Goal: Task Accomplishment & Management: Manage account settings

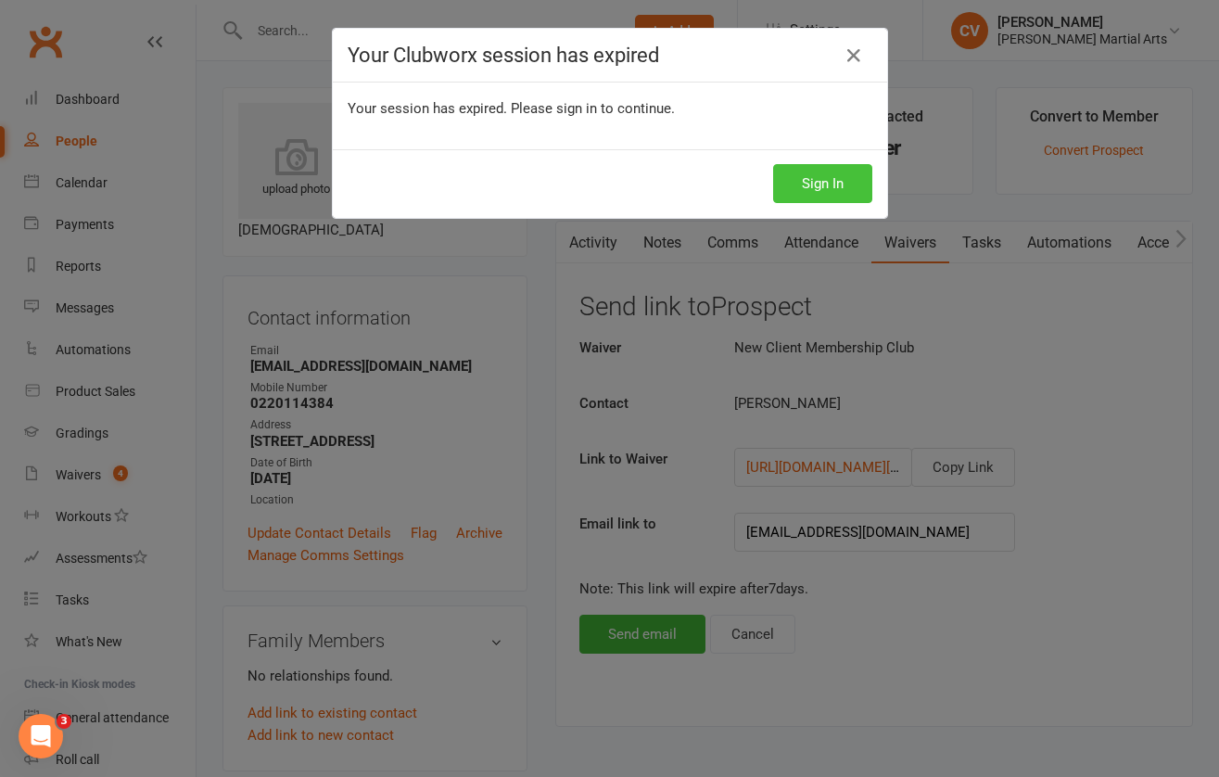
click at [826, 180] on button "Sign In" at bounding box center [822, 183] width 99 height 39
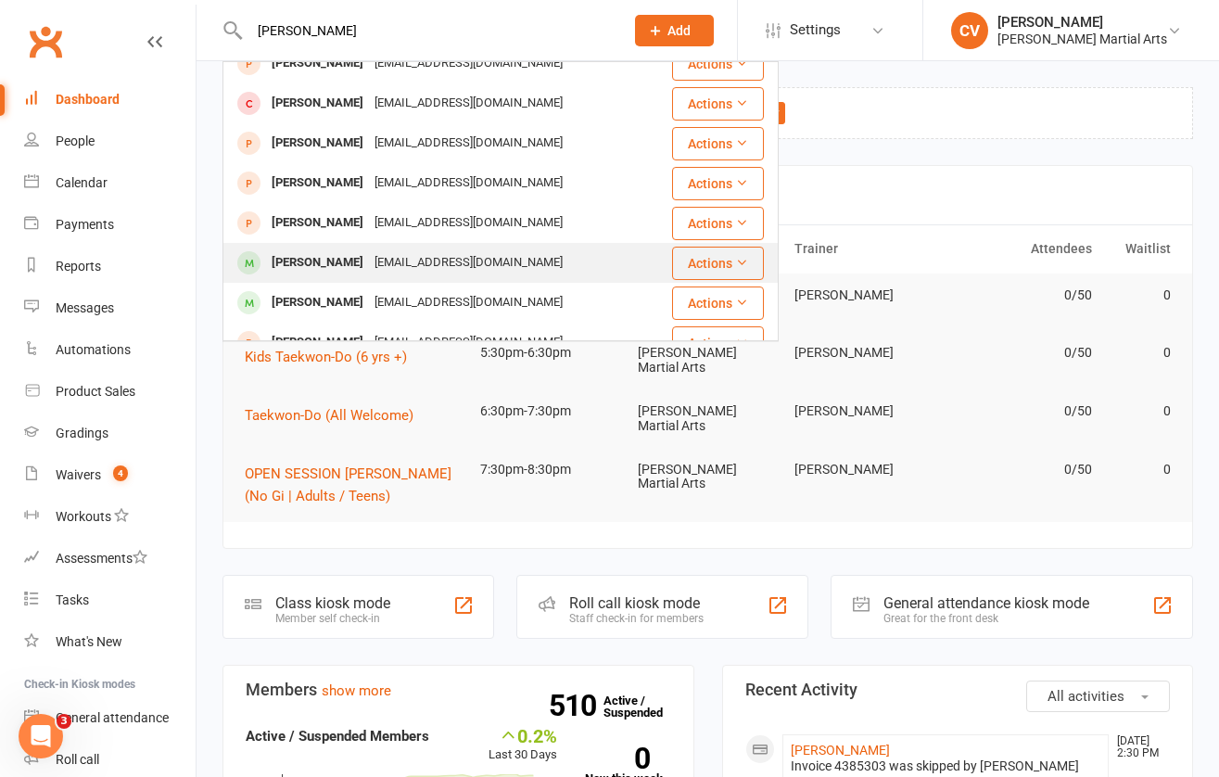
type input "[PERSON_NAME]"
click at [347, 264] on div "[PERSON_NAME]" at bounding box center [317, 262] width 103 height 27
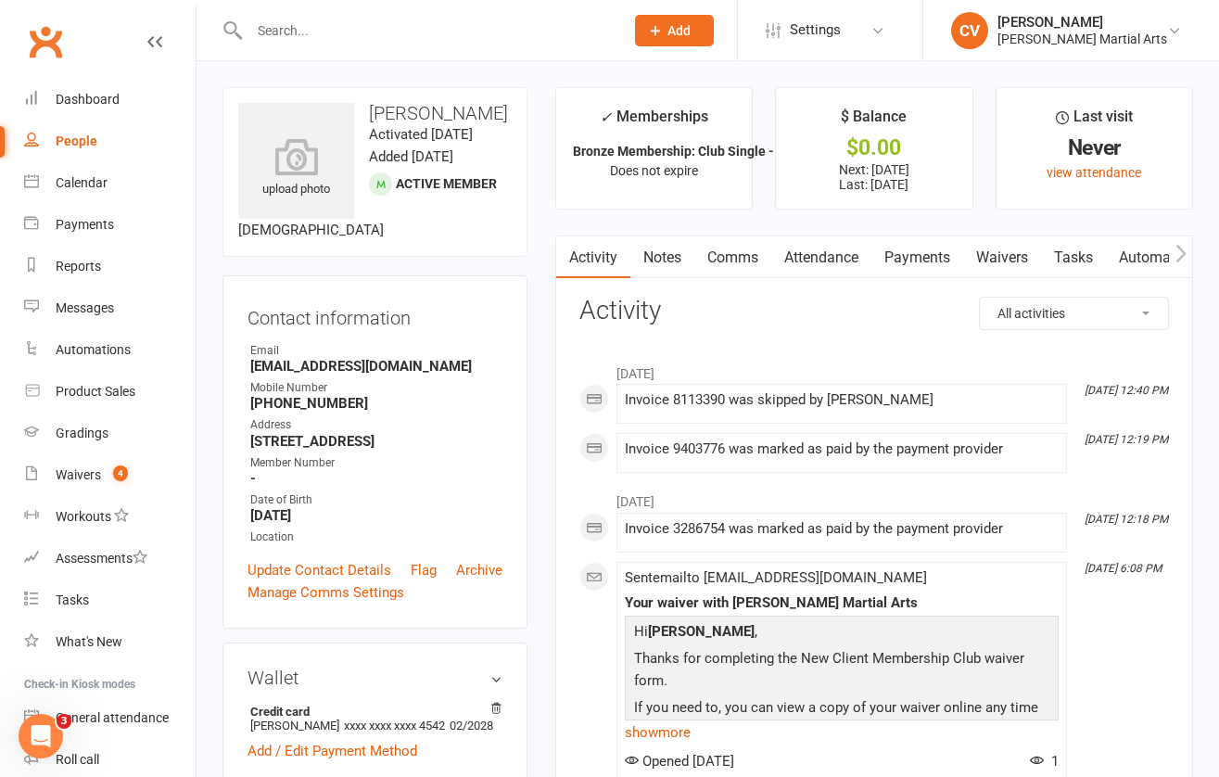
click at [928, 257] on link "Payments" at bounding box center [917, 257] width 92 height 43
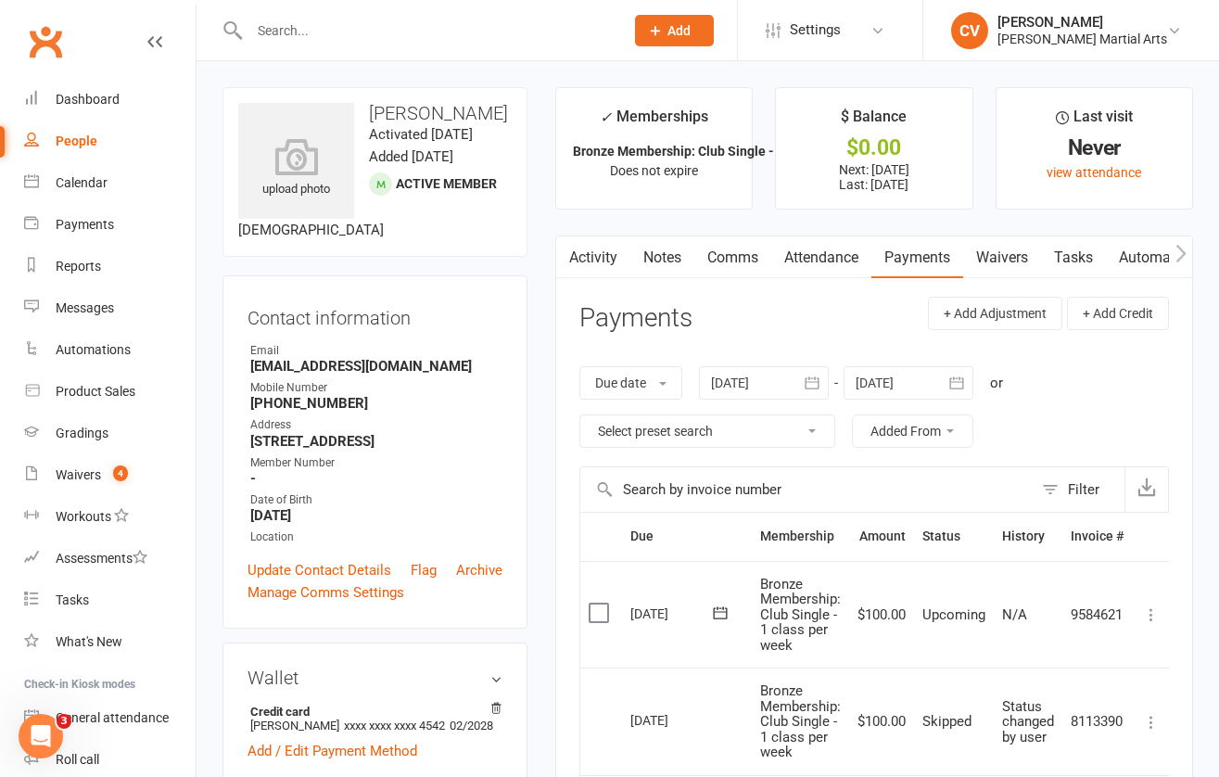
click at [310, 37] on input "text" at bounding box center [427, 31] width 367 height 26
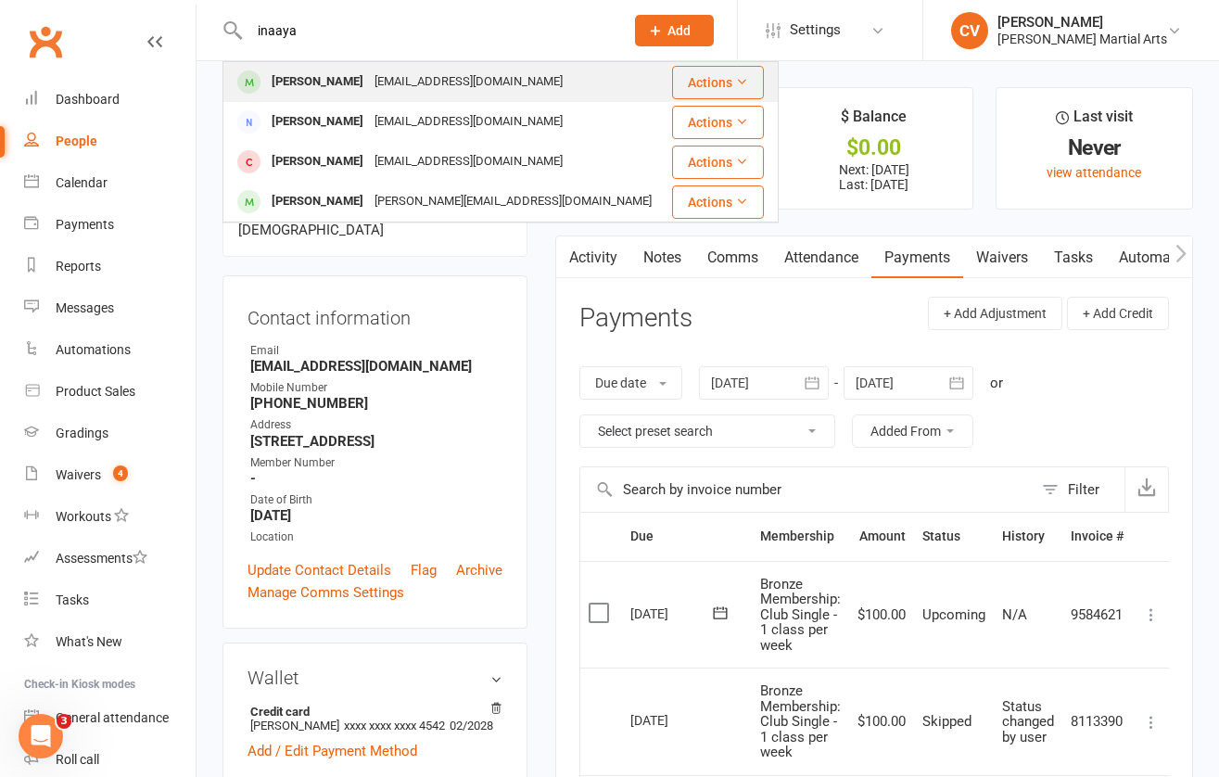
type input "inaaya"
click at [335, 75] on div "[PERSON_NAME]" at bounding box center [317, 82] width 103 height 27
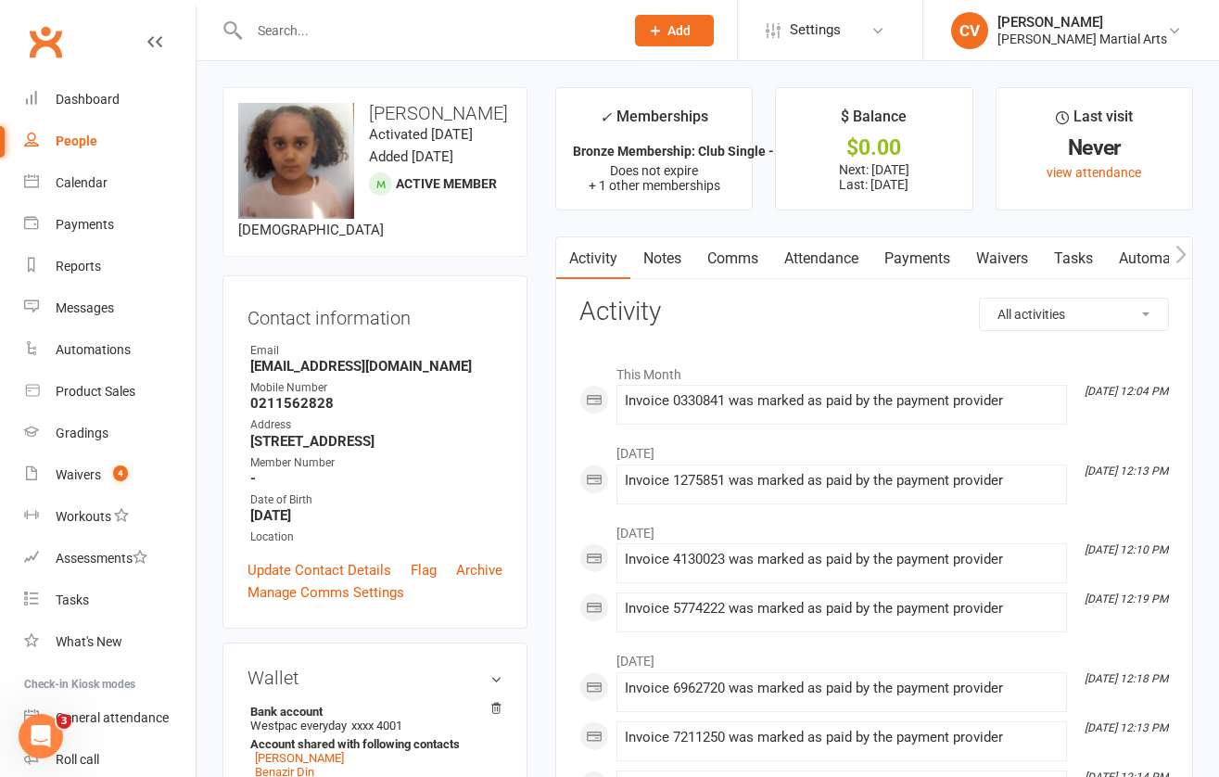
click at [927, 250] on link "Payments" at bounding box center [917, 258] width 92 height 43
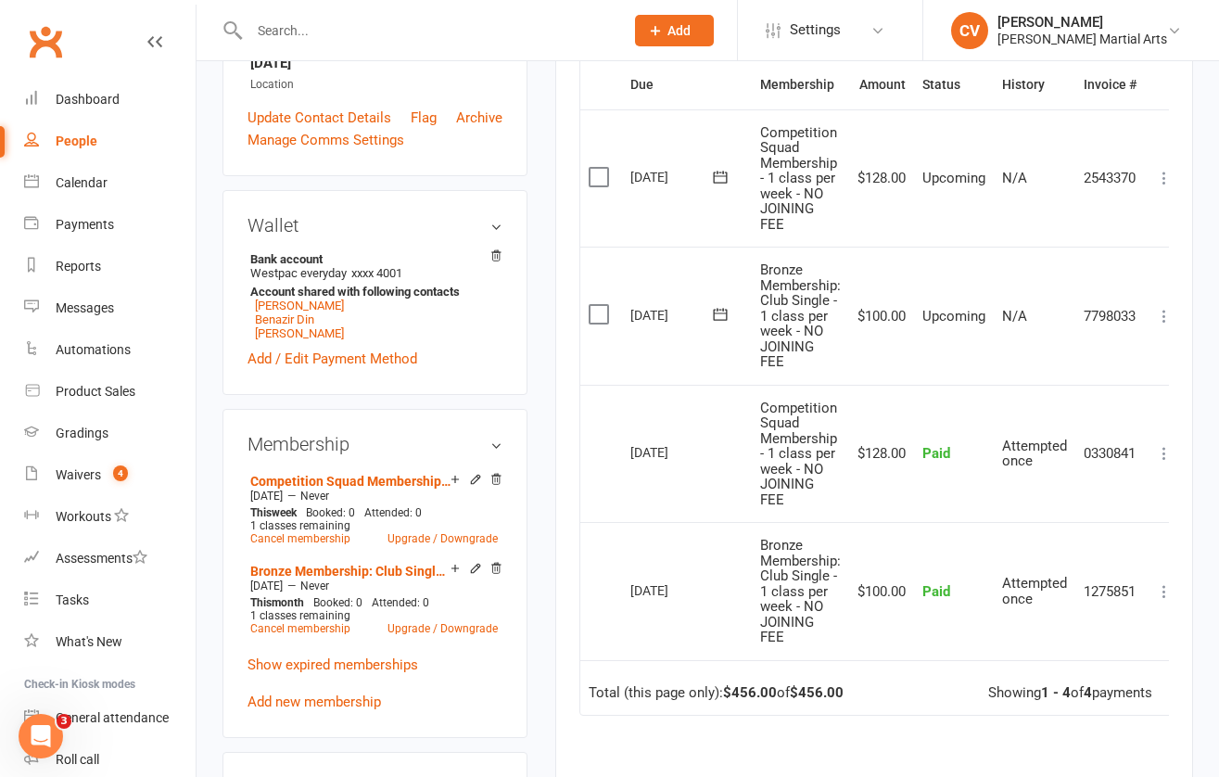
scroll to position [457, 0]
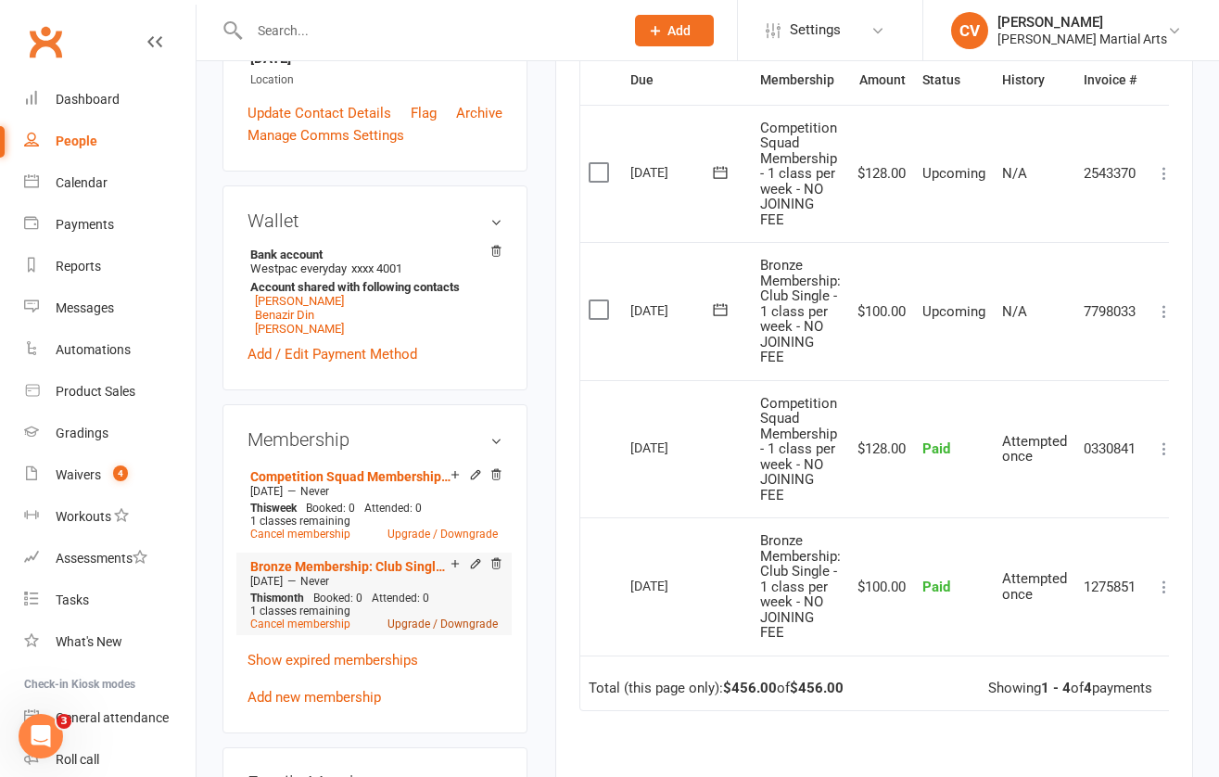
click at [435, 624] on link "Upgrade / Downgrade" at bounding box center [442, 623] width 110 height 13
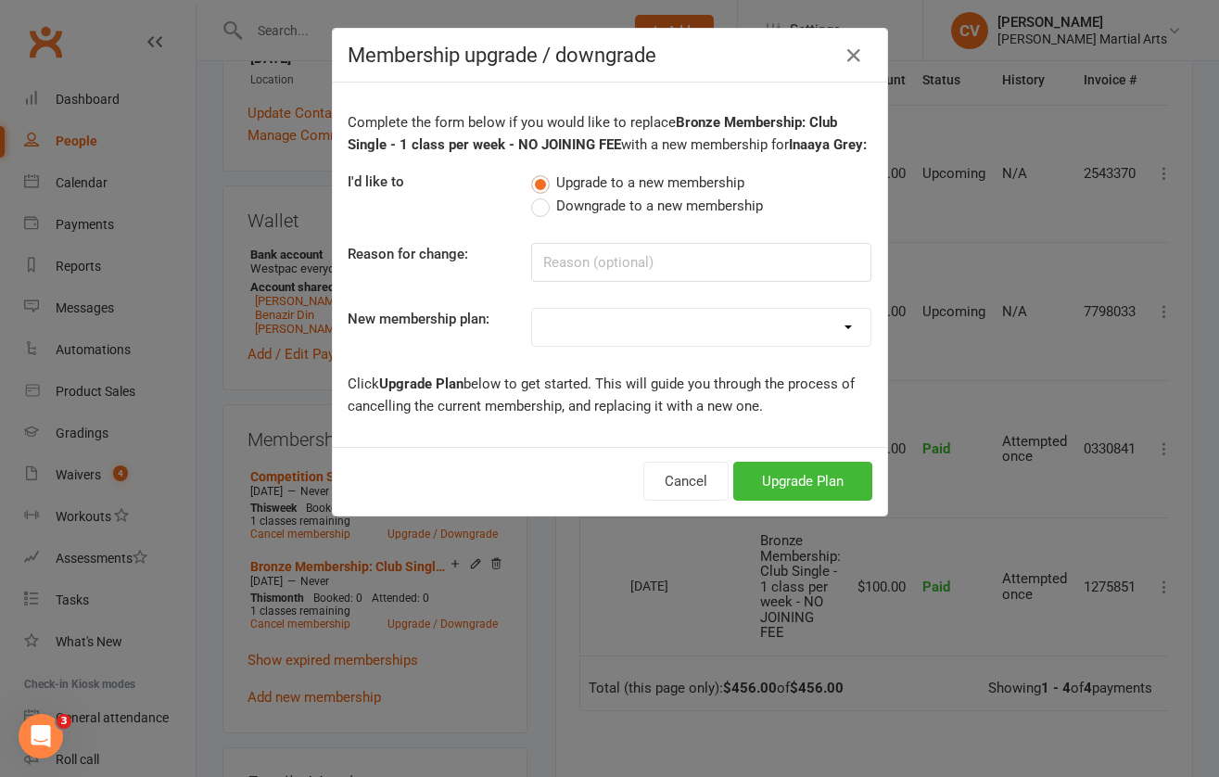
click at [785, 322] on select "Bronze Membership: Club Single - 1 class per week Silver Membership: Club Doubl…" at bounding box center [701, 327] width 338 height 37
select select "14"
click at [532, 309] on select "Bronze Membership: Club Single - 1 class per week Silver Membership: Club Doubl…" at bounding box center [701, 327] width 338 height 37
click at [801, 494] on button "Upgrade Plan" at bounding box center [802, 480] width 139 height 39
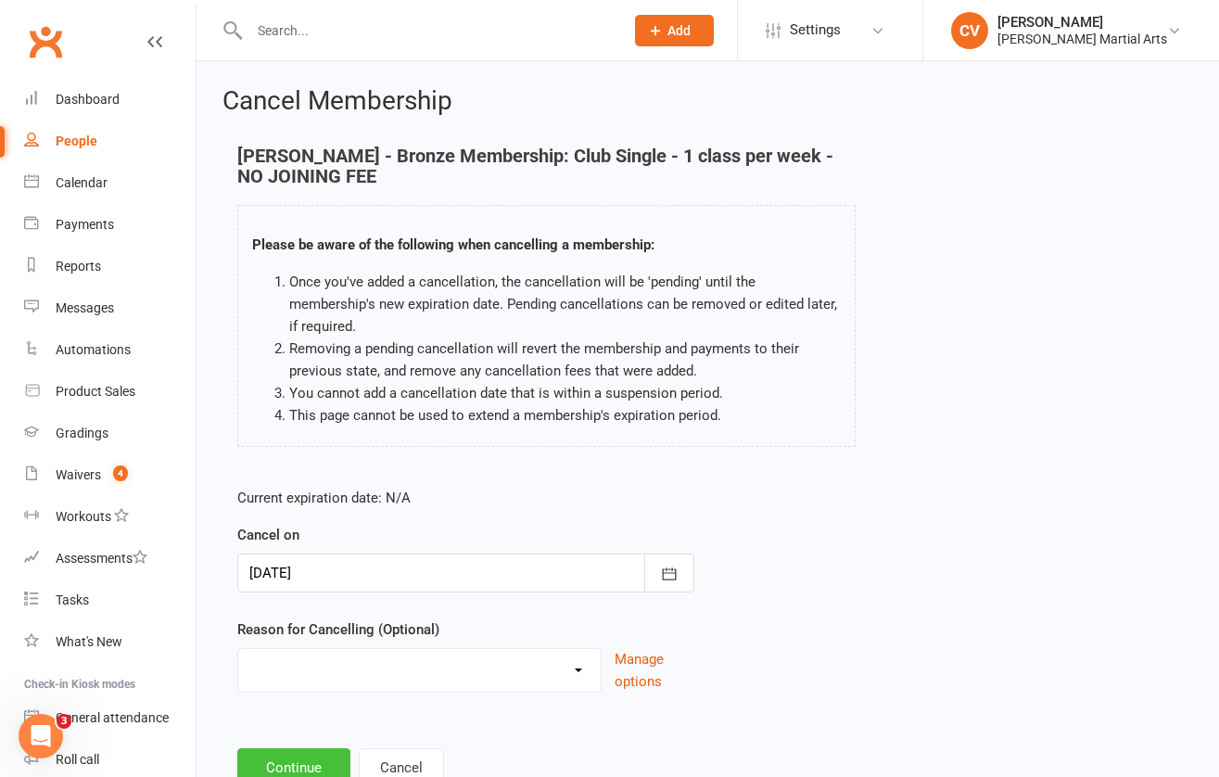
click at [297, 757] on button "Continue" at bounding box center [293, 767] width 113 height 39
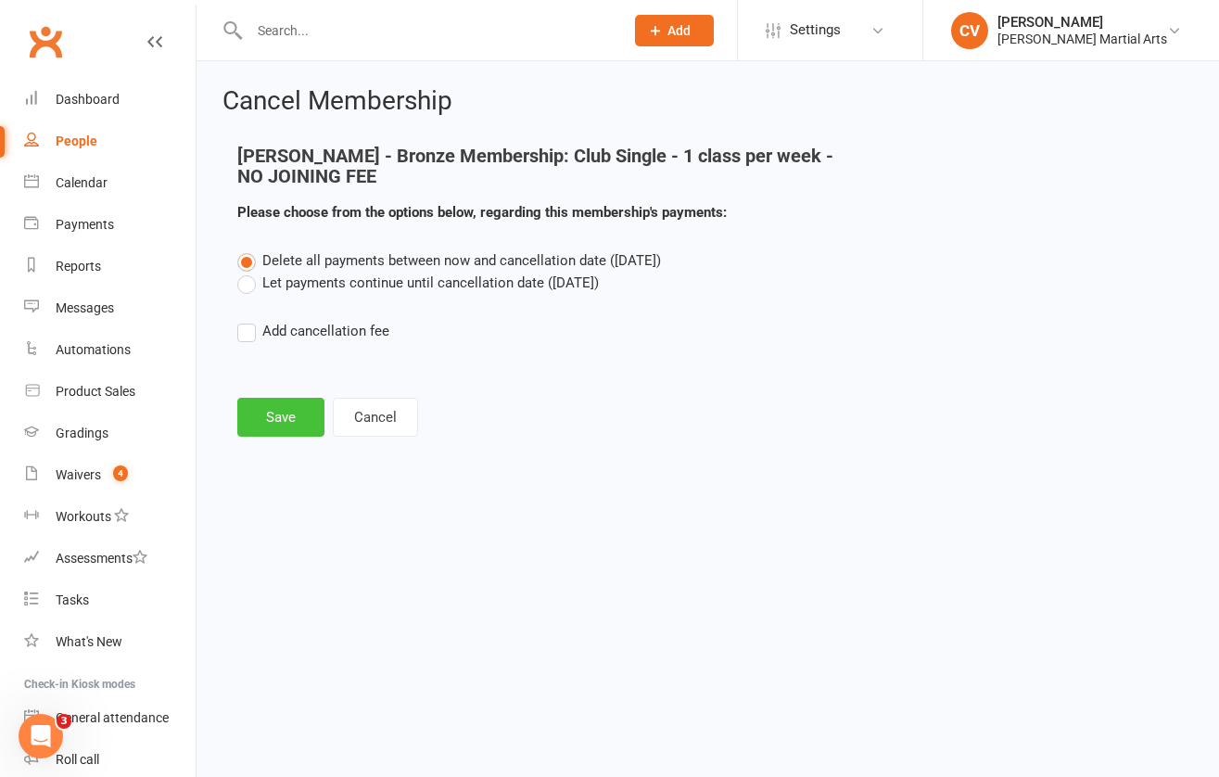
click at [284, 425] on button "Save" at bounding box center [280, 417] width 87 height 39
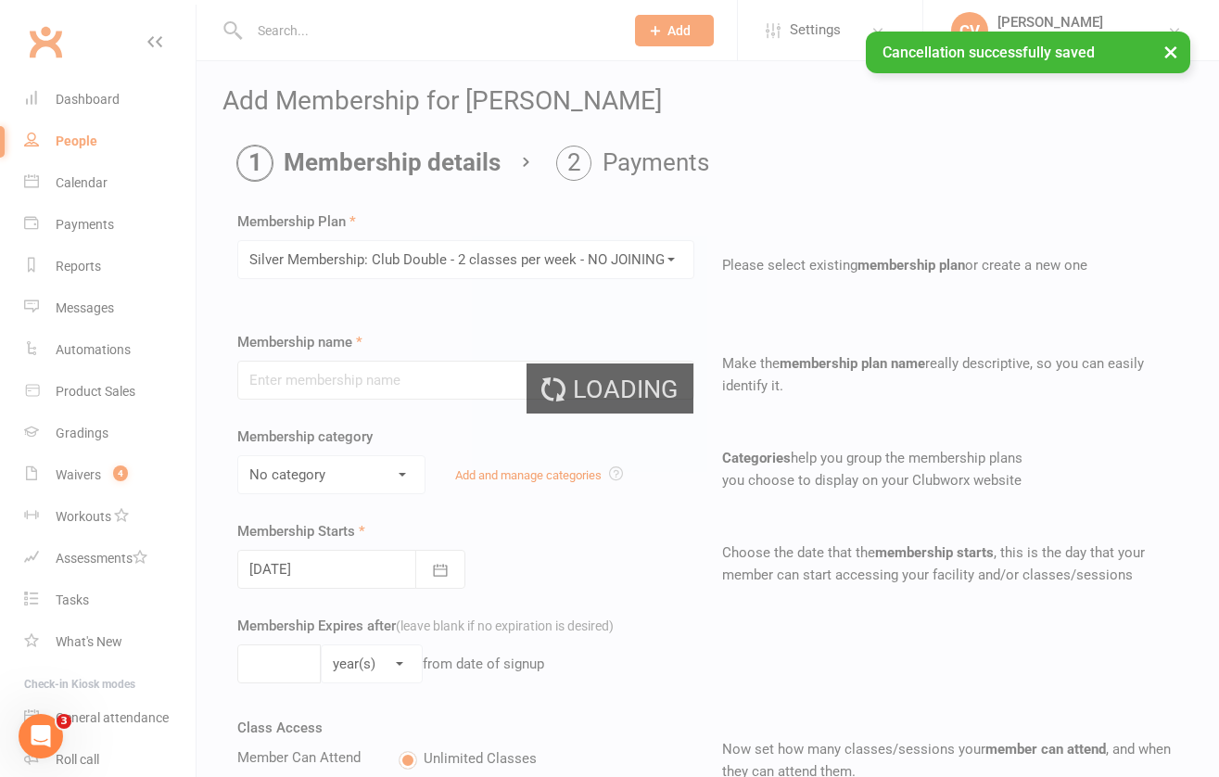
type input "Silver Membership: Club Double - 2 classes per week - NO JOINING FEE"
select select "1"
type input "0"
type input "2"
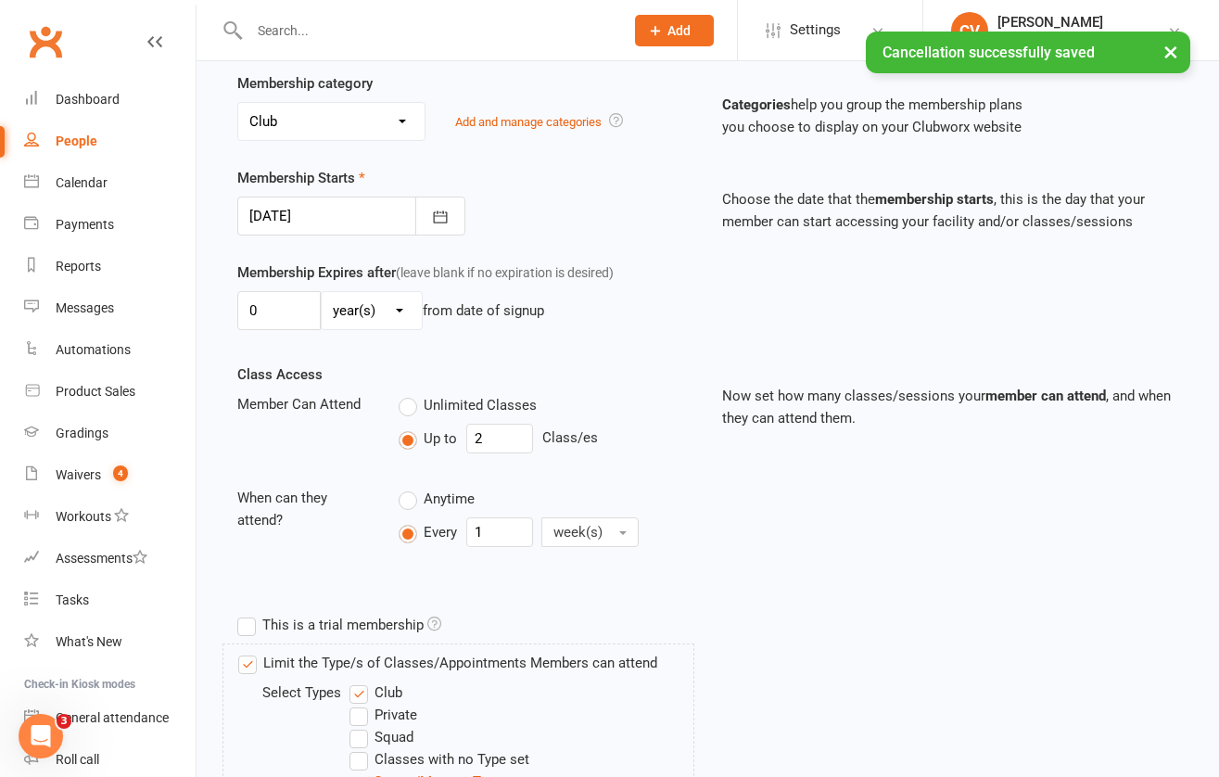
scroll to position [643, 0]
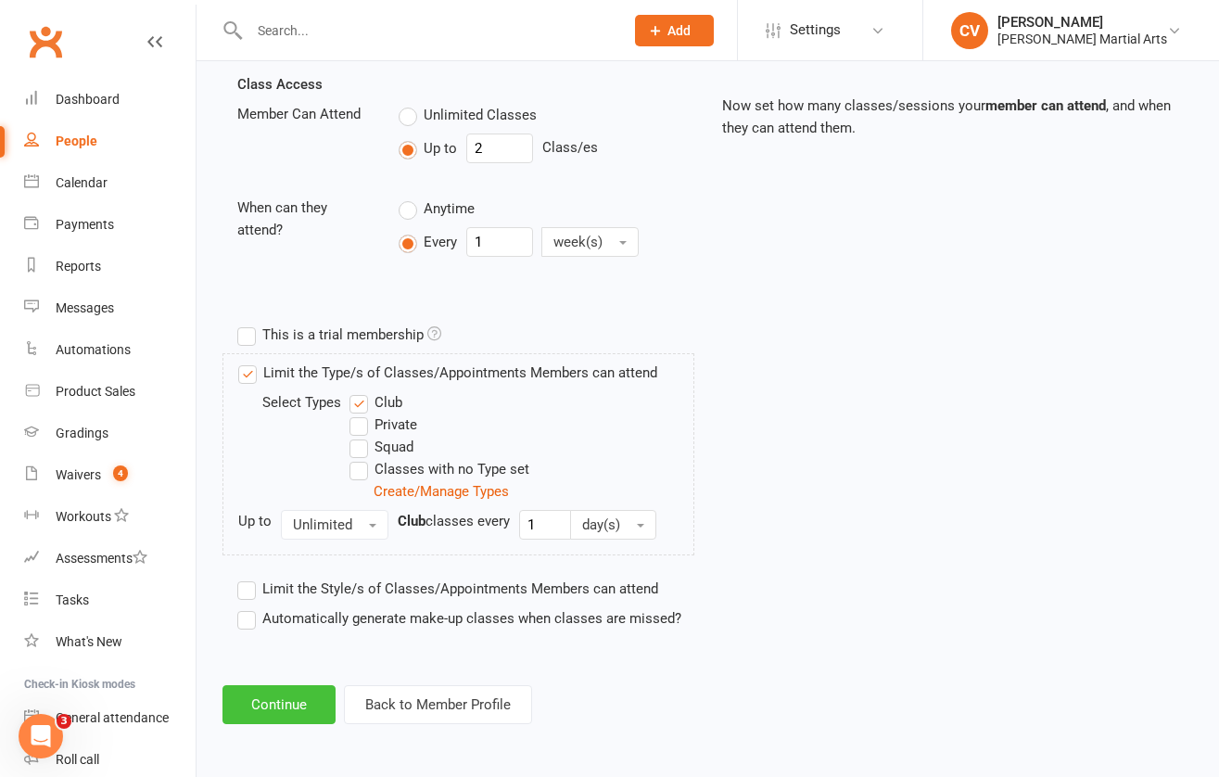
click at [296, 714] on button "Continue" at bounding box center [278, 704] width 113 height 39
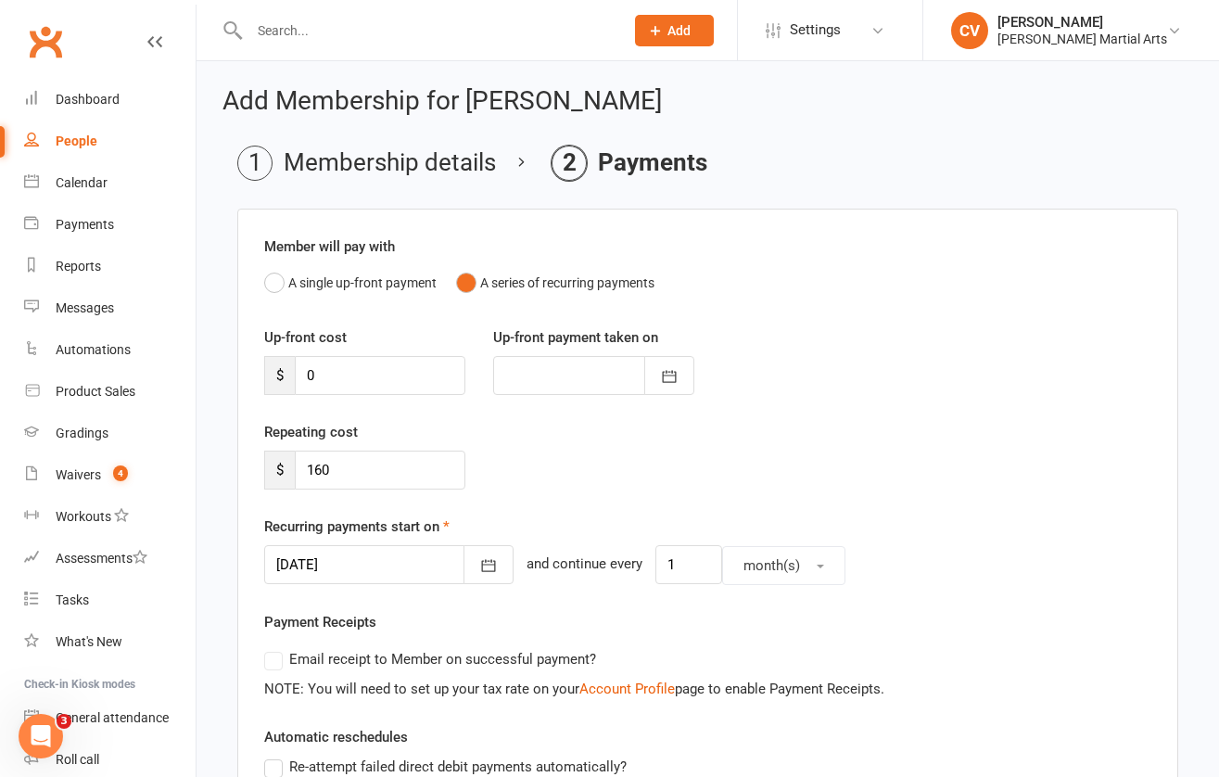
click at [405, 561] on div at bounding box center [388, 564] width 249 height 39
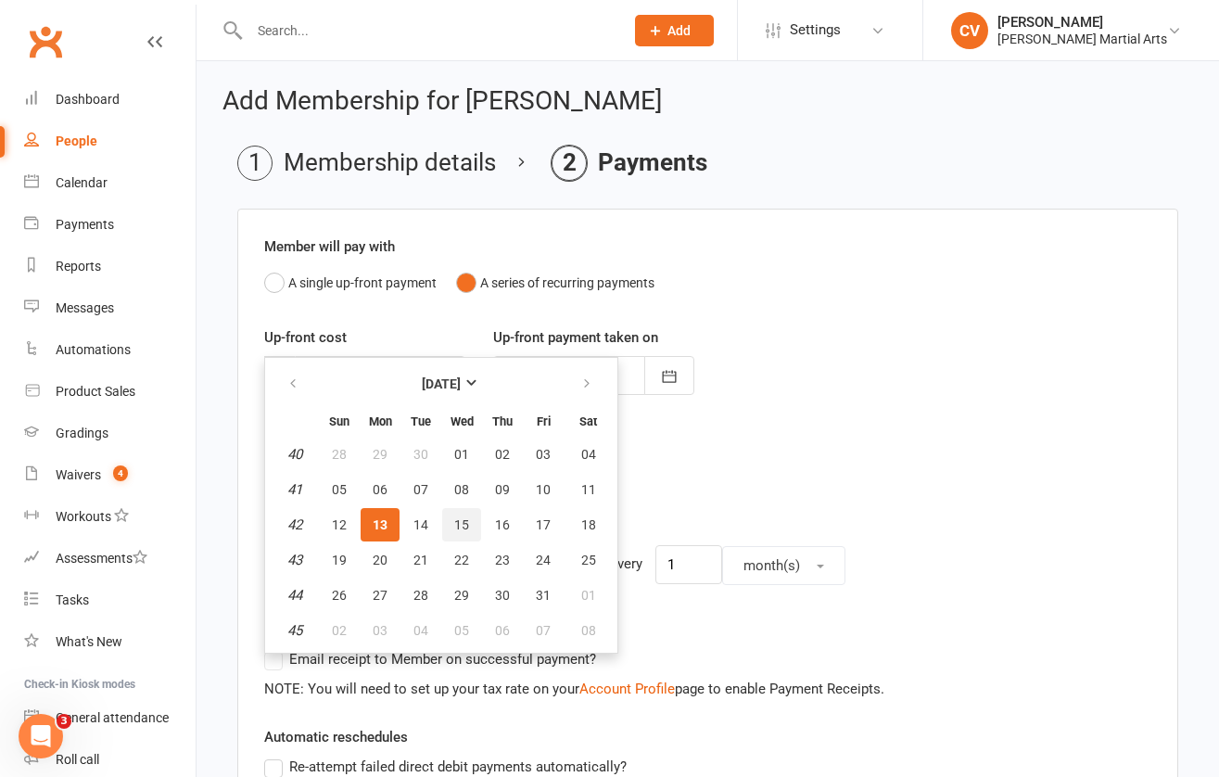
click at [461, 519] on span "15" at bounding box center [461, 524] width 15 height 15
type input "[DATE]"
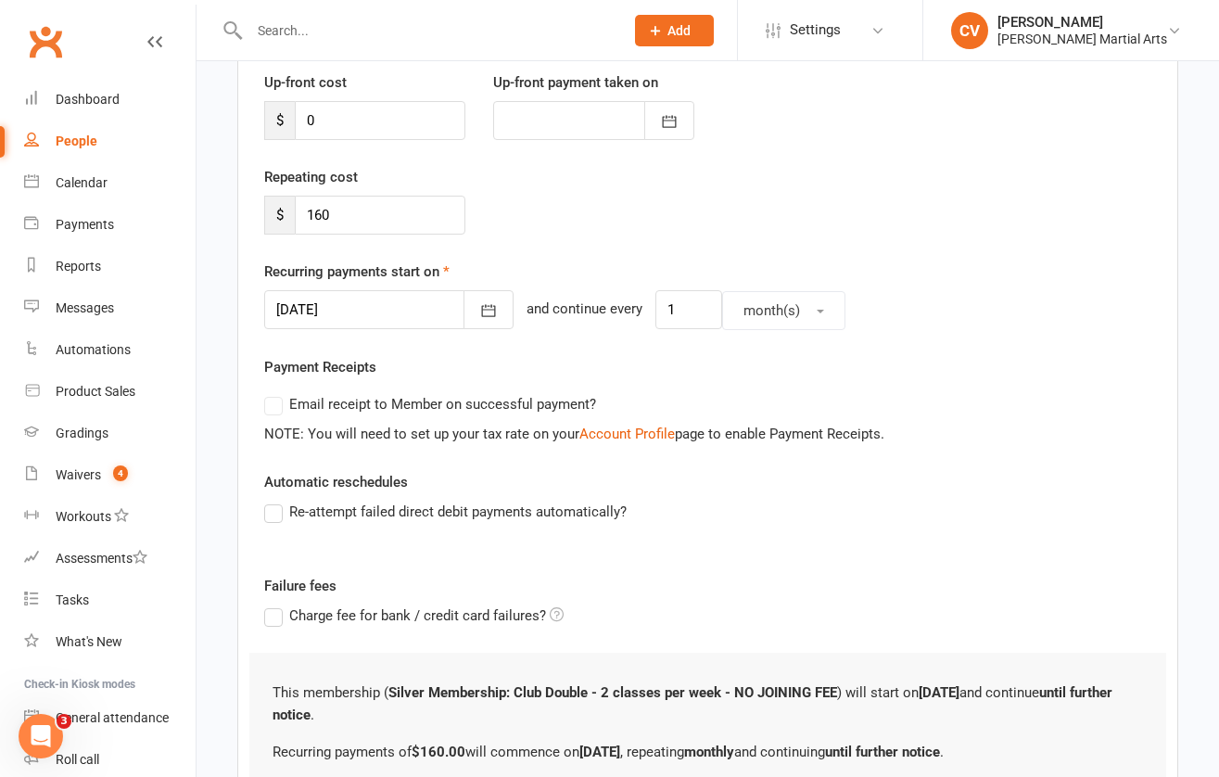
scroll to position [445, 0]
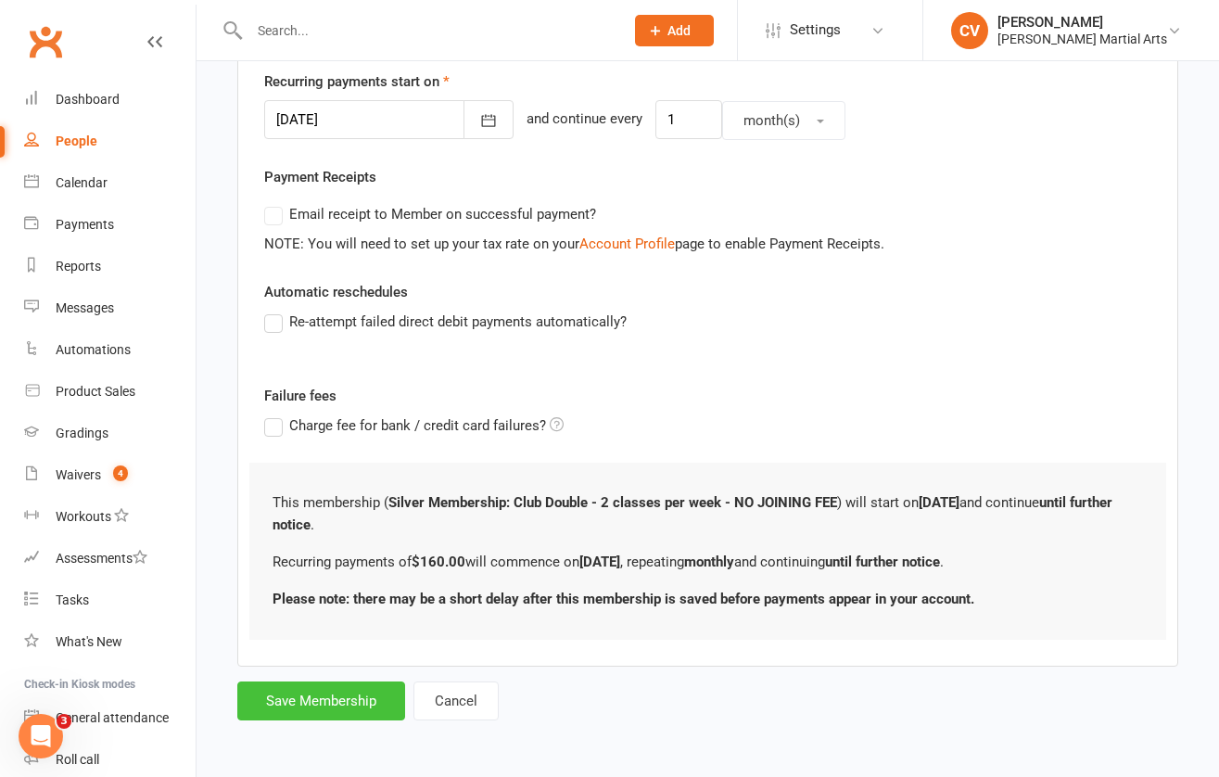
click at [354, 703] on button "Save Membership" at bounding box center [321, 700] width 168 height 39
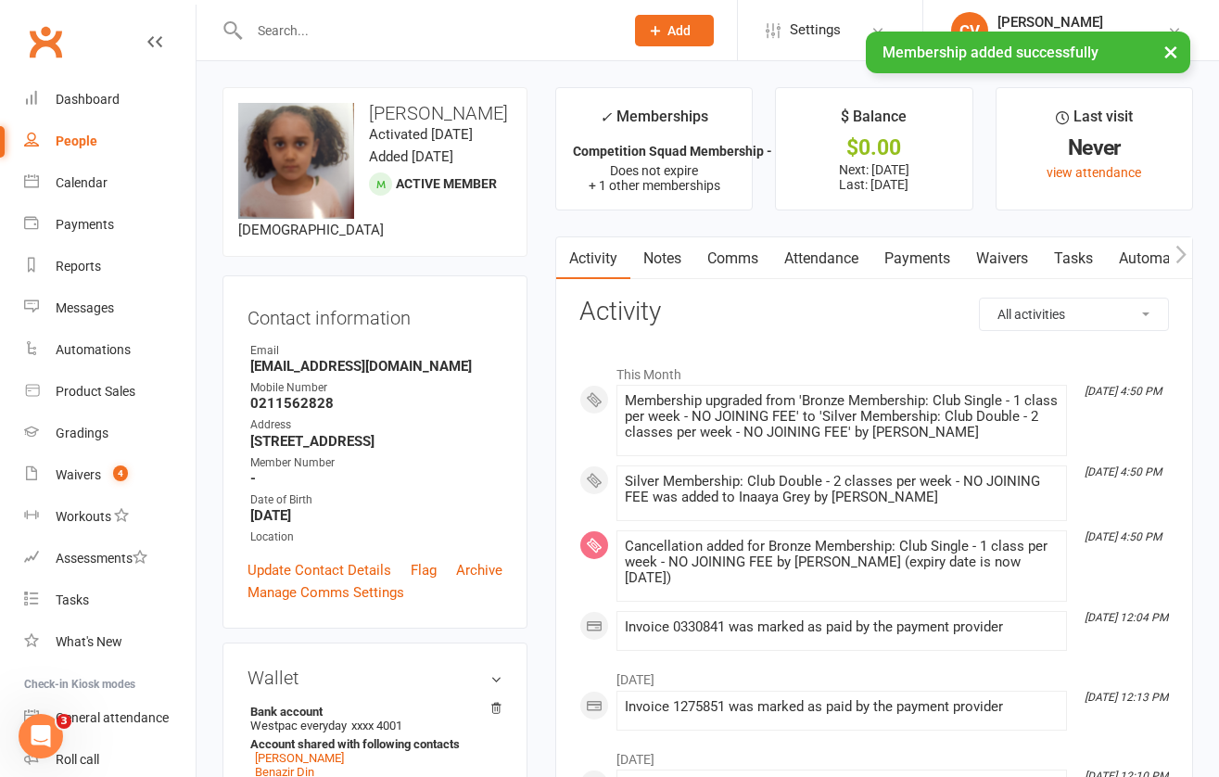
click at [929, 263] on link "Payments" at bounding box center [917, 258] width 92 height 43
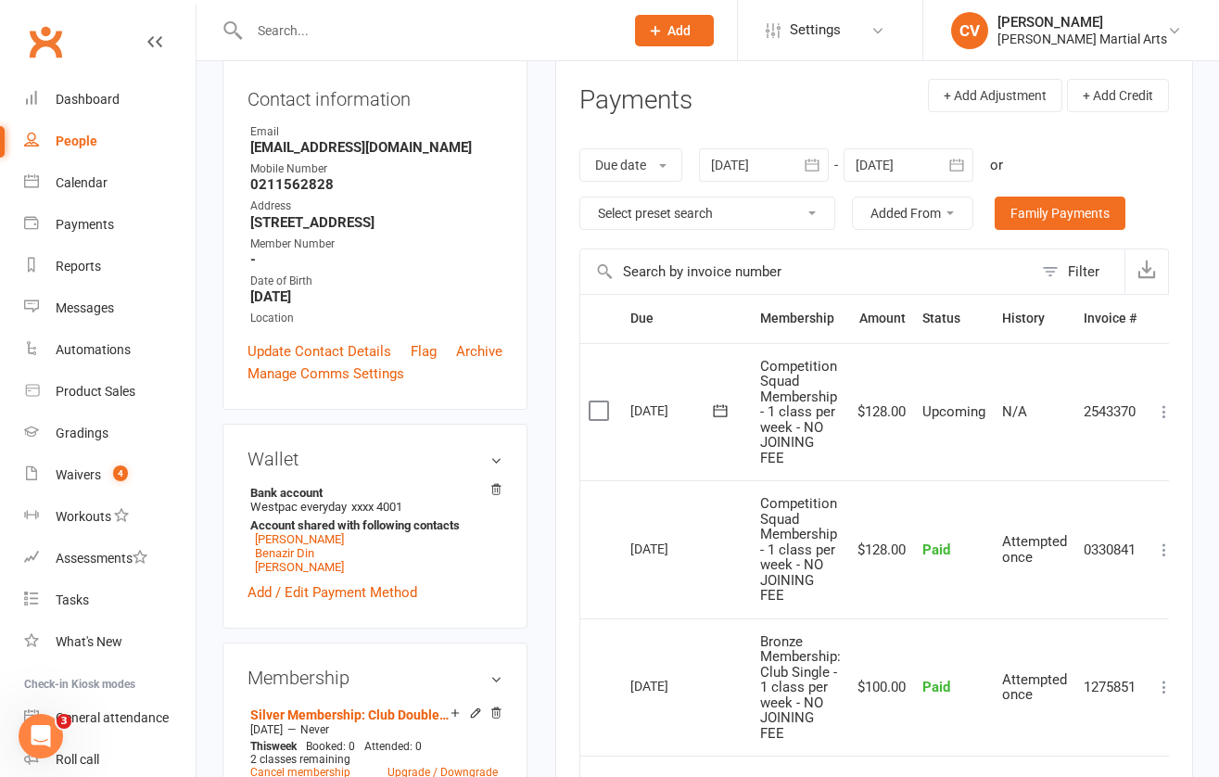
scroll to position [197, 0]
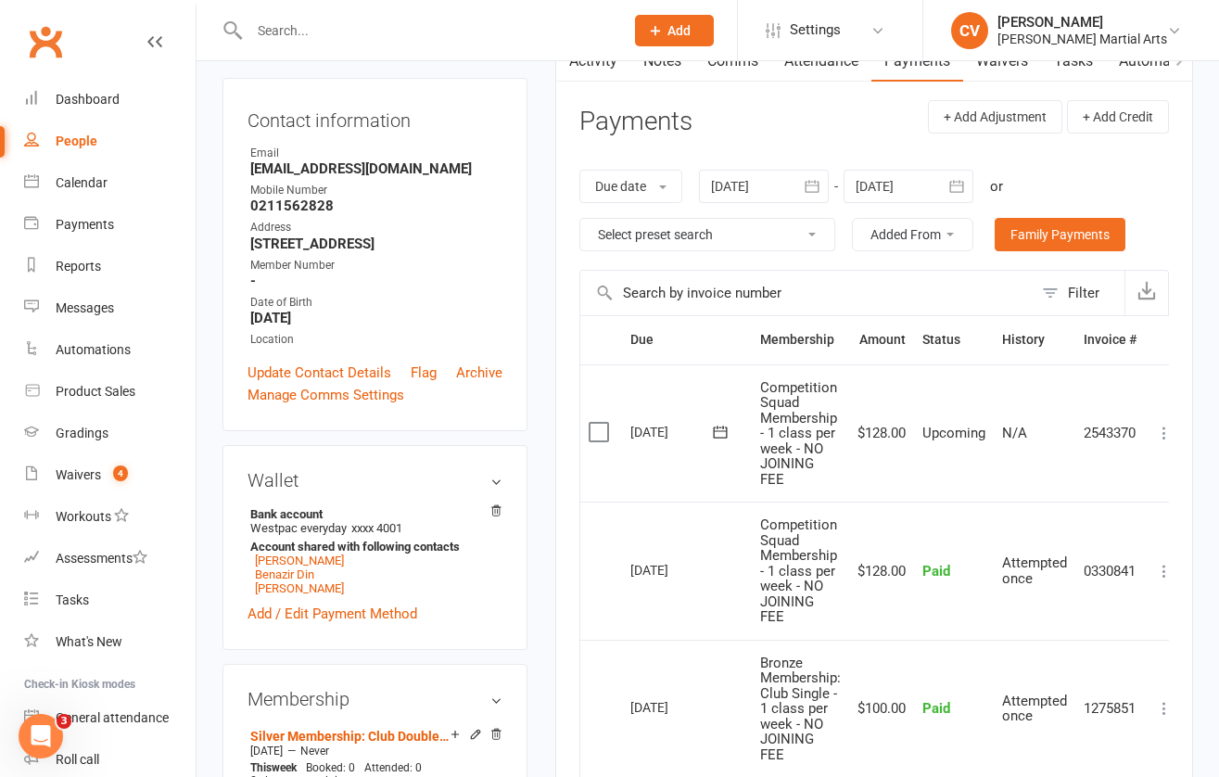
click at [923, 182] on div at bounding box center [908, 186] width 130 height 33
click at [923, 191] on div at bounding box center [908, 186] width 130 height 33
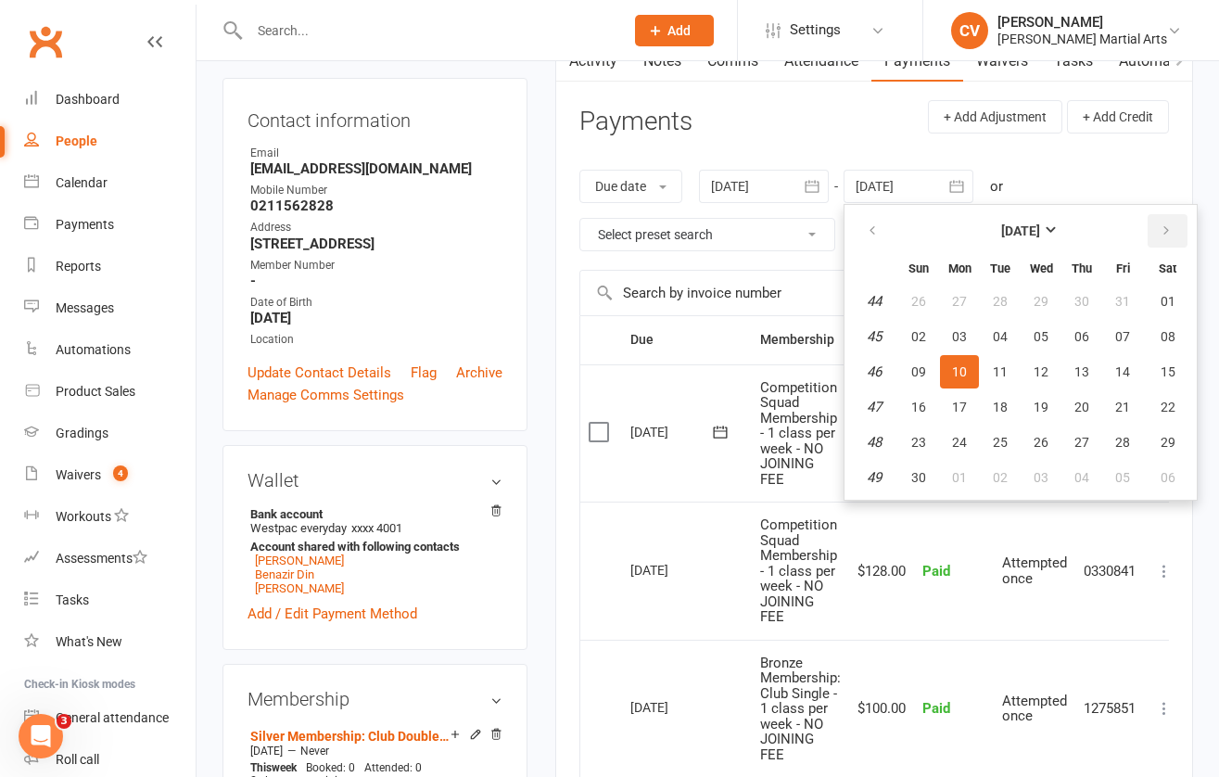
click at [1176, 231] on button "button" at bounding box center [1167, 230] width 40 height 33
click at [1082, 374] on span "19" at bounding box center [1081, 371] width 15 height 15
type input "[DATE]"
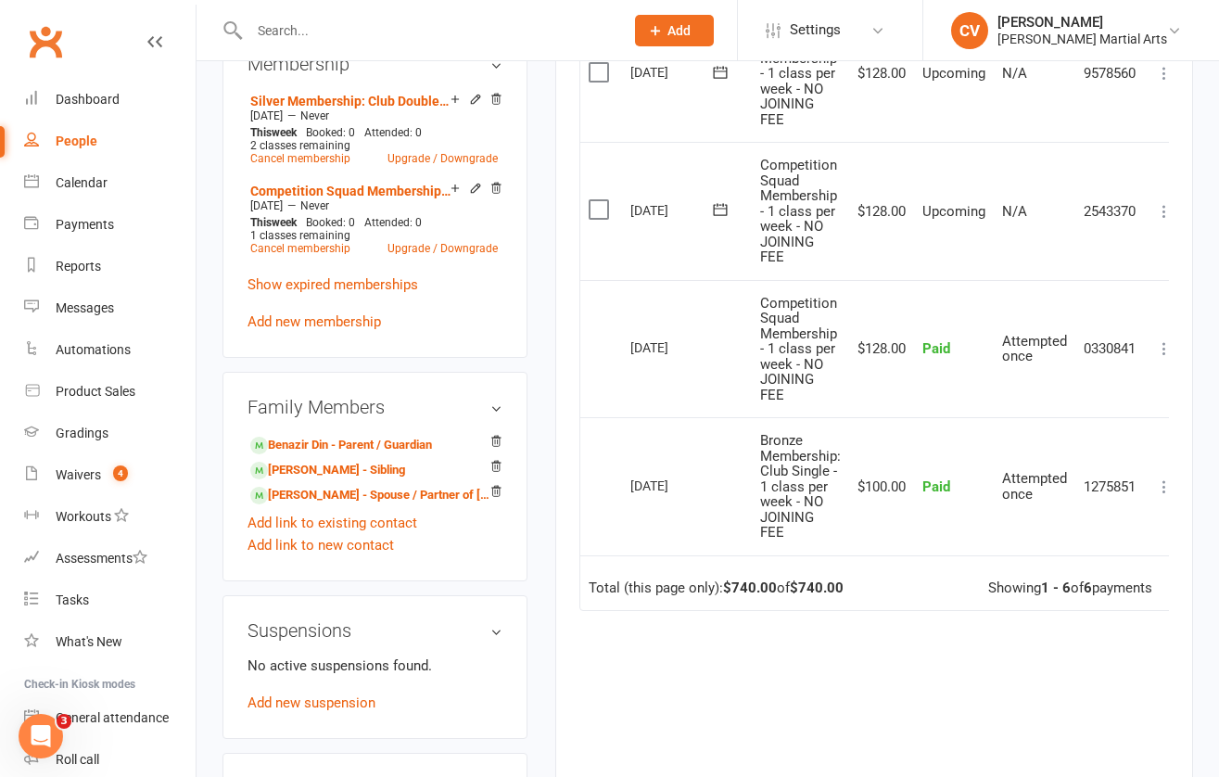
scroll to position [0, 0]
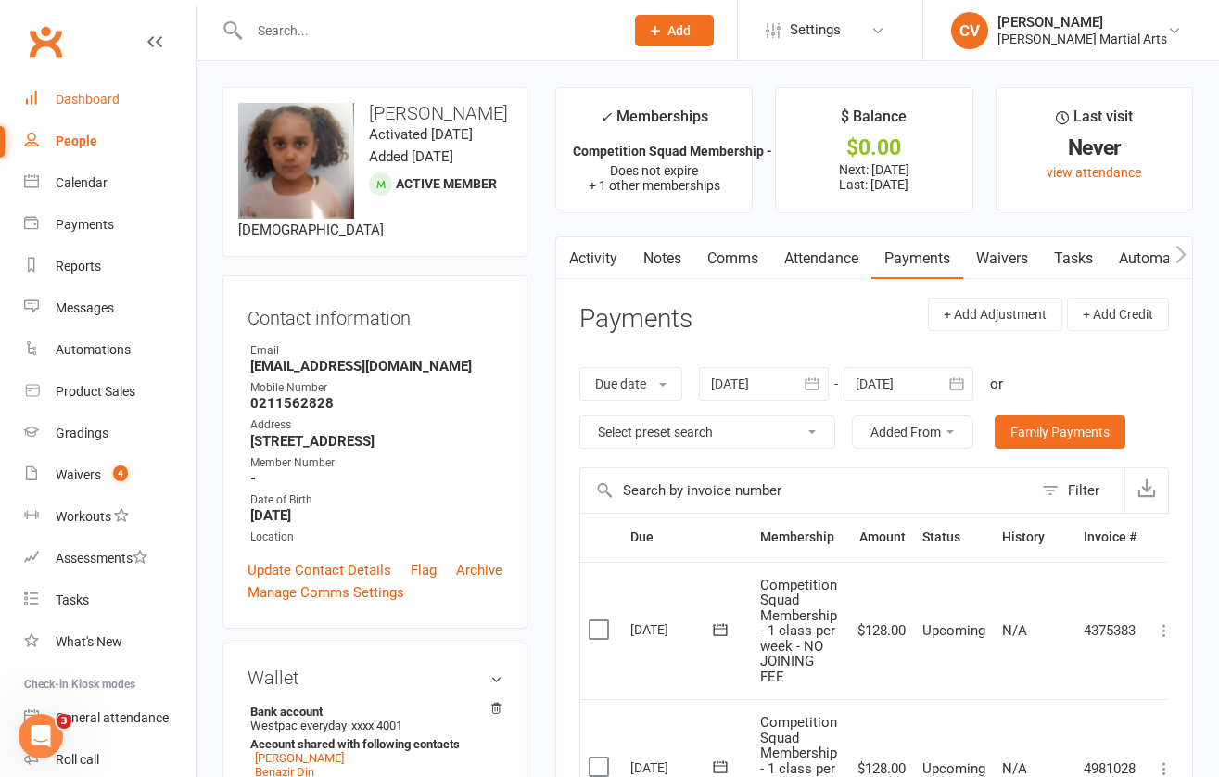
click at [109, 101] on div "Dashboard" at bounding box center [88, 99] width 64 height 15
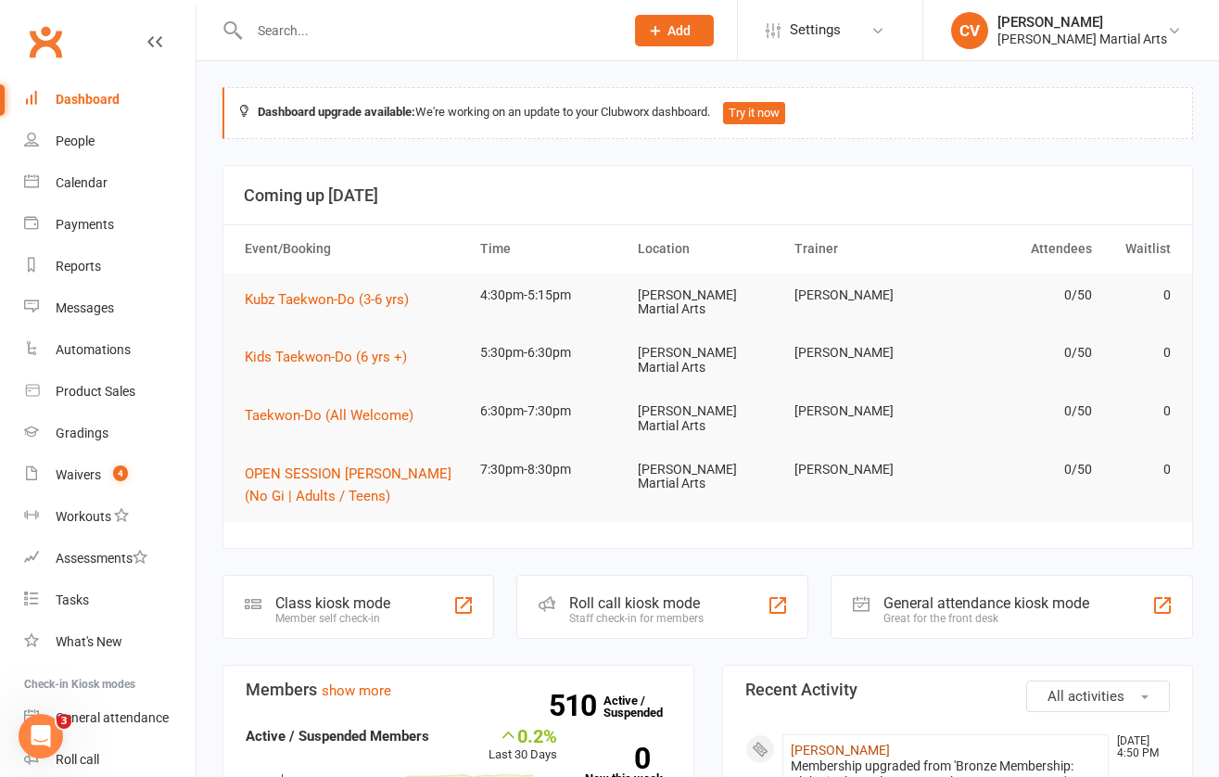
click at [850, 742] on link "[PERSON_NAME]" at bounding box center [839, 749] width 99 height 15
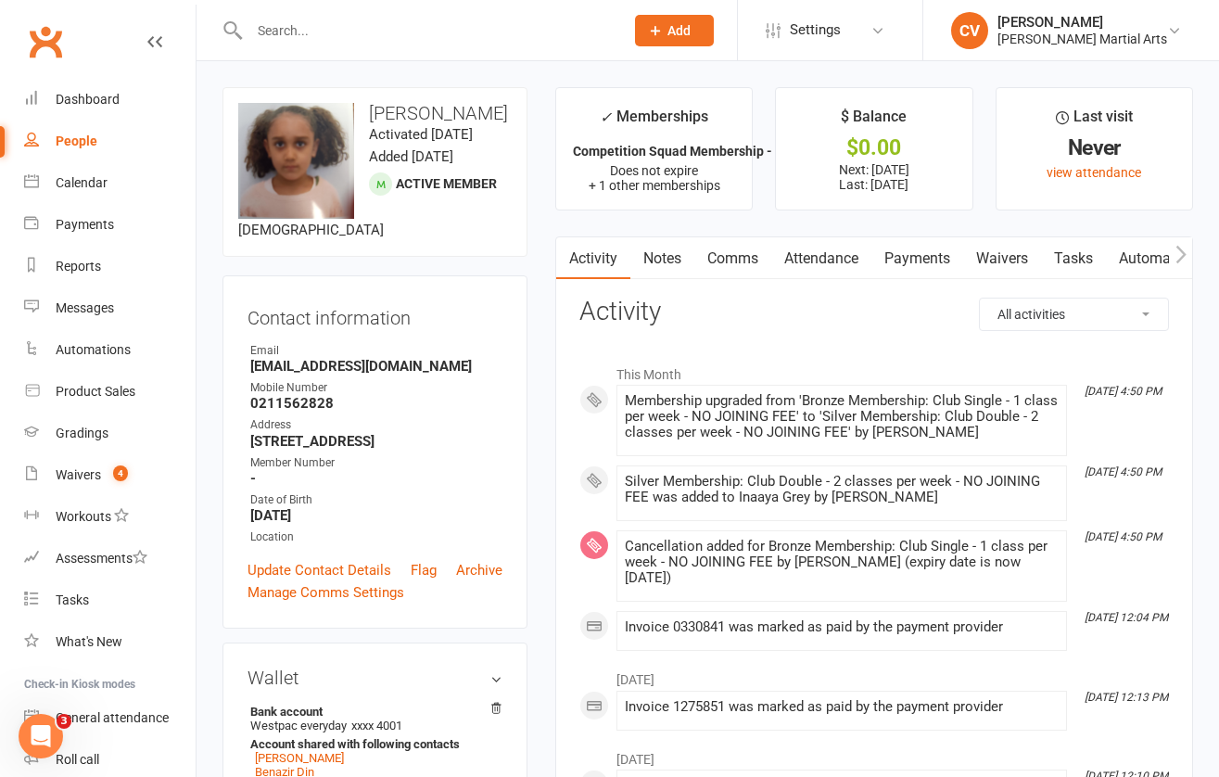
click at [905, 267] on link "Payments" at bounding box center [917, 258] width 92 height 43
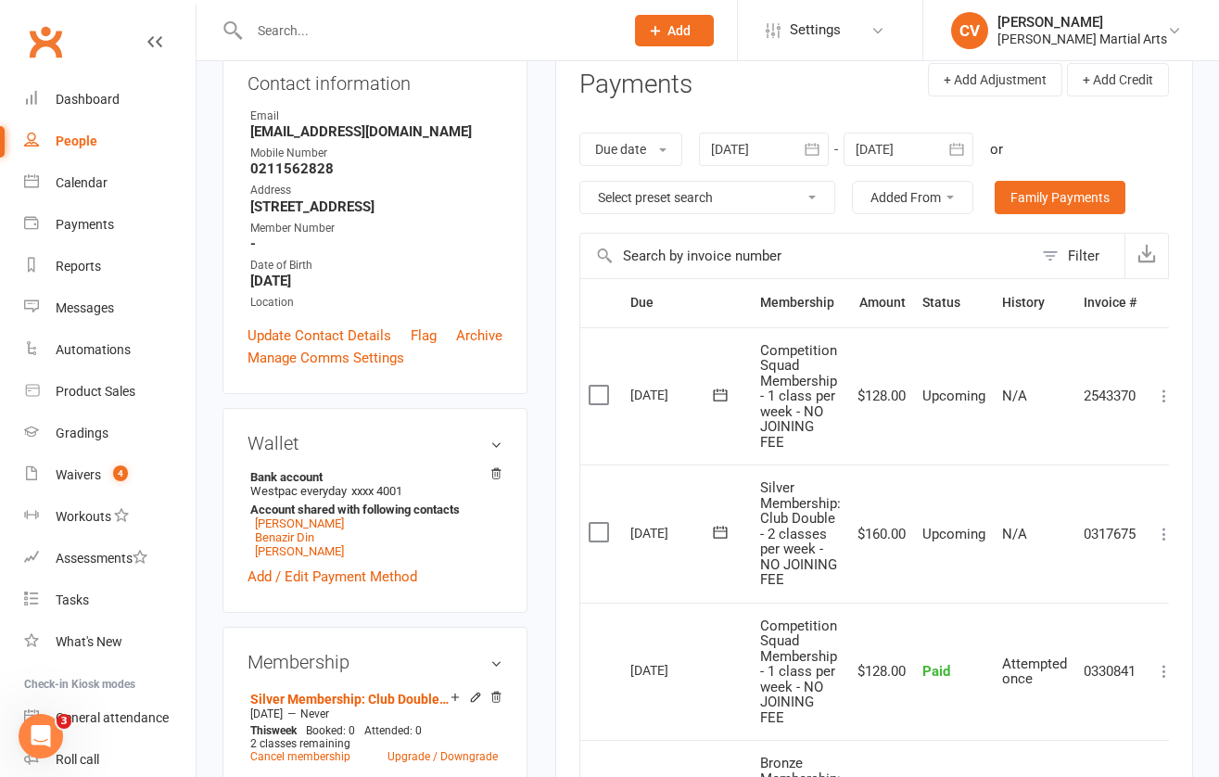
scroll to position [216, 0]
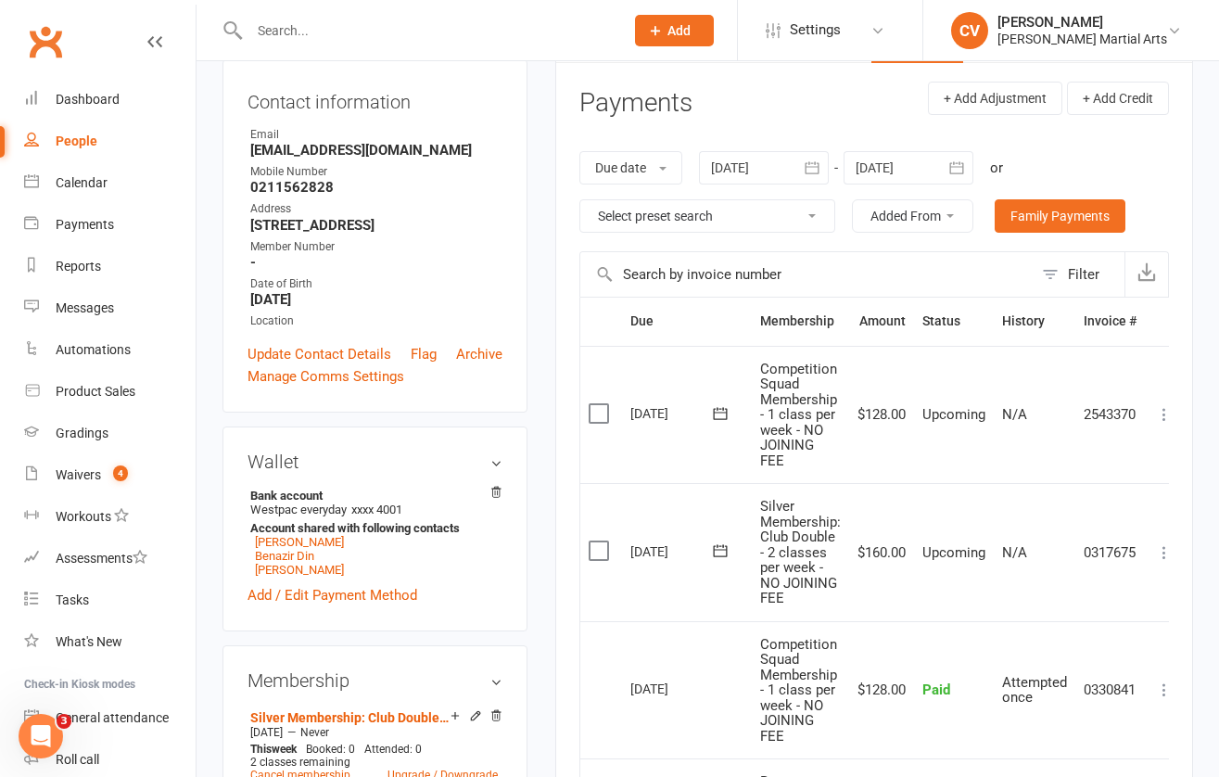
click at [929, 152] on div at bounding box center [908, 167] width 130 height 33
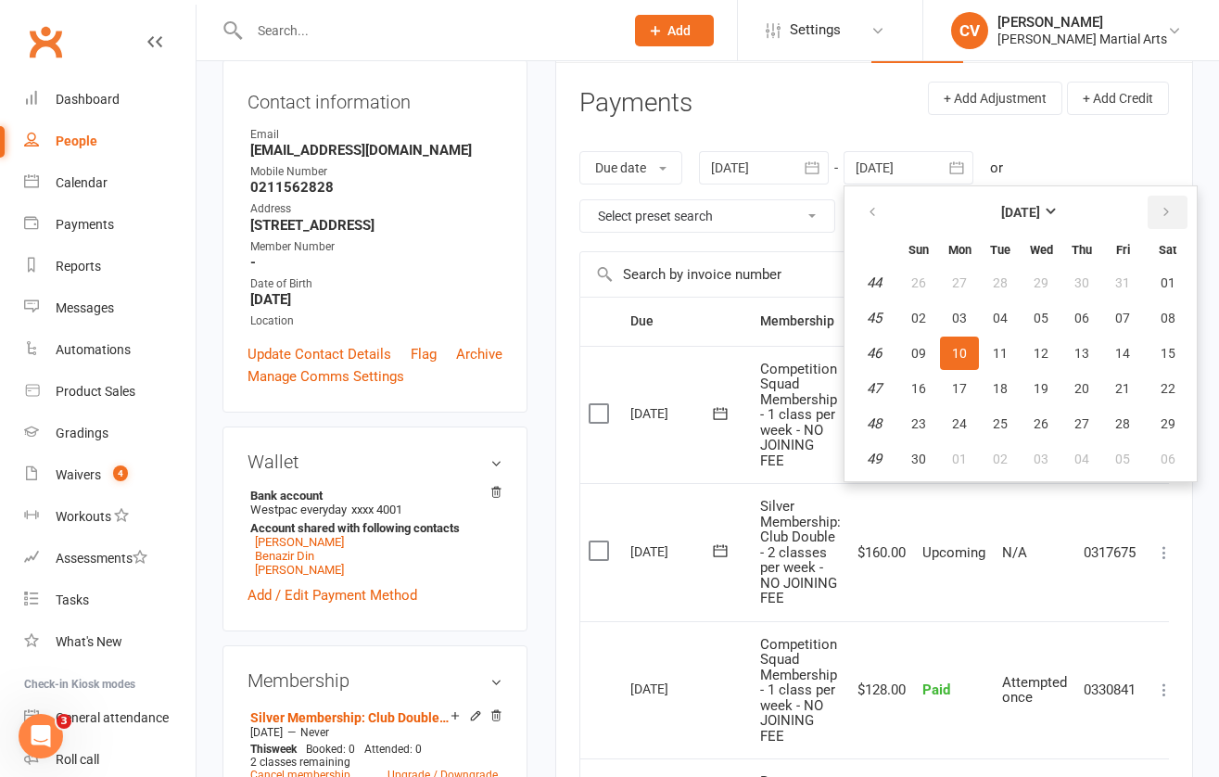
click at [1165, 209] on icon "button" at bounding box center [1165, 212] width 13 height 15
click at [1172, 218] on icon "button" at bounding box center [1165, 212] width 13 height 15
click at [1163, 418] on span "31" at bounding box center [1167, 423] width 15 height 15
type input "[DATE]"
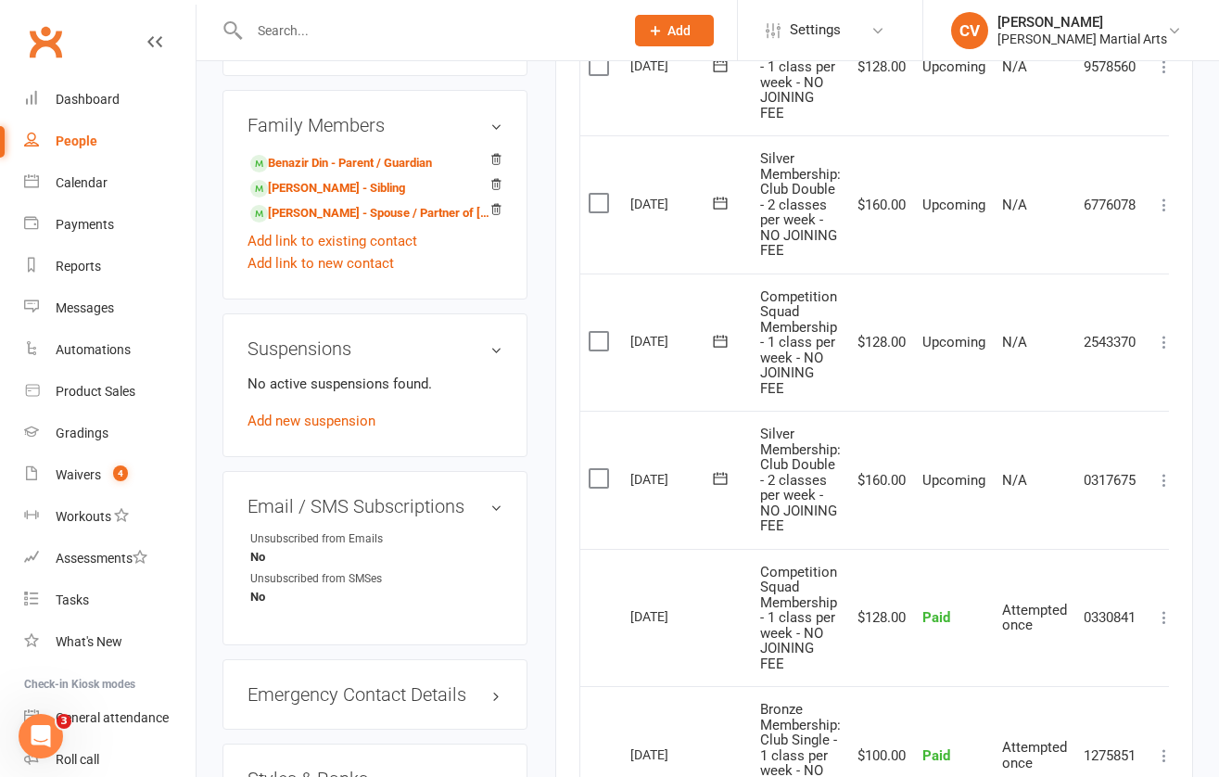
scroll to position [1118, 0]
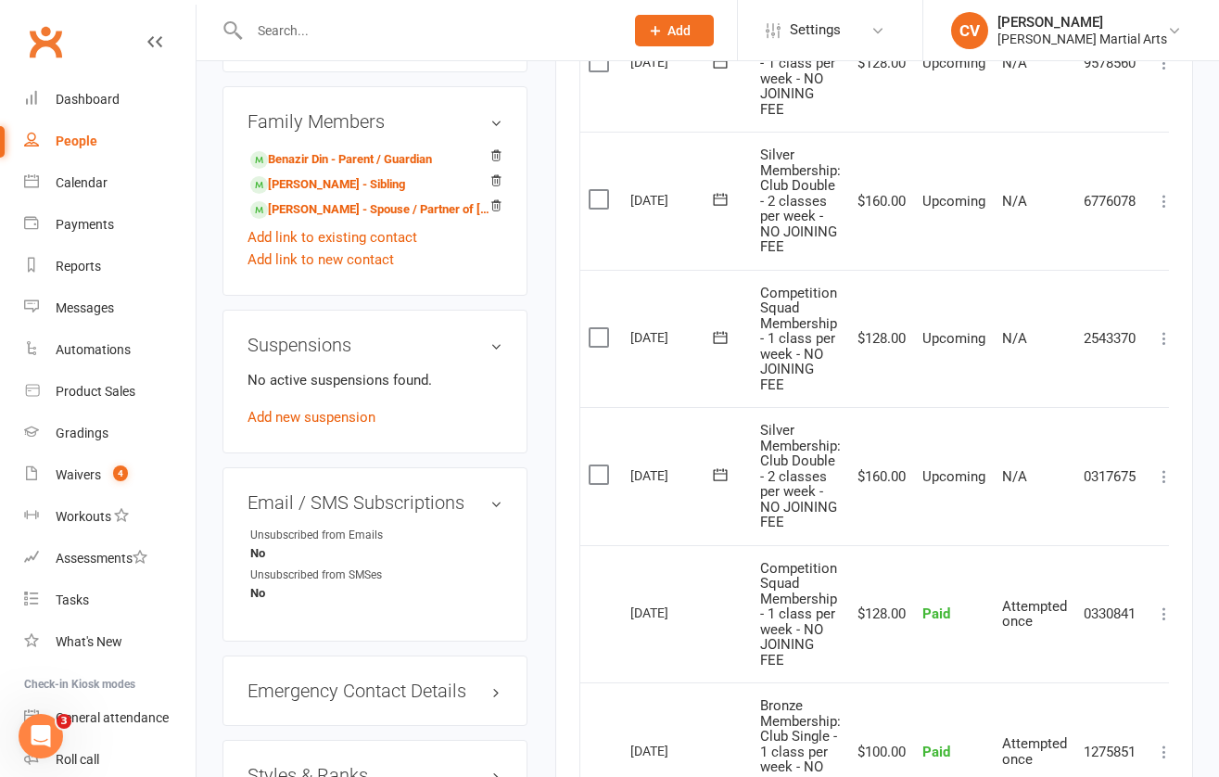
click at [1170, 477] on div "Activity Notes Comms Attendance Payments Waivers Tasks Automations Gradings / P…" at bounding box center [874, 132] width 638 height 2026
click at [1167, 475] on icon at bounding box center [1164, 476] width 19 height 19
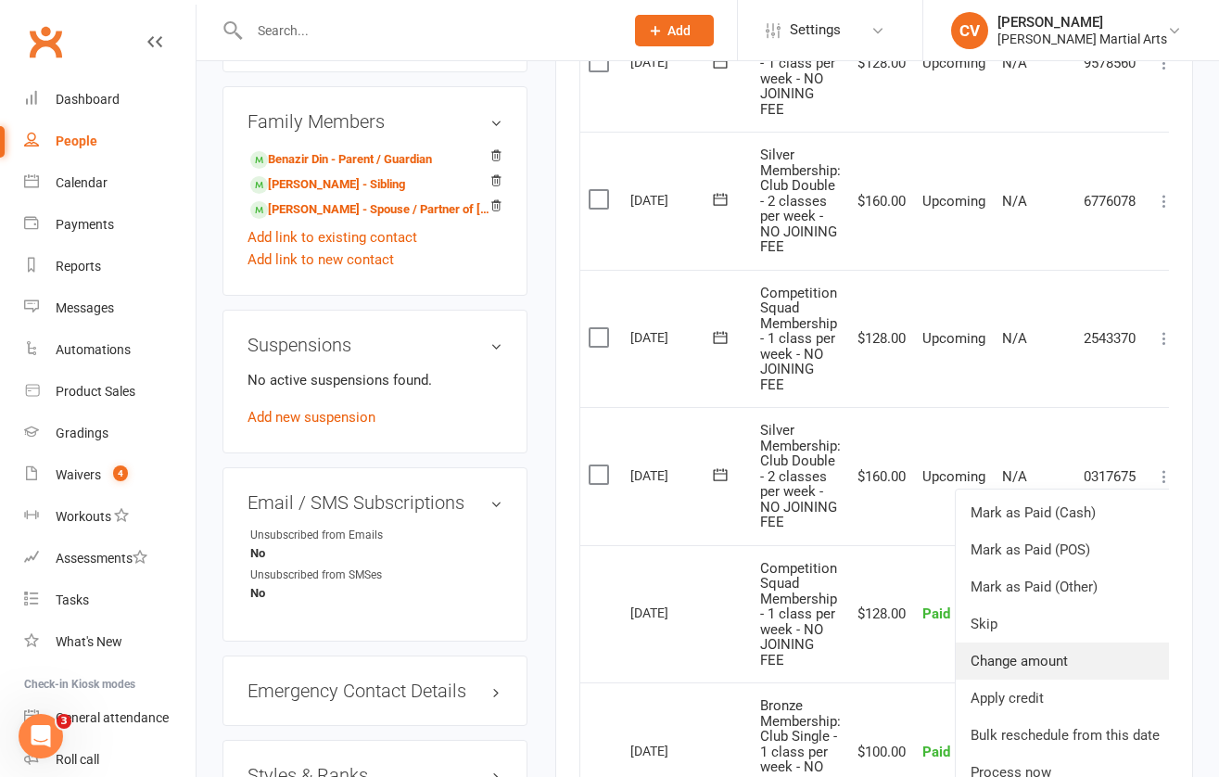
click at [1017, 668] on link "Change amount" at bounding box center [1064, 660] width 219 height 37
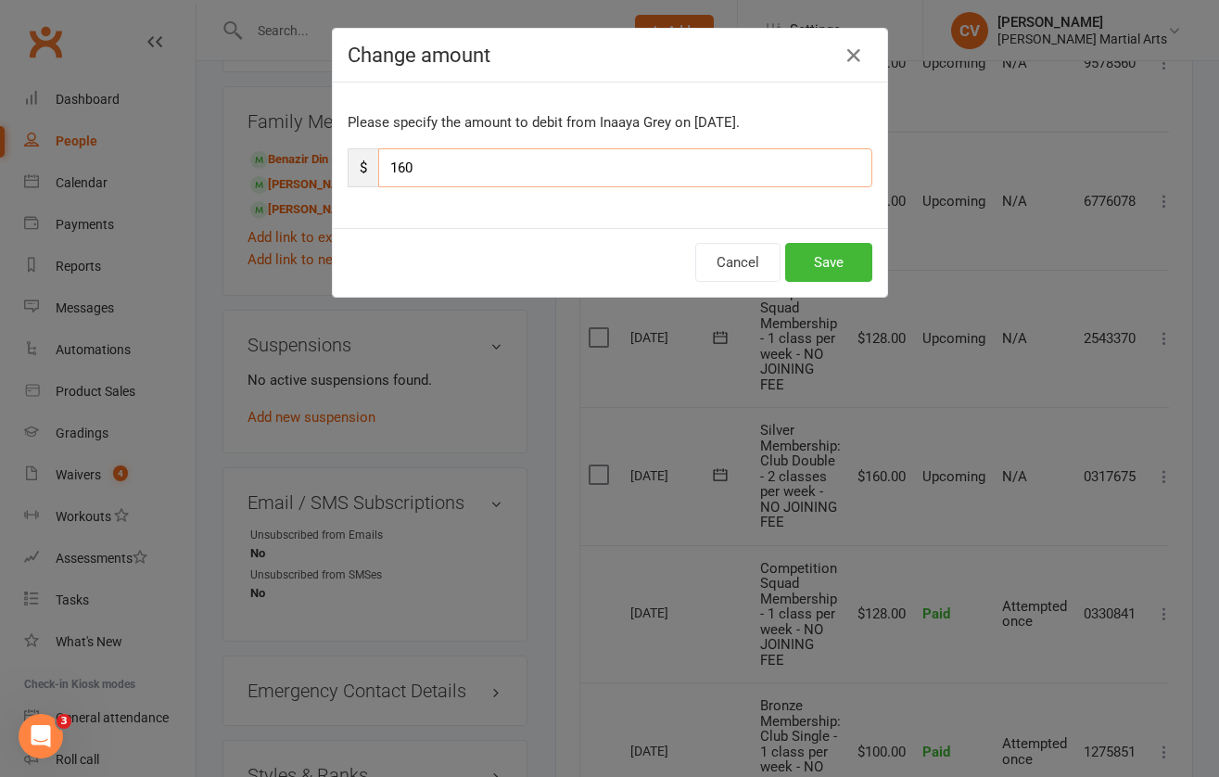
click at [398, 163] on input "160" at bounding box center [625, 167] width 494 height 39
type input "60"
click at [835, 259] on button "Save" at bounding box center [828, 262] width 87 height 39
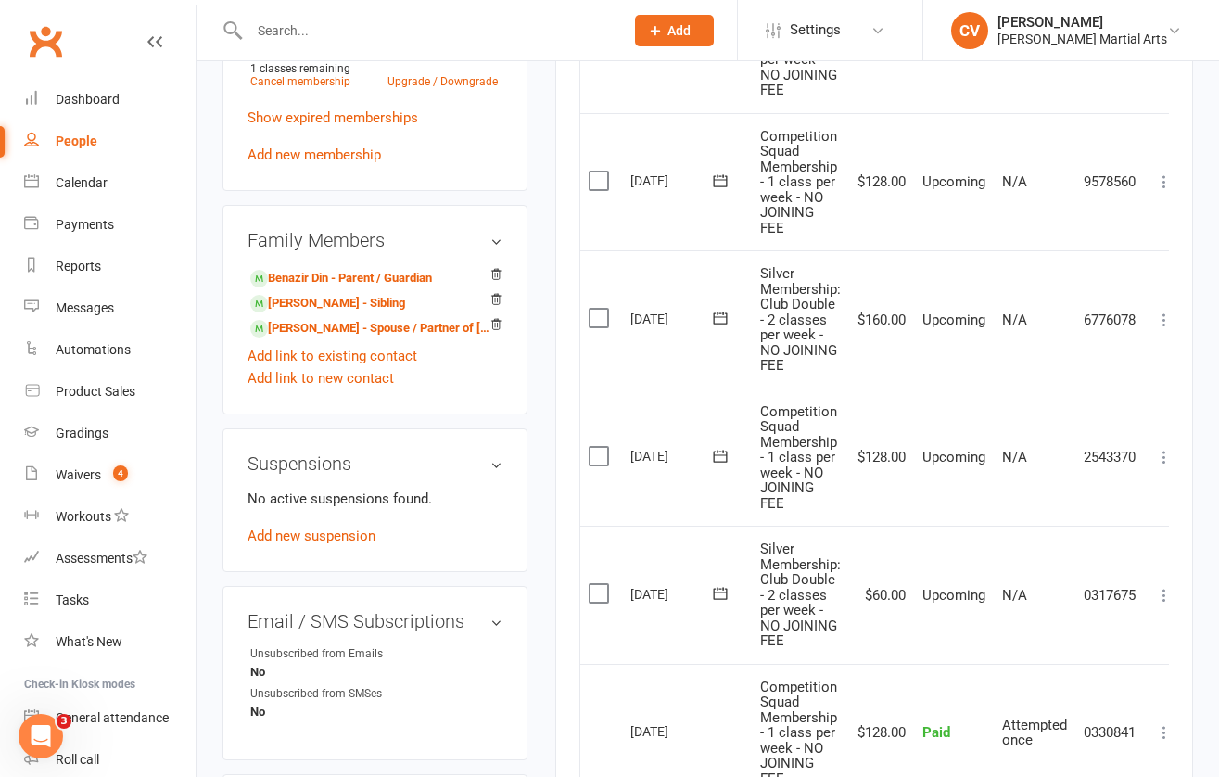
scroll to position [989, 0]
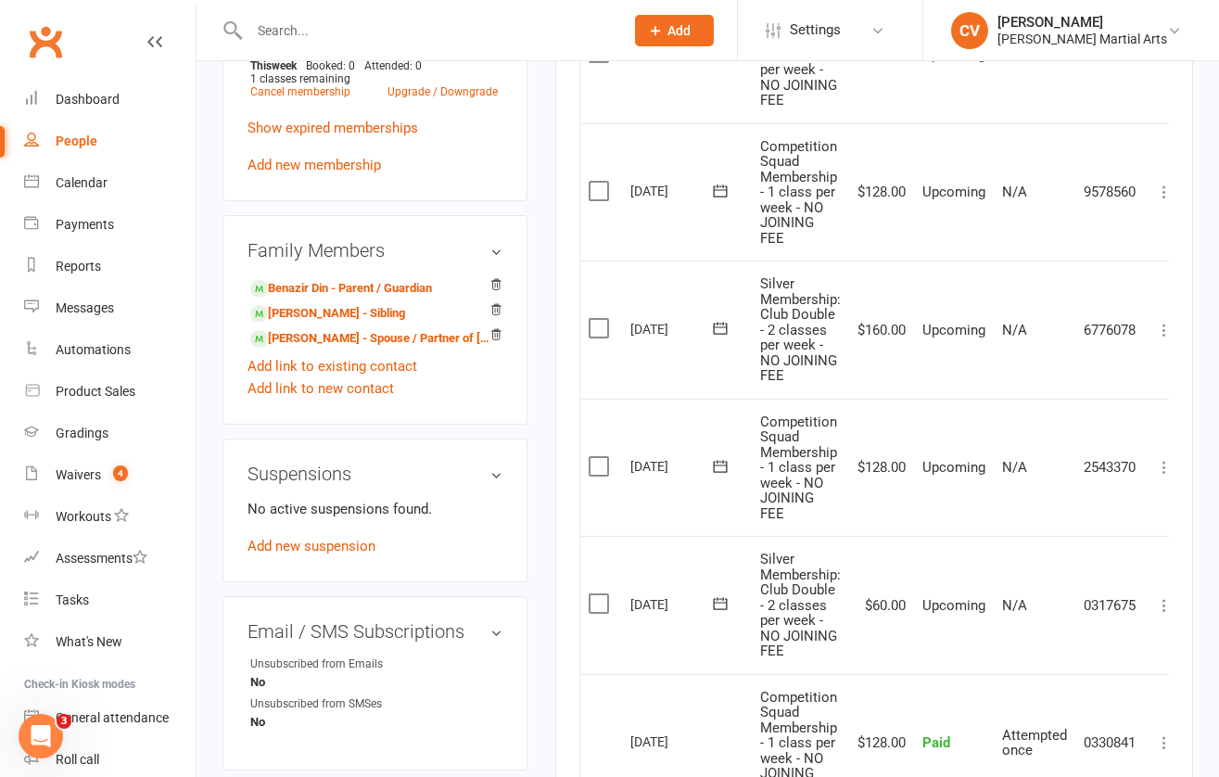
click at [1166, 330] on icon at bounding box center [1164, 330] width 19 height 19
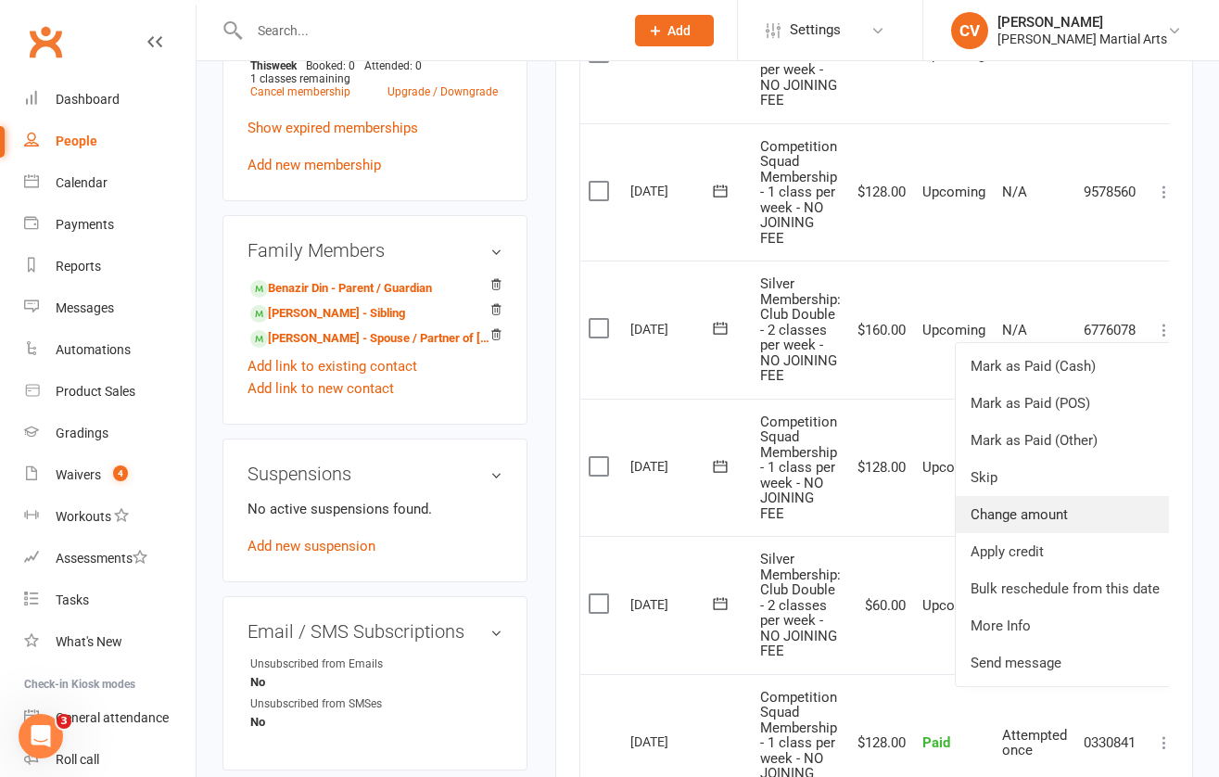
click at [1042, 508] on link "Change amount" at bounding box center [1064, 514] width 219 height 37
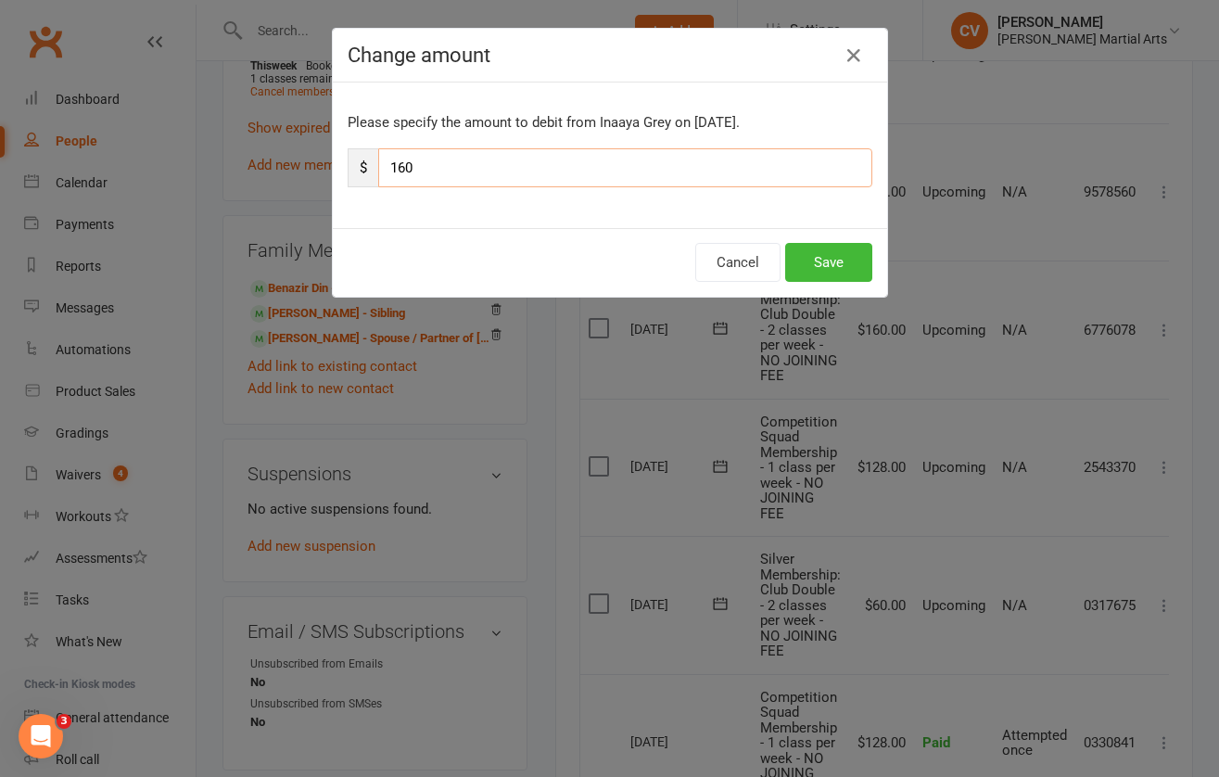
click at [399, 167] on input "160" at bounding box center [625, 167] width 494 height 39
type input "60"
click at [838, 265] on button "Save" at bounding box center [828, 262] width 87 height 39
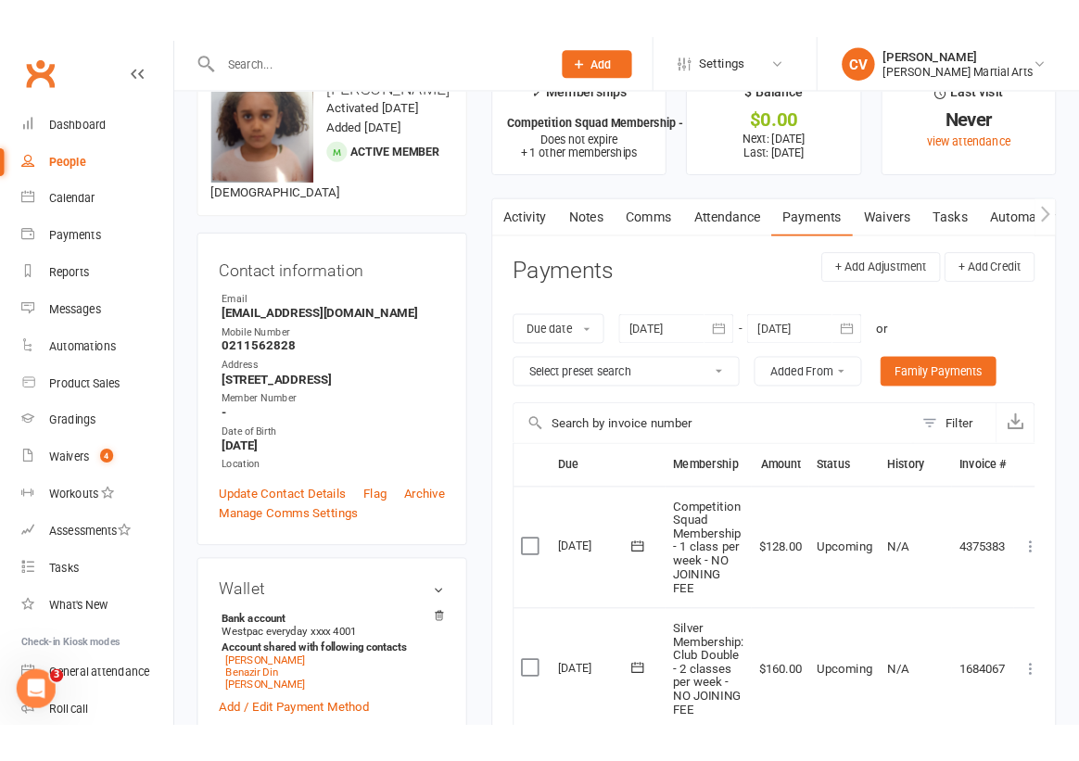
scroll to position [0, 0]
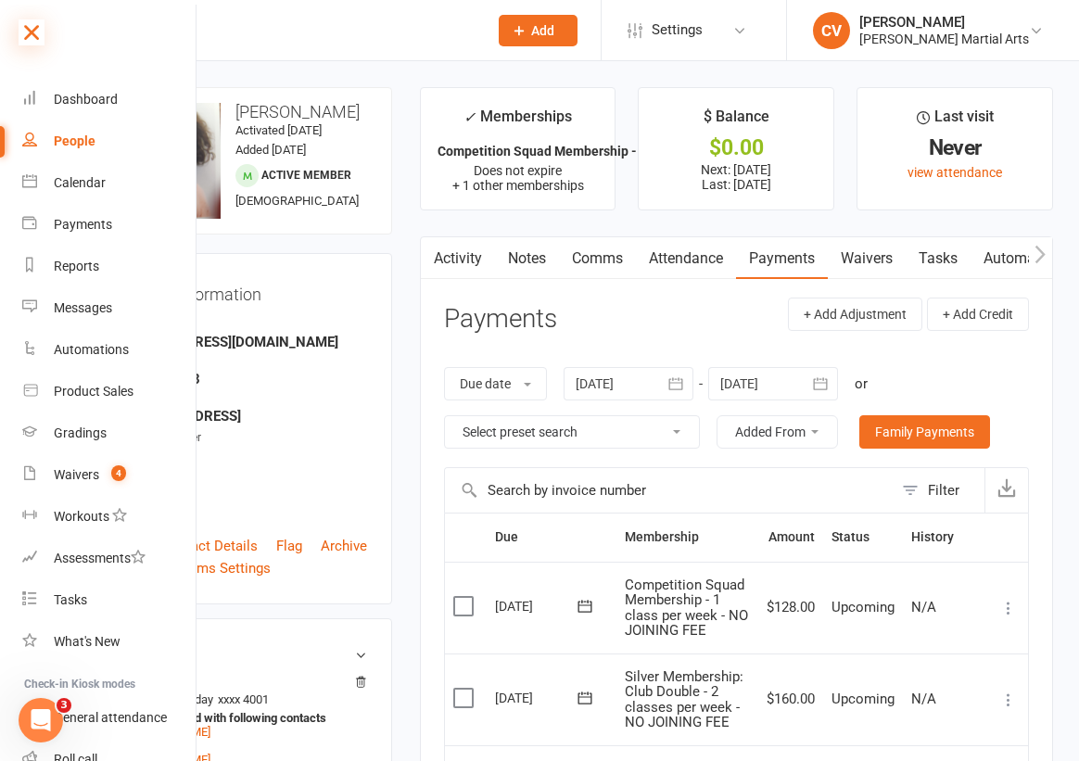
click at [36, 35] on icon at bounding box center [32, 32] width 26 height 26
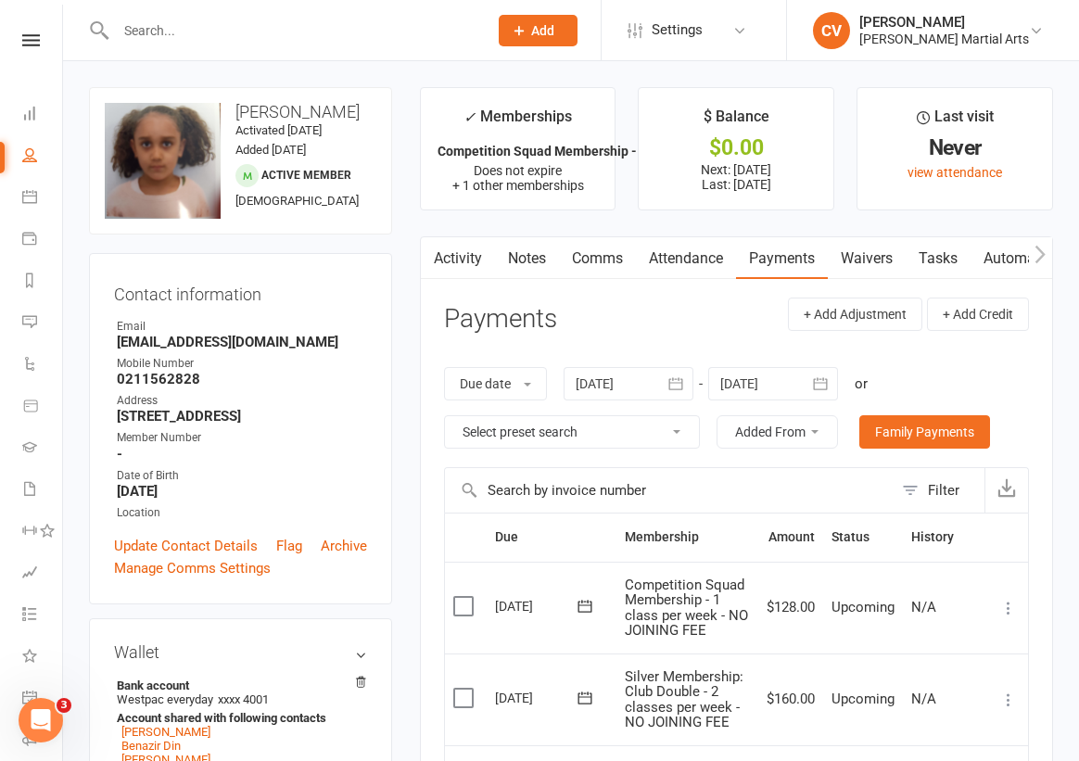
click at [162, 30] on input "text" at bounding box center [292, 31] width 364 height 26
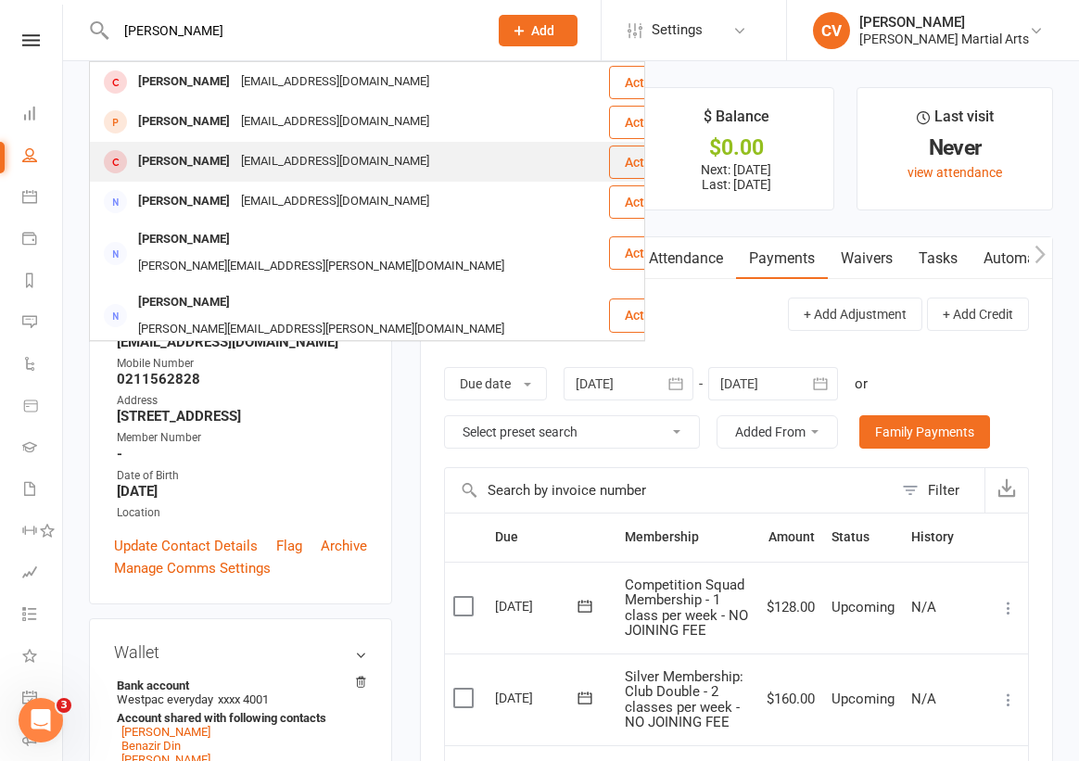
type input "[PERSON_NAME]"
click at [214, 164] on div "[PERSON_NAME]" at bounding box center [184, 161] width 103 height 27
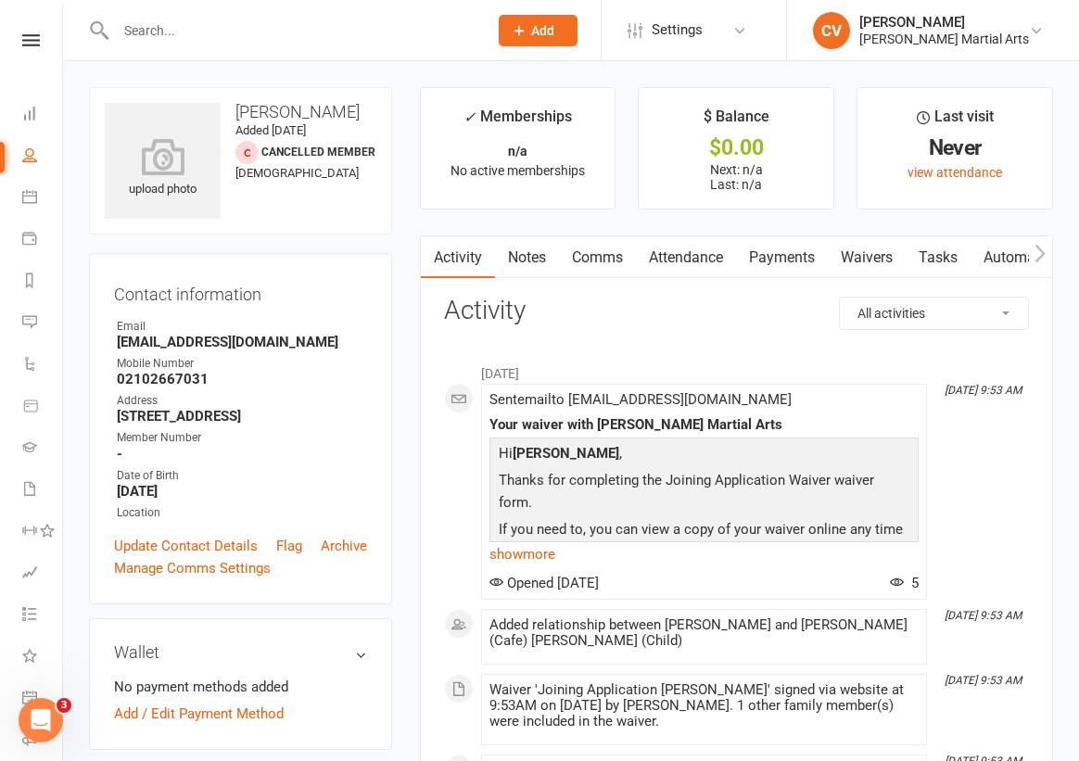
click at [171, 34] on input "text" at bounding box center [292, 31] width 364 height 26
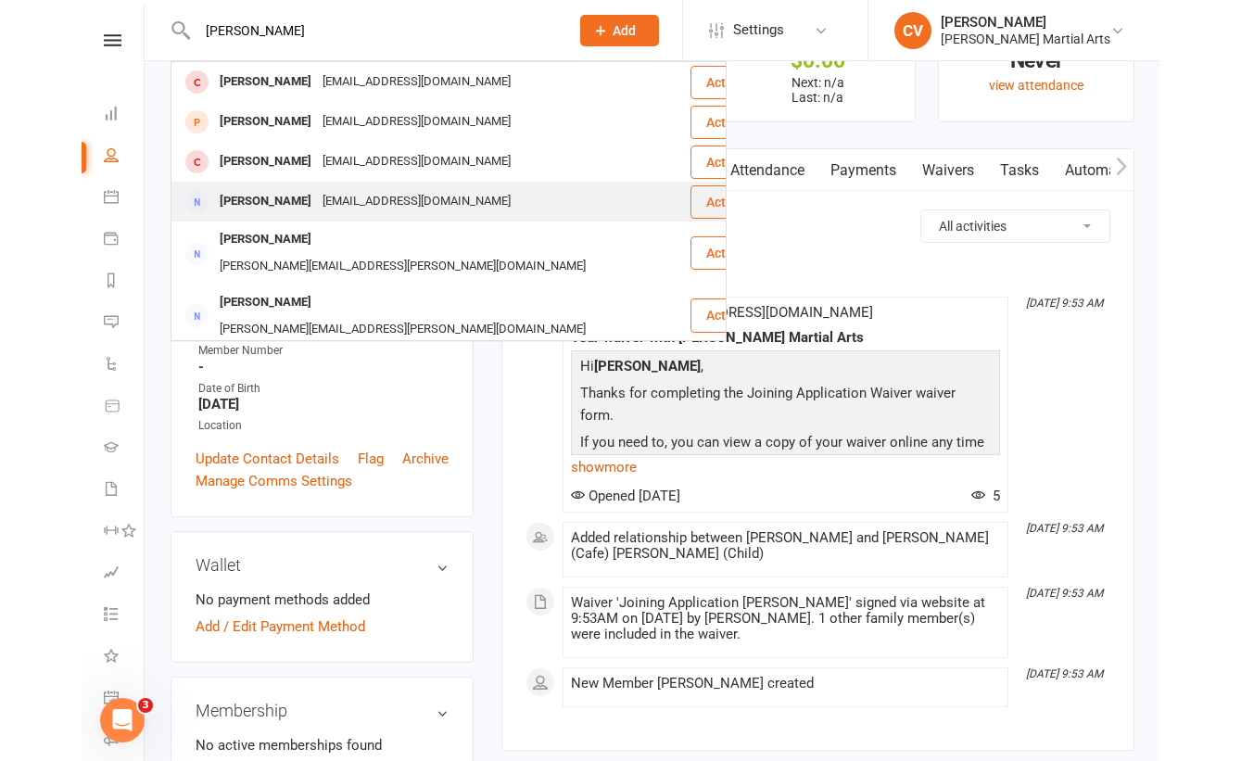
scroll to position [62, 0]
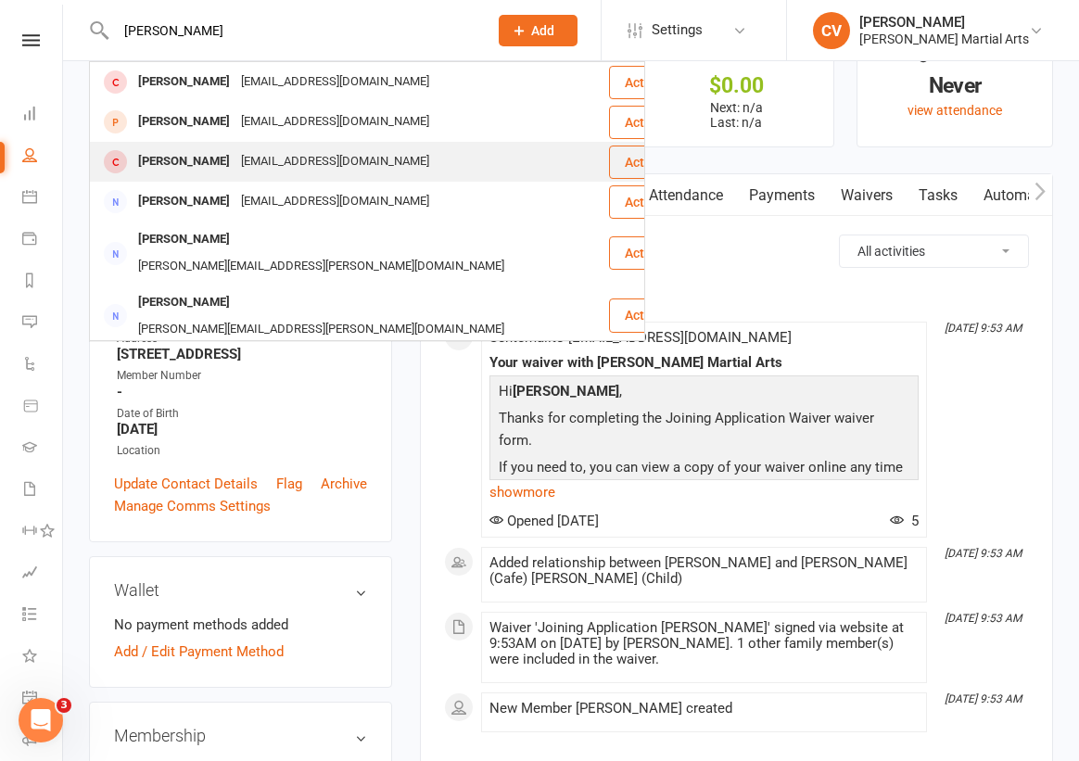
type input "[PERSON_NAME]"
click at [185, 163] on div "[PERSON_NAME]" at bounding box center [184, 161] width 103 height 27
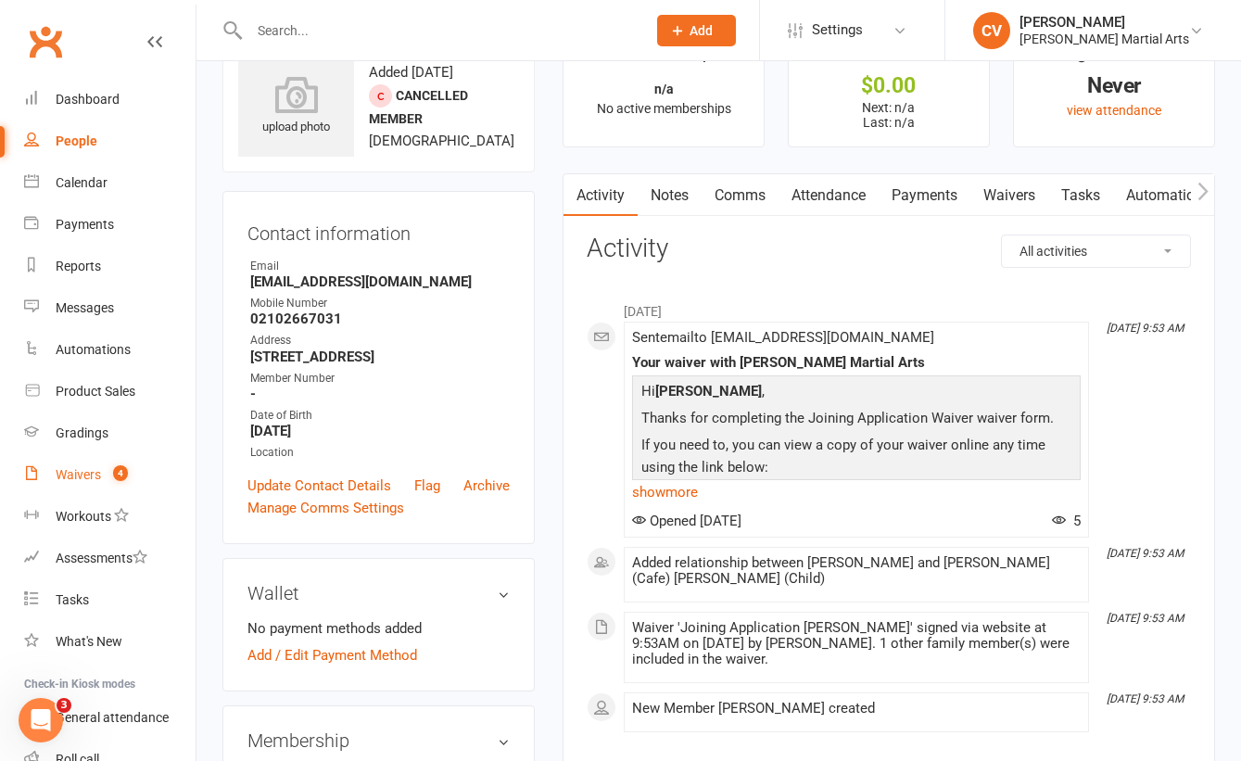
click at [73, 475] on div "Waivers" at bounding box center [78, 474] width 45 height 15
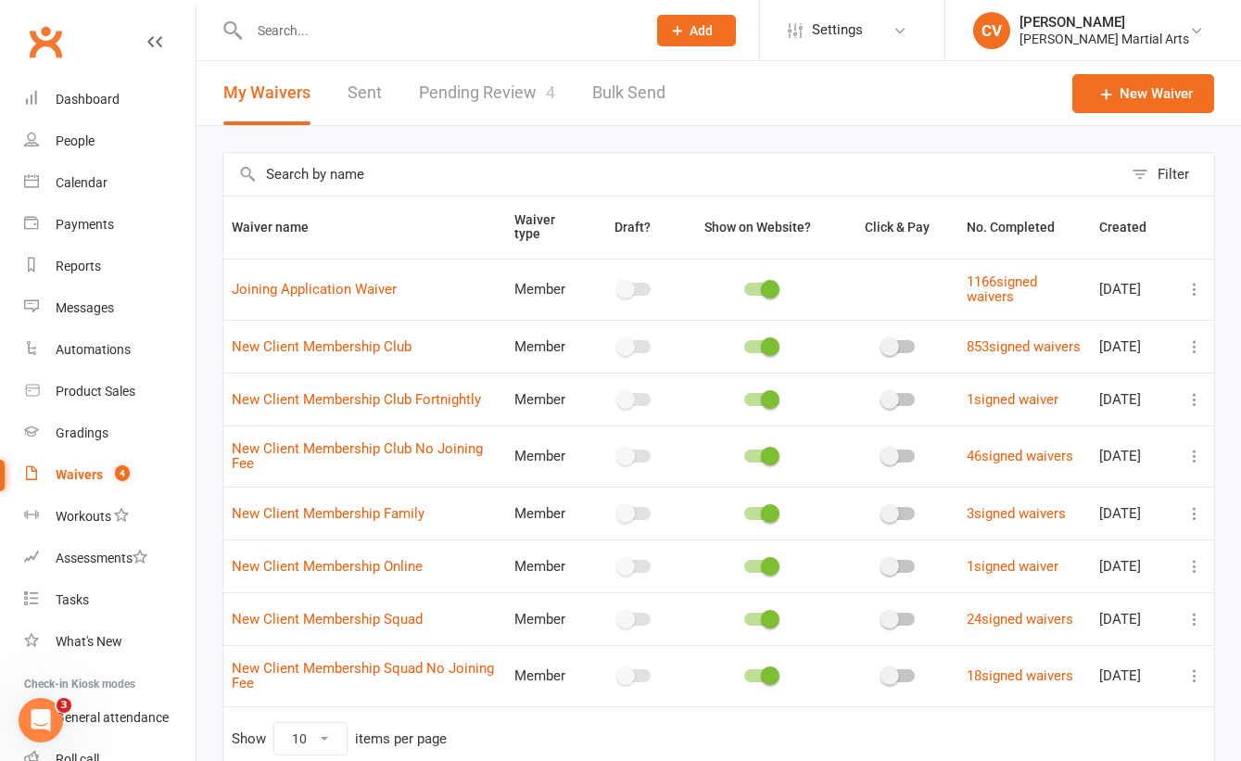
click at [465, 87] on link "Pending Review 4" at bounding box center [487, 93] width 136 height 64
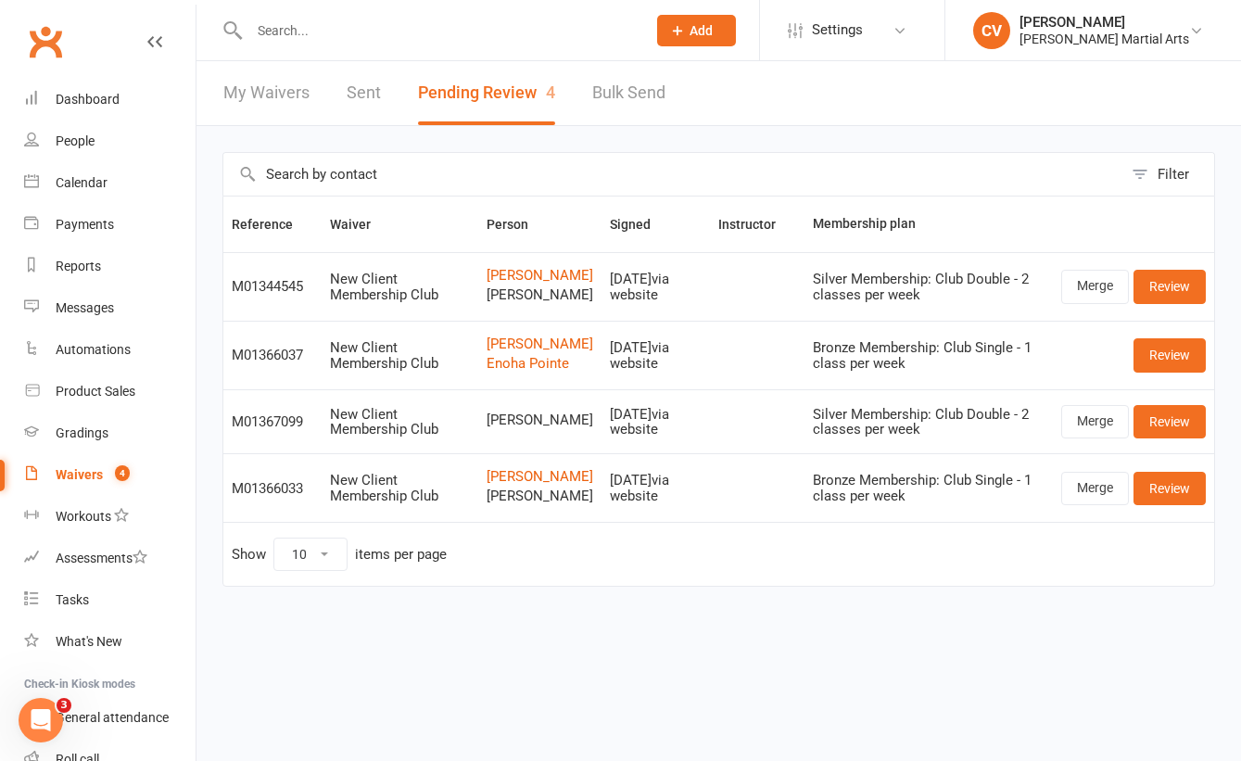
click at [297, 32] on input "text" at bounding box center [438, 31] width 389 height 26
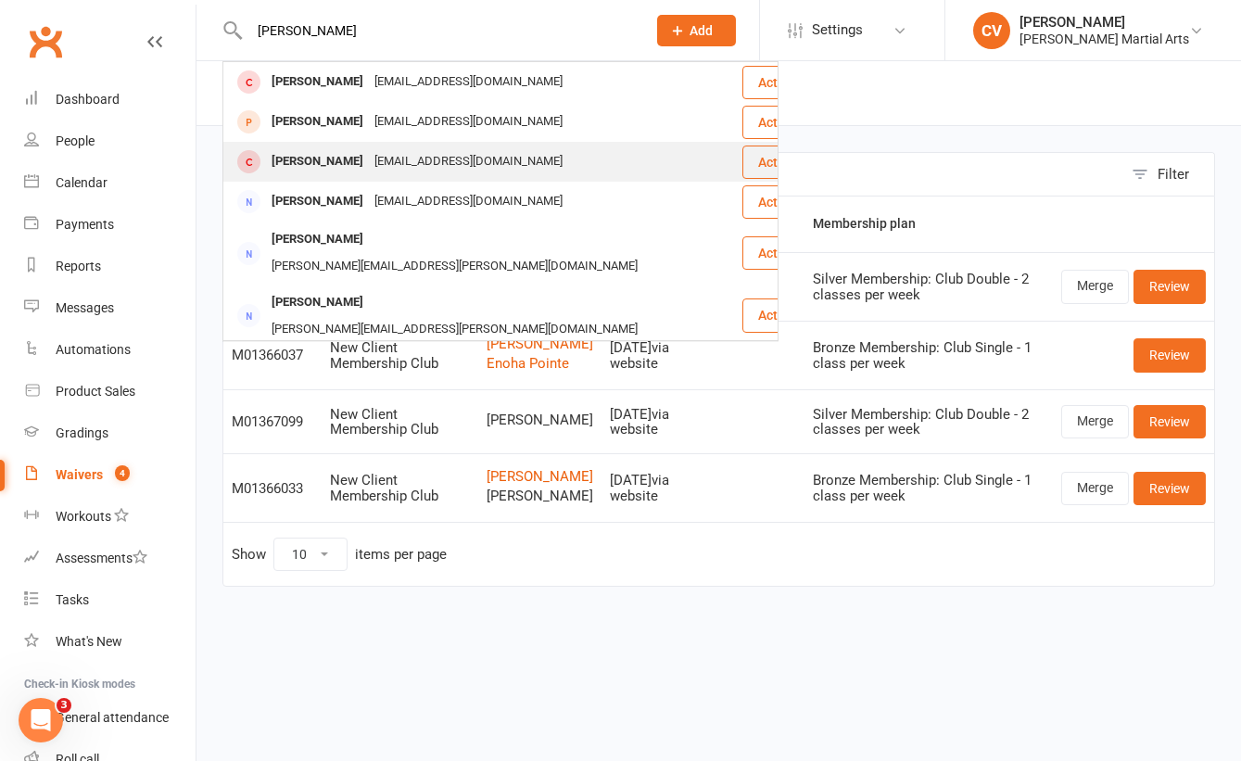
type input "[PERSON_NAME]"
click at [321, 152] on div "[PERSON_NAME]" at bounding box center [317, 161] width 103 height 27
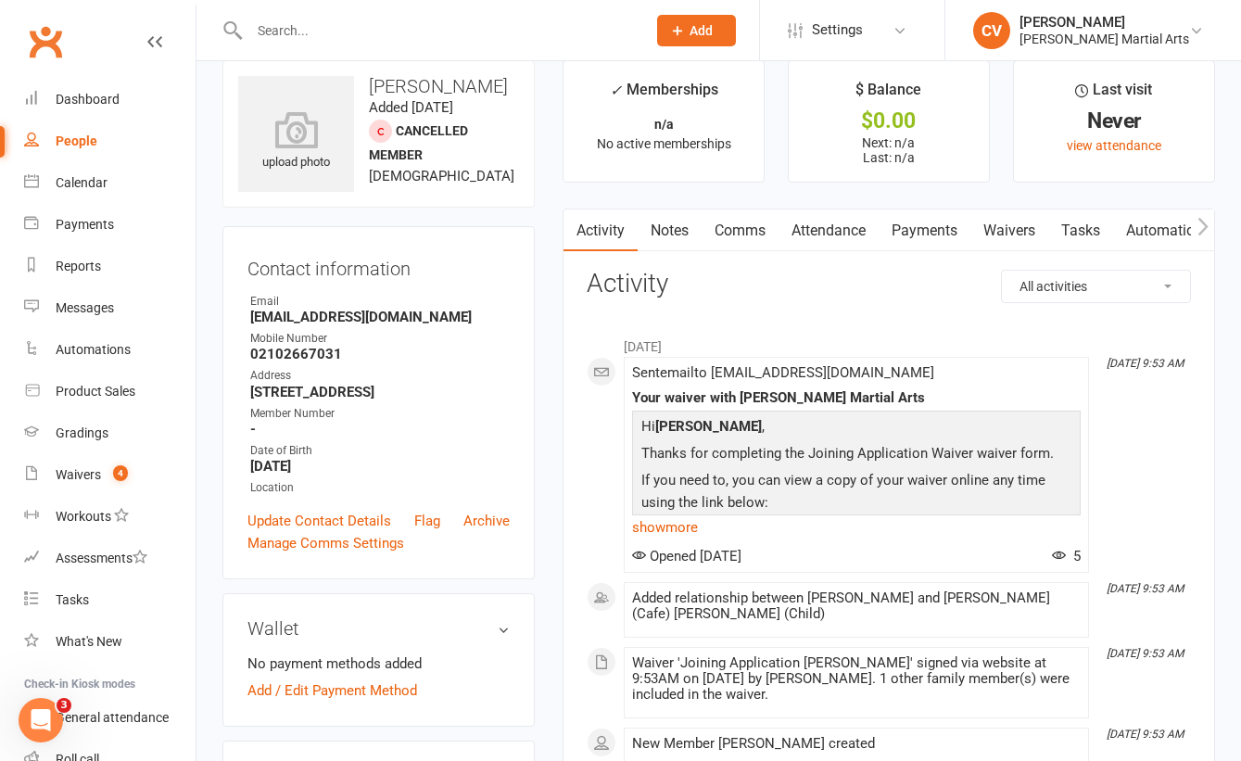
scroll to position [32, 0]
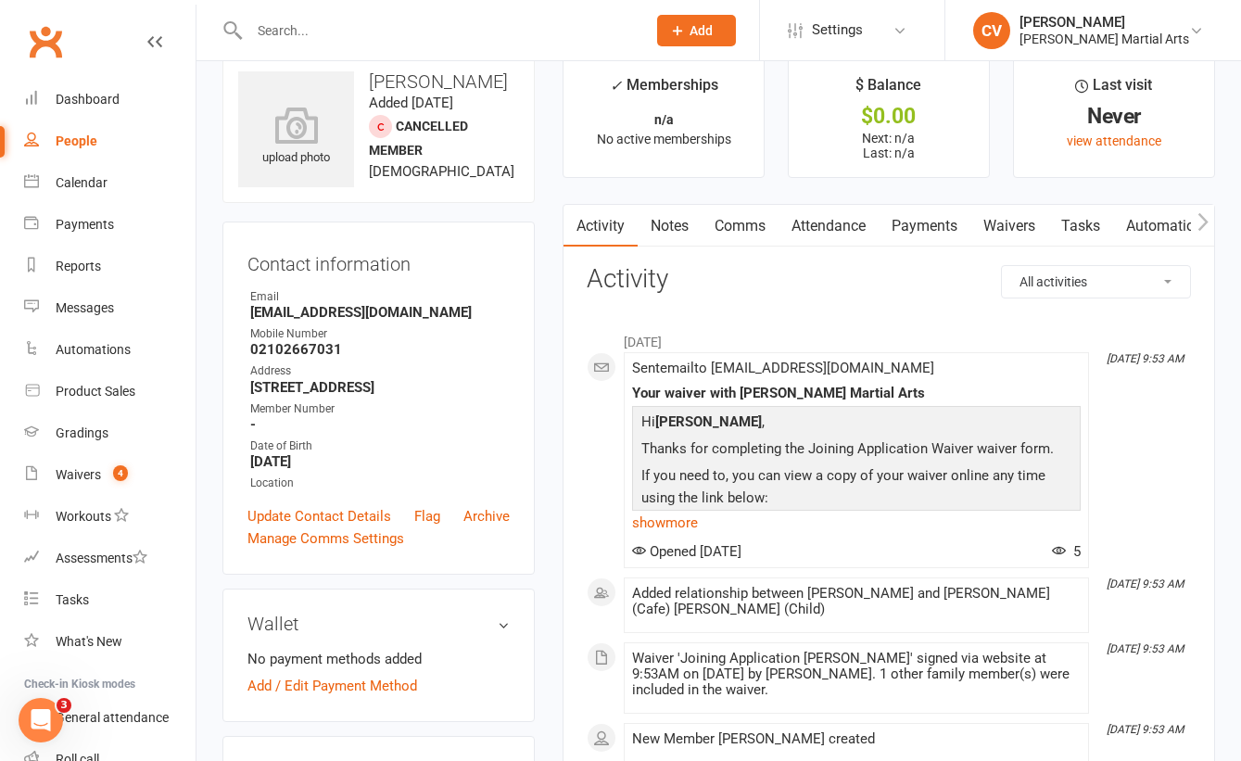
click at [935, 229] on link "Payments" at bounding box center [924, 226] width 92 height 43
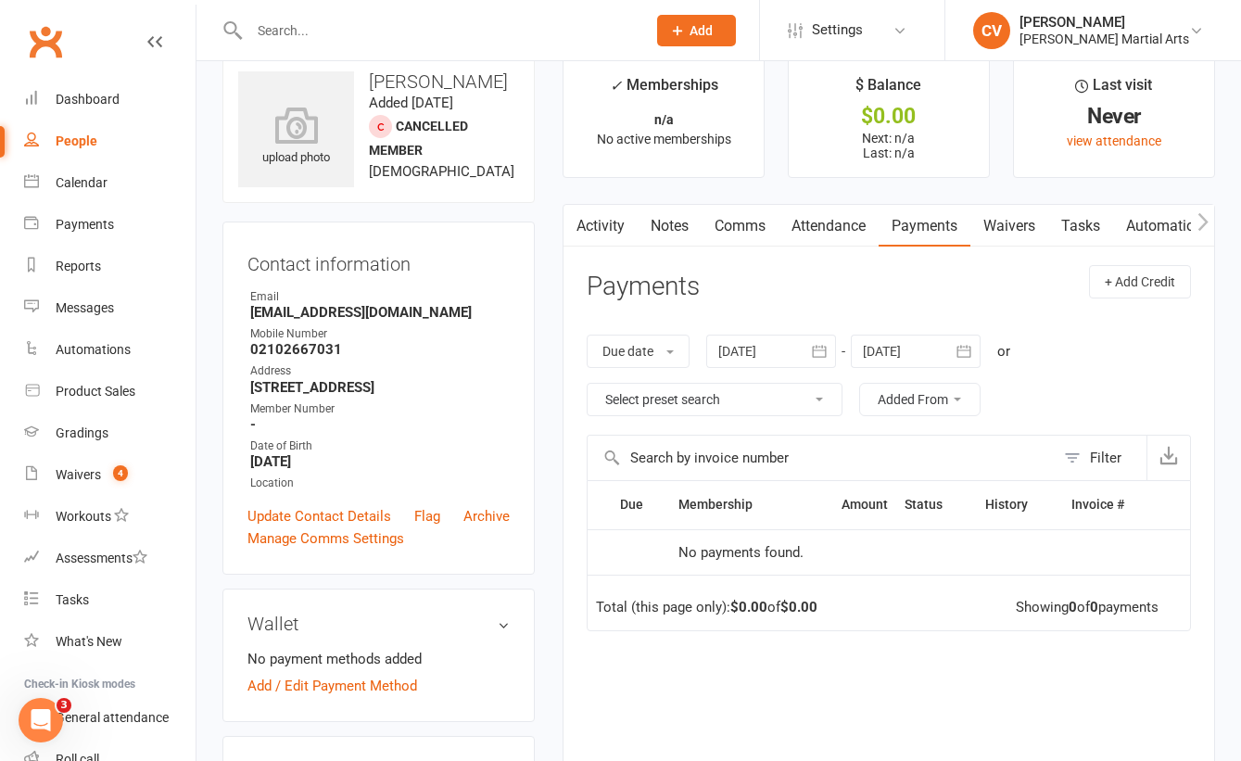
click at [1015, 222] on link "Waivers" at bounding box center [1009, 226] width 78 height 43
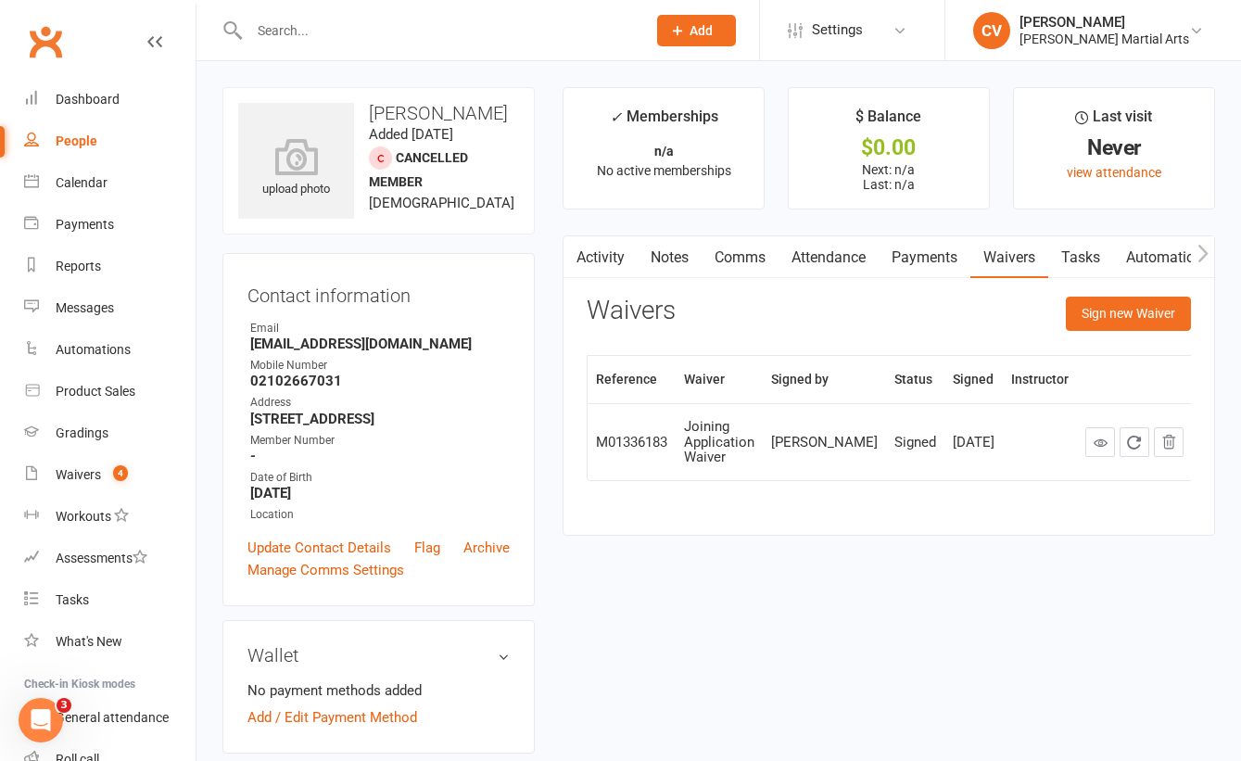
click at [348, 33] on input "text" at bounding box center [438, 31] width 389 height 26
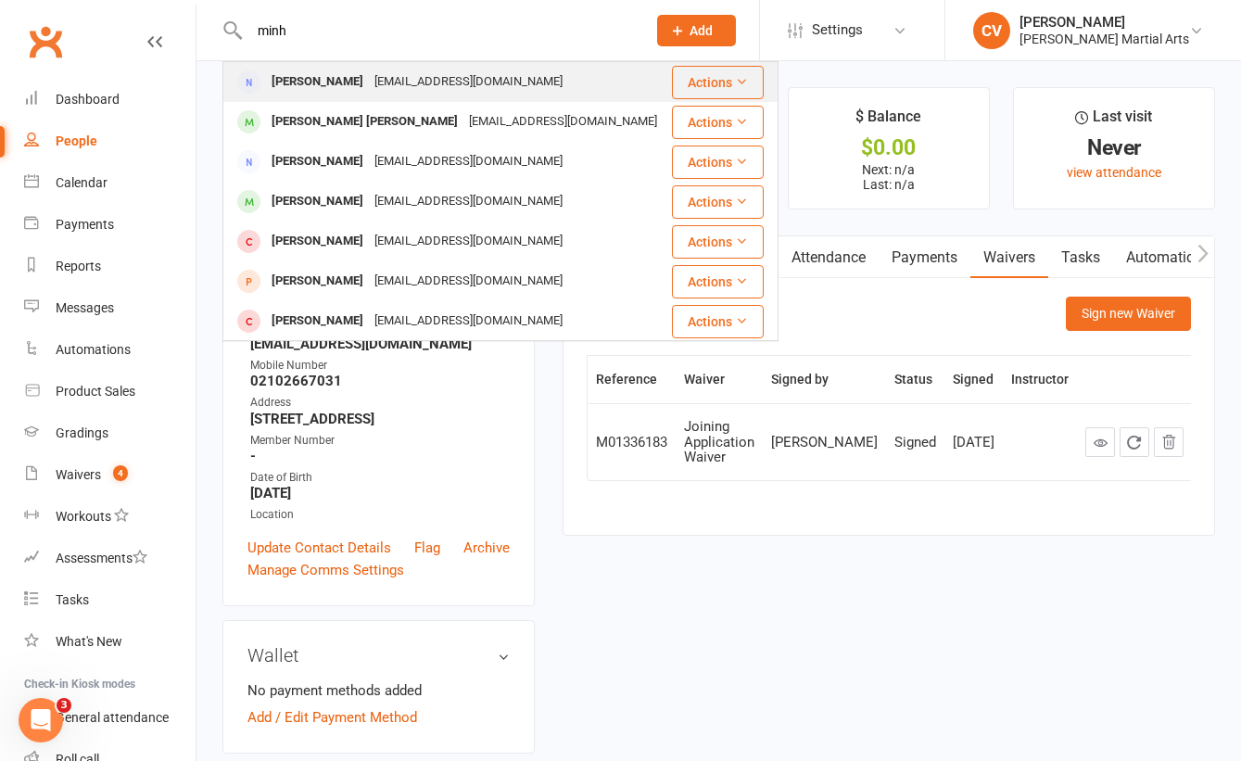
type input "minh"
click at [293, 88] on div "[PERSON_NAME]" at bounding box center [317, 82] width 103 height 27
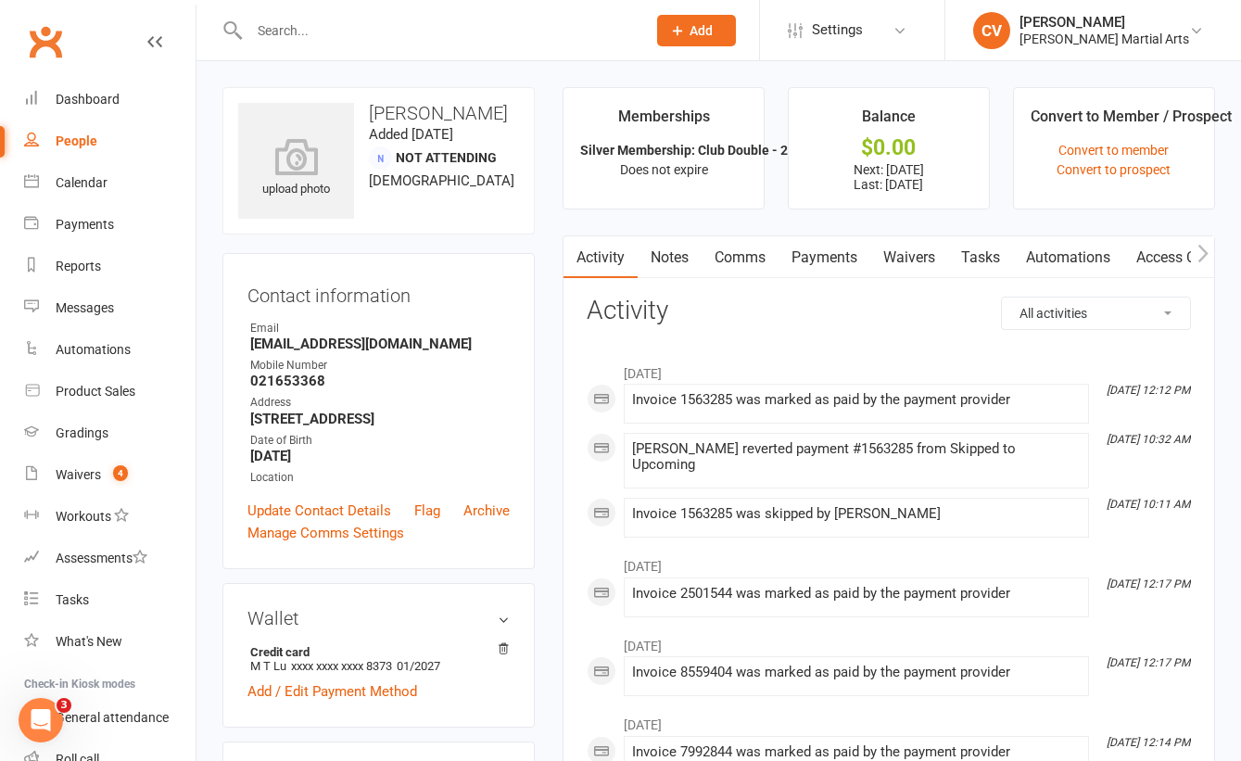
click at [301, 40] on input "text" at bounding box center [438, 31] width 389 height 26
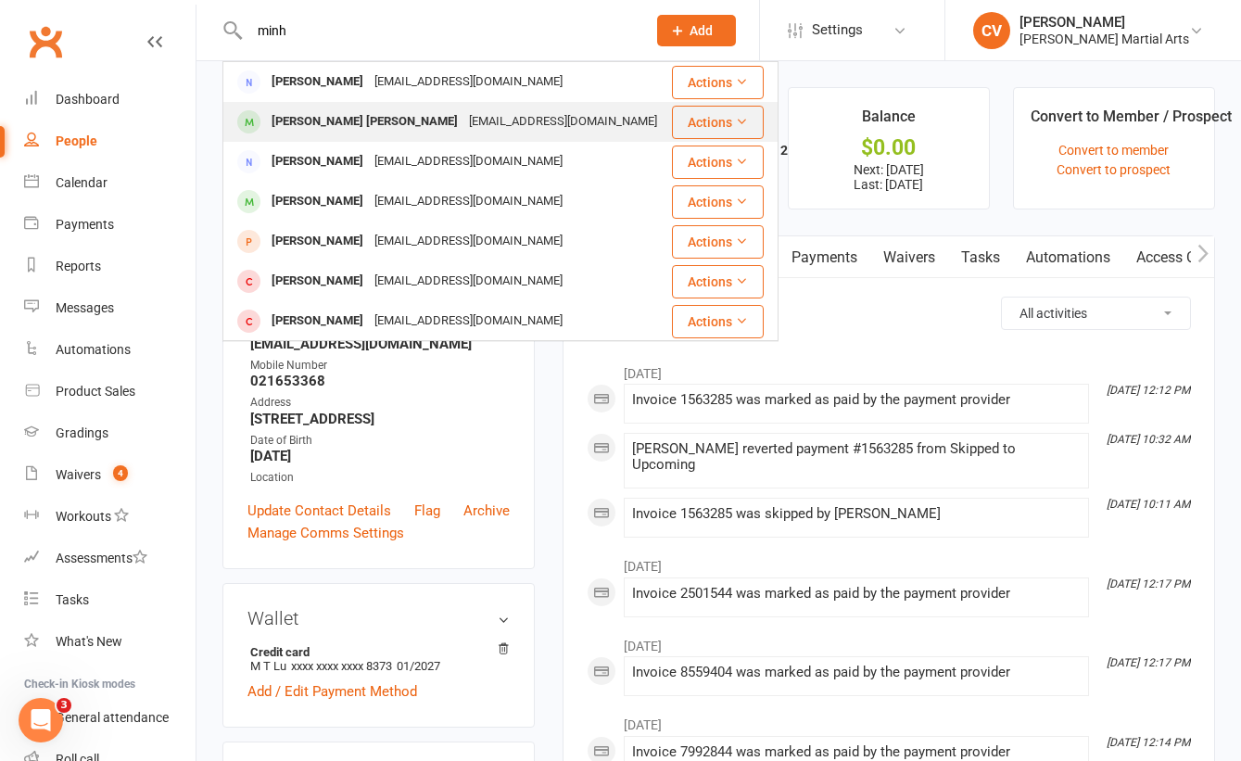
type input "minh"
click at [339, 120] on div "[PERSON_NAME] [PERSON_NAME]" at bounding box center [364, 121] width 197 height 27
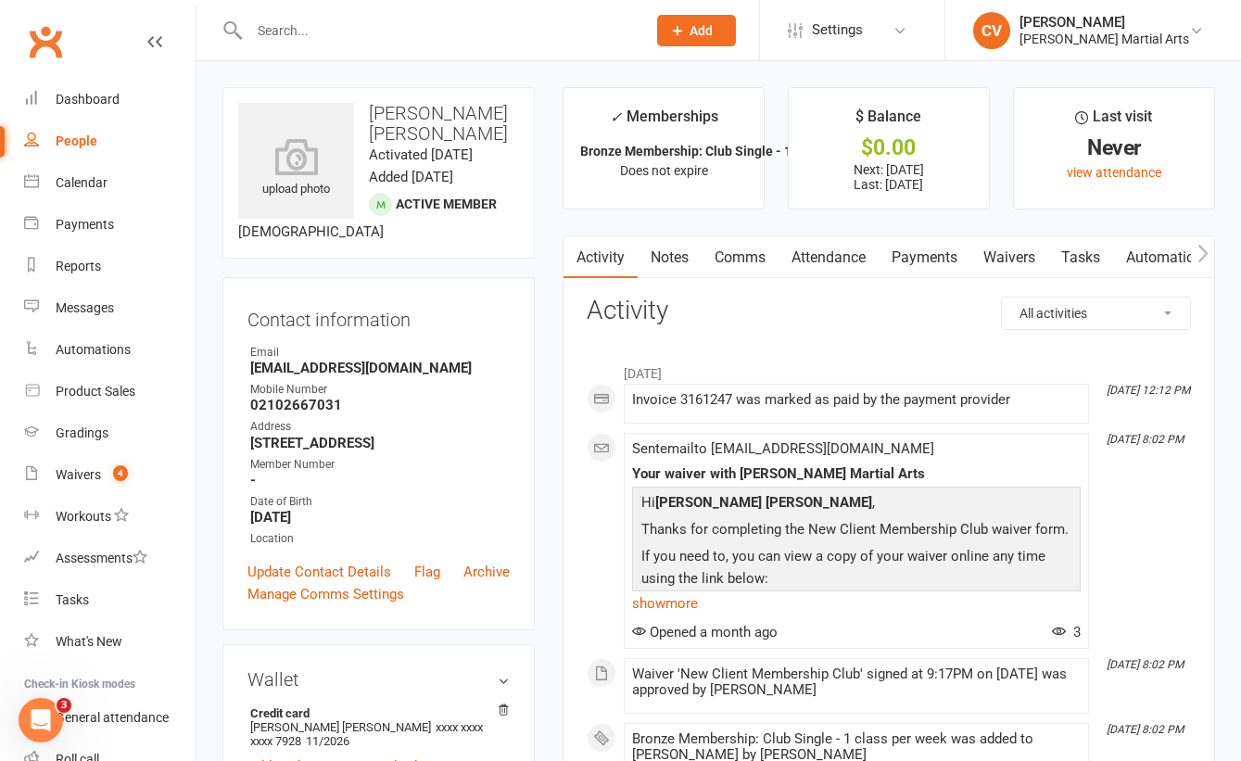
click at [926, 256] on link "Payments" at bounding box center [924, 257] width 92 height 43
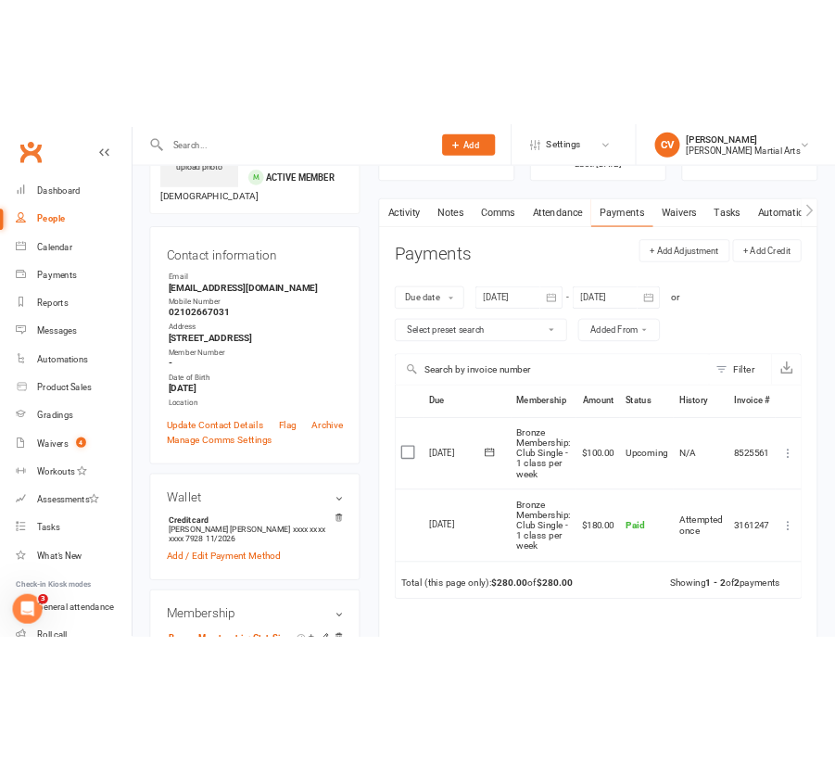
scroll to position [107, 0]
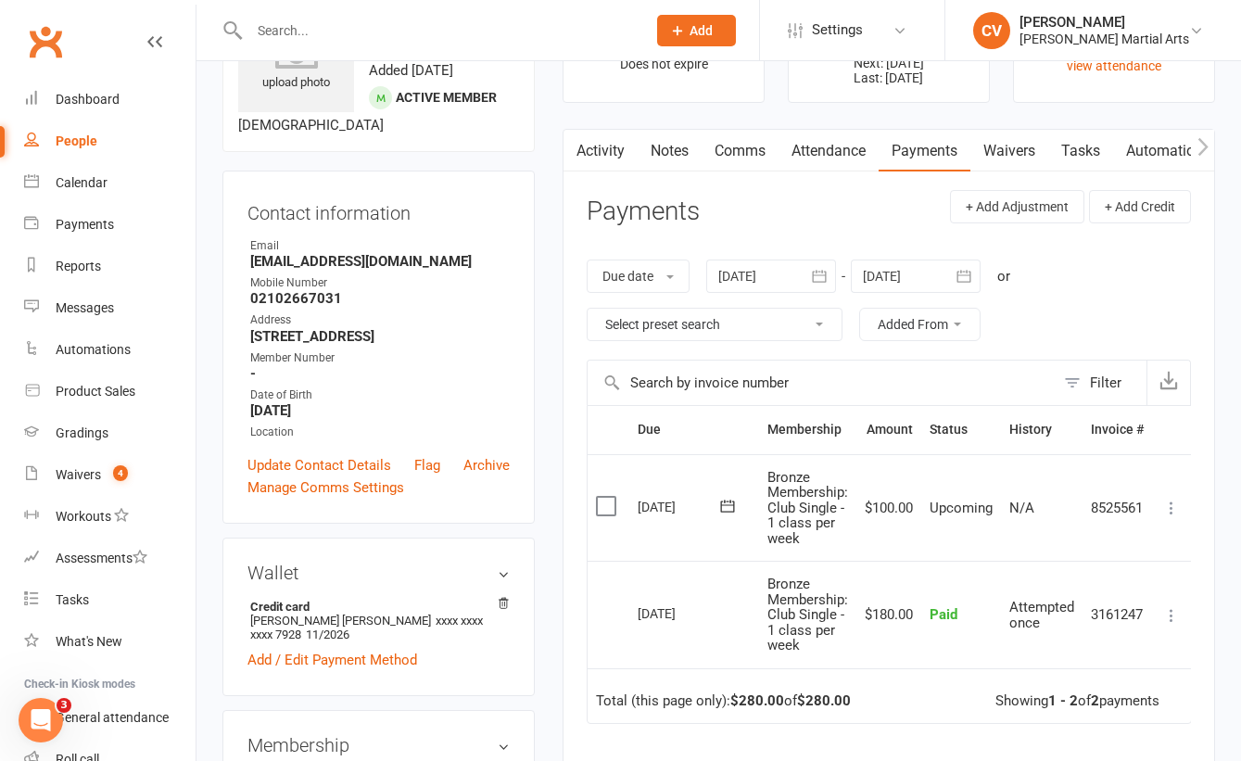
drag, startPoint x: 278, startPoint y: 356, endPoint x: 369, endPoint y: 356, distance: 90.8
click at [369, 345] on strong "[STREET_ADDRESS]" at bounding box center [379, 336] width 259 height 17
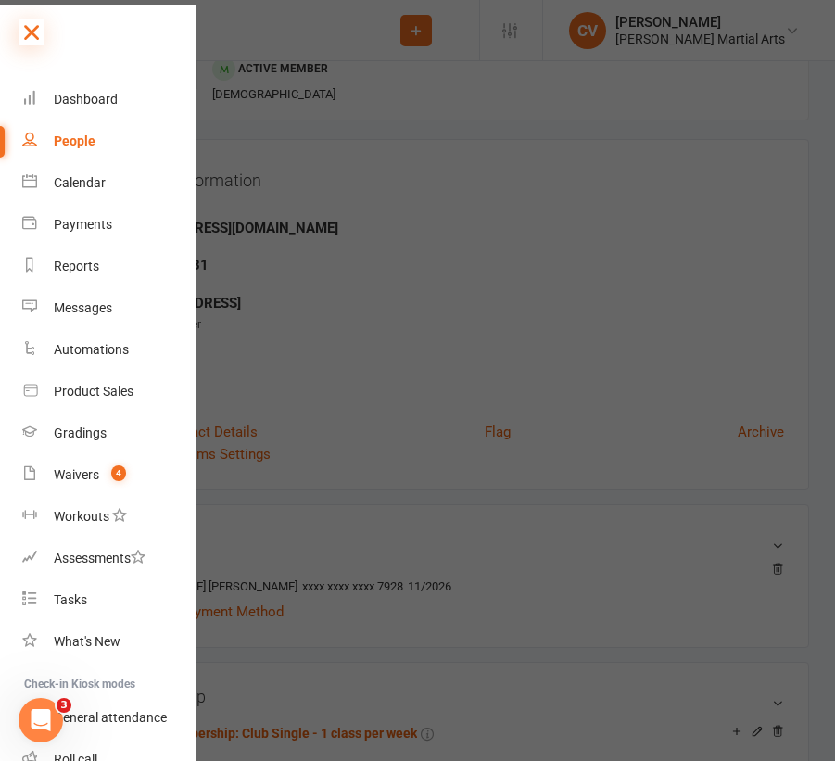
click at [30, 35] on icon at bounding box center [32, 32] width 26 height 26
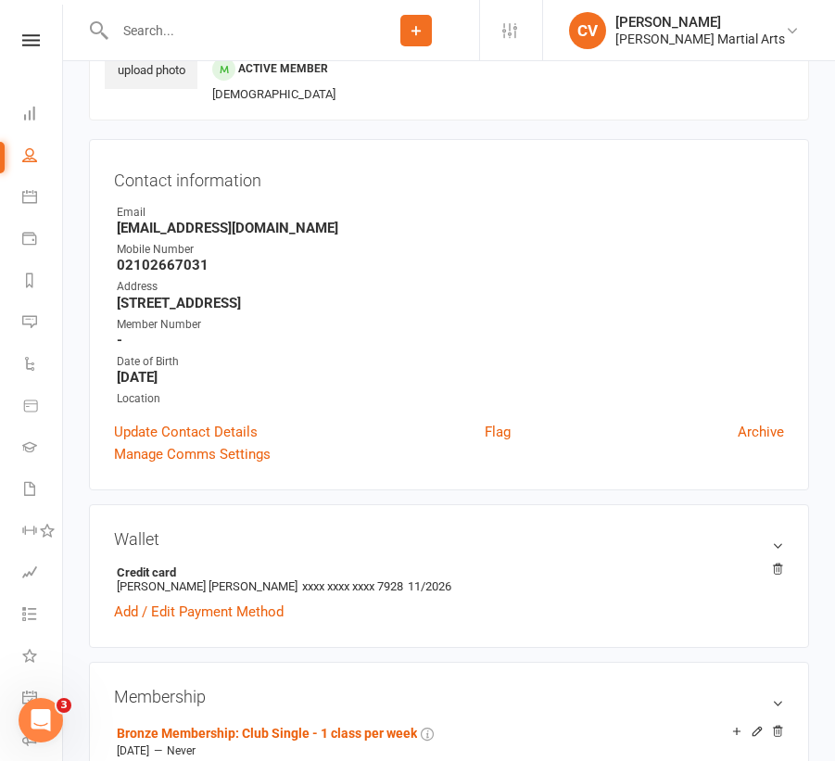
click at [188, 33] on input "text" at bounding box center [231, 31] width 244 height 26
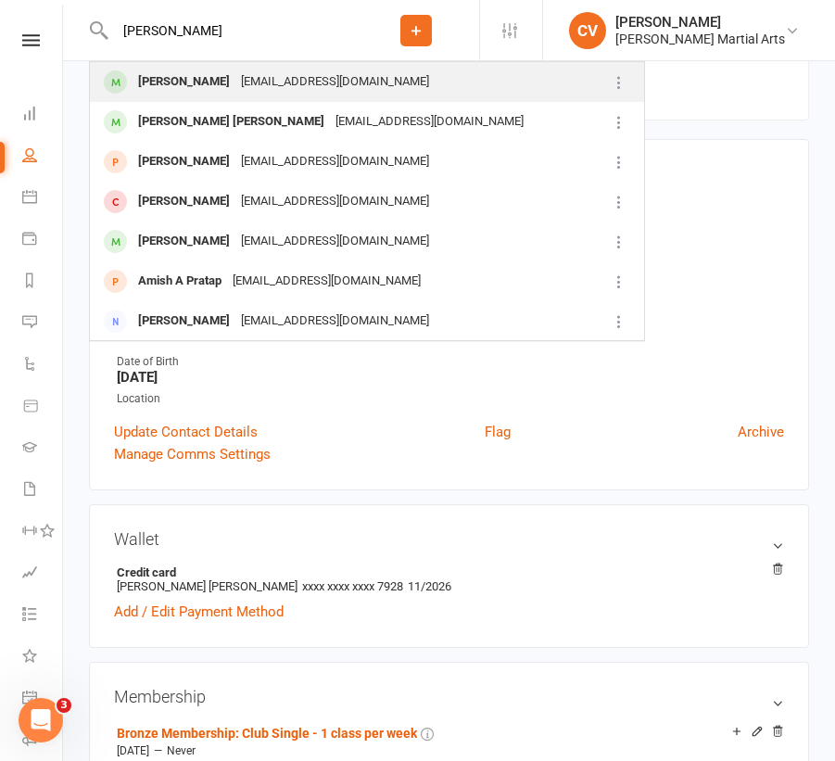
type input "[PERSON_NAME]"
click at [229, 91] on div "[PERSON_NAME]" at bounding box center [184, 82] width 103 height 27
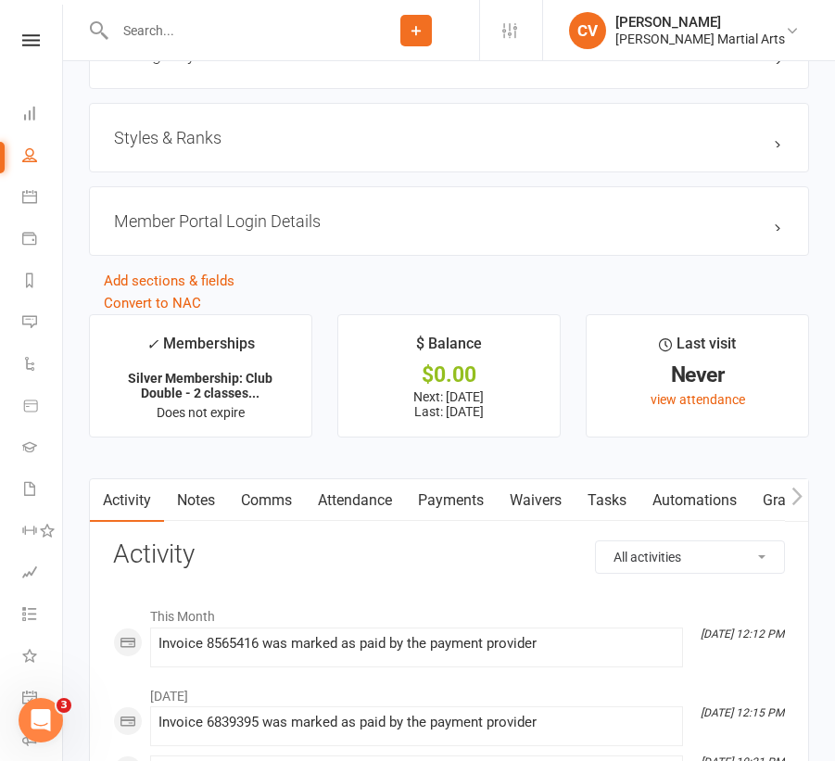
scroll to position [1489, 0]
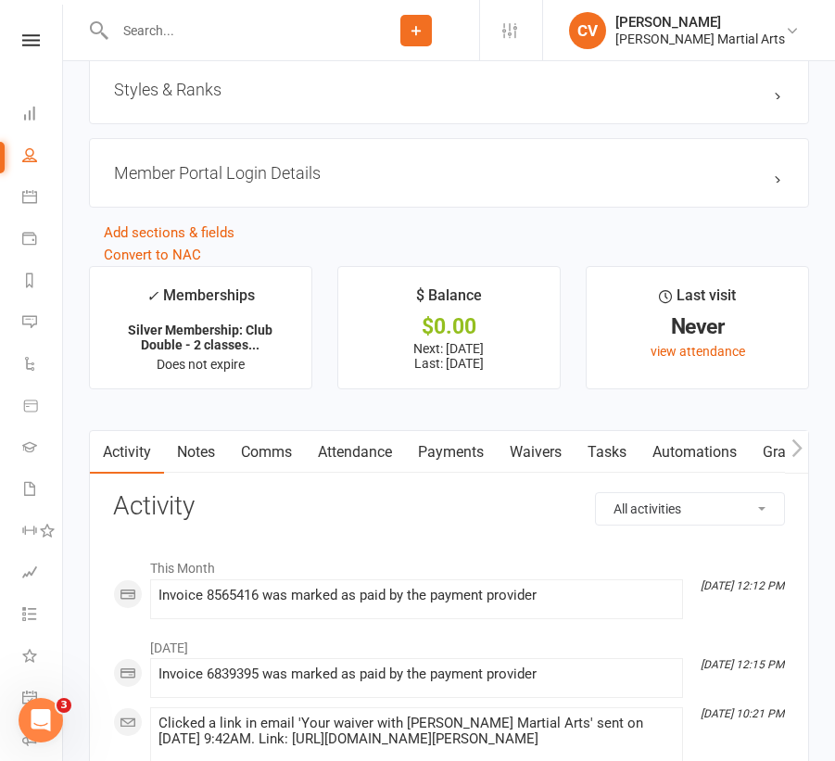
click at [457, 451] on link "Payments" at bounding box center [451, 452] width 92 height 43
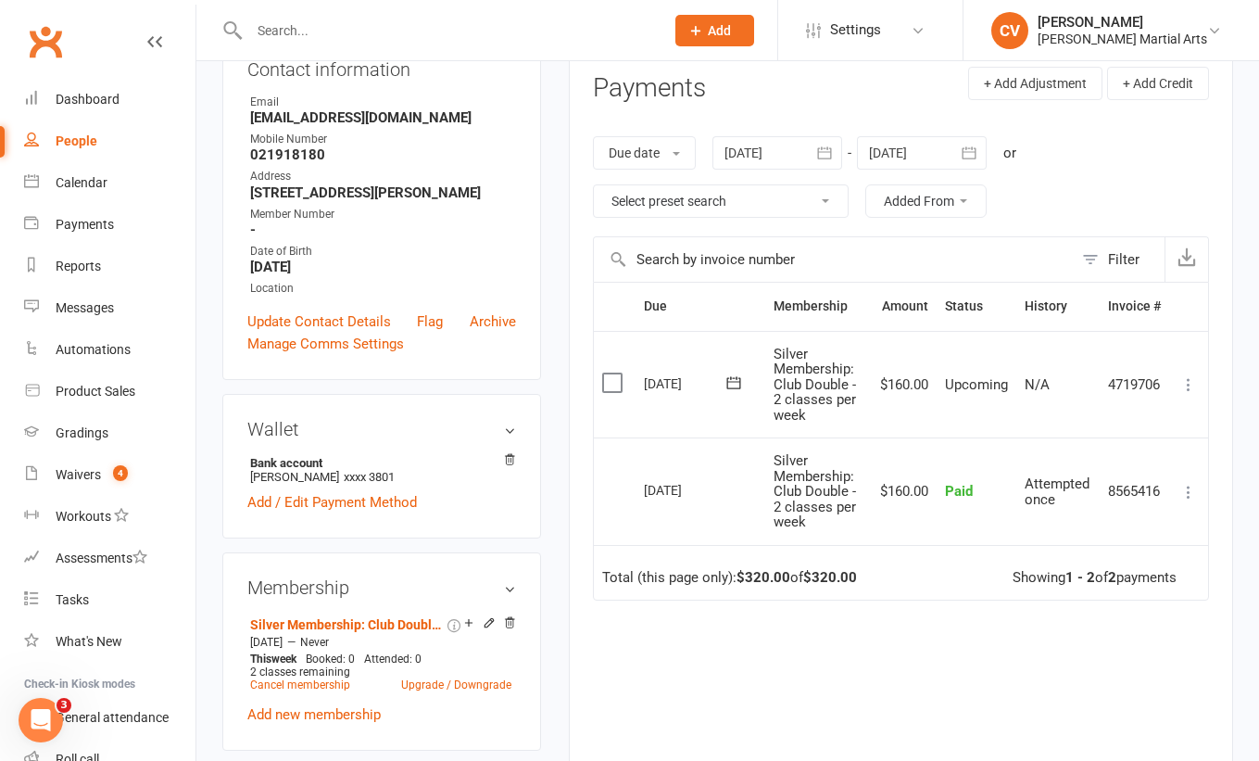
scroll to position [232, 0]
click at [785, 144] on div at bounding box center [778, 150] width 130 height 33
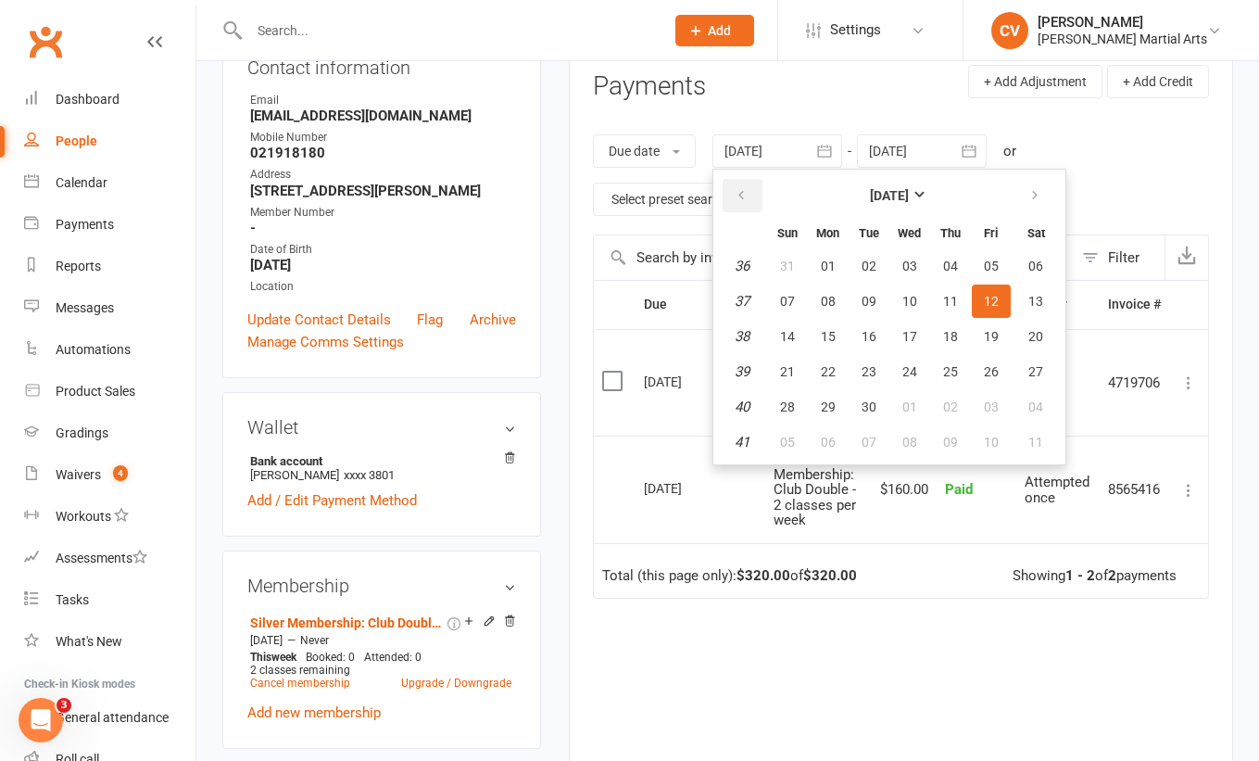
click at [743, 193] on icon "button" at bounding box center [741, 195] width 13 height 15
click at [998, 264] on span "01" at bounding box center [991, 266] width 15 height 15
type input "[DATE]"
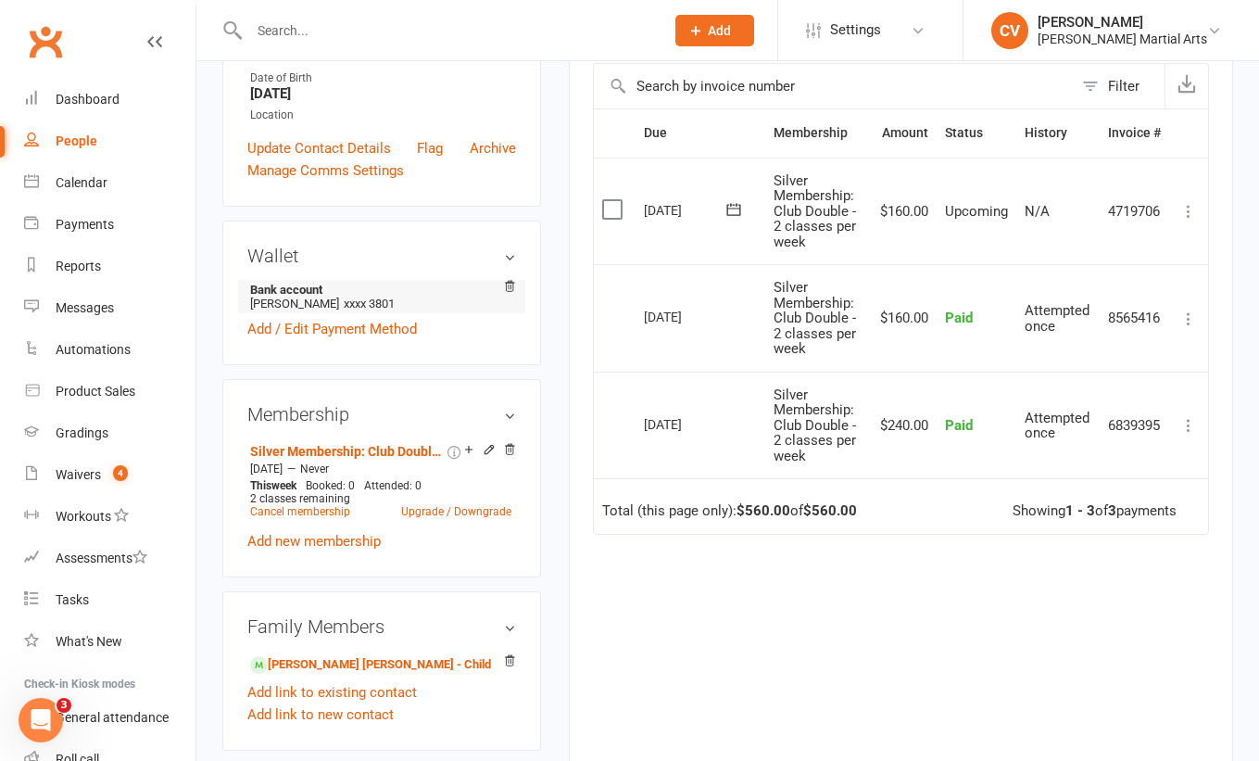
scroll to position [386, 0]
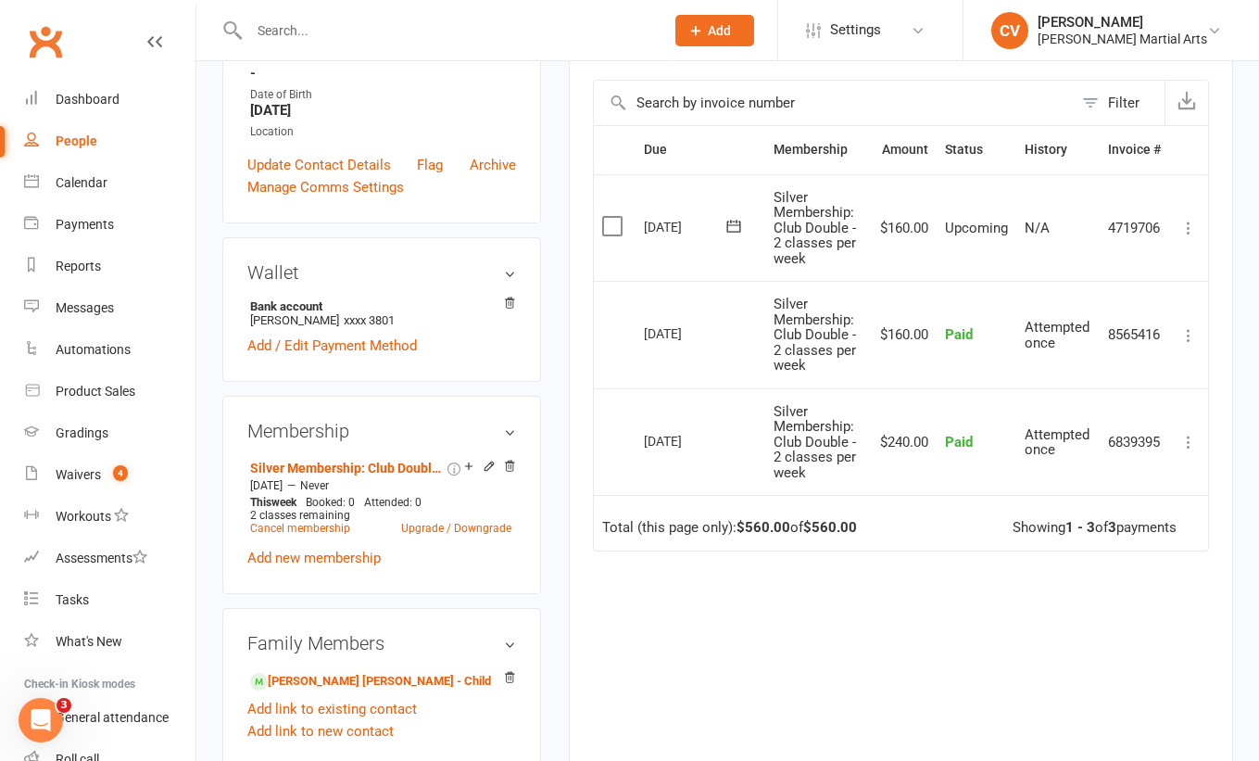
click at [1190, 222] on icon at bounding box center [1189, 228] width 19 height 19
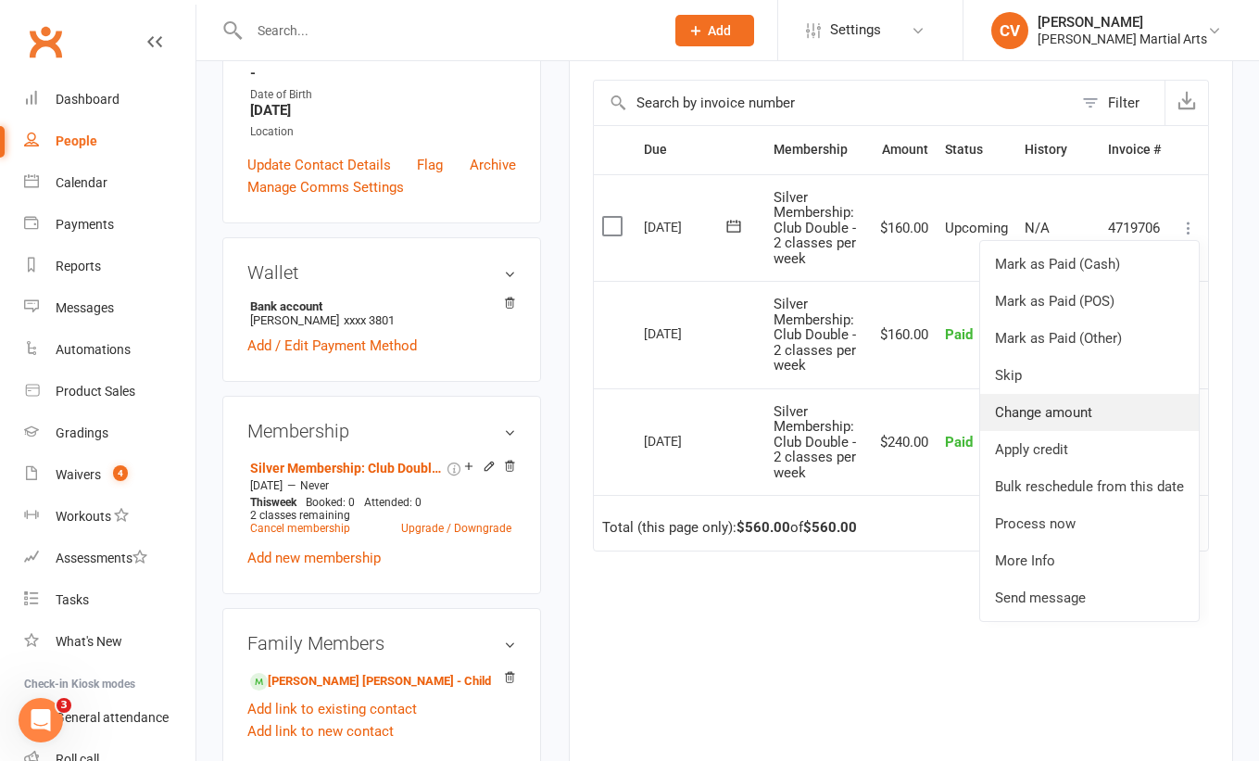
click at [1028, 407] on link "Change amount" at bounding box center [1089, 412] width 219 height 37
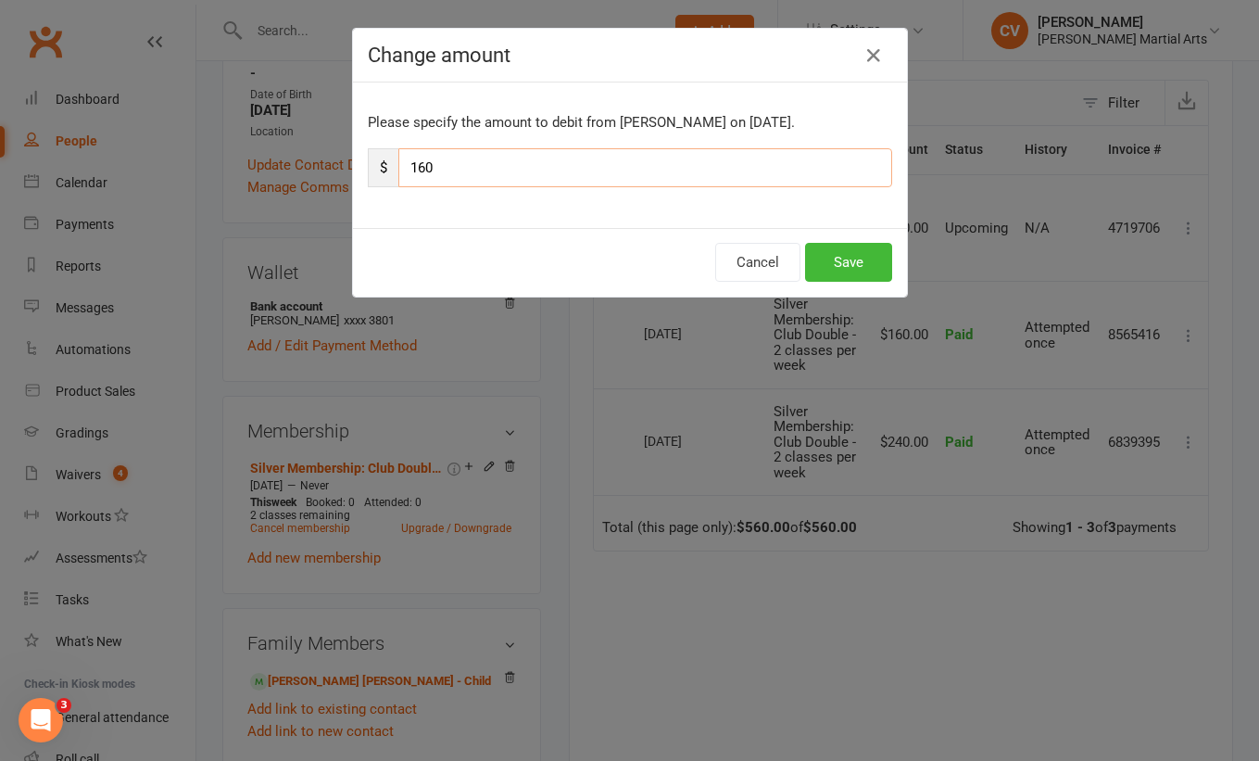
click at [495, 179] on input "160" at bounding box center [645, 167] width 494 height 39
type input "120"
click at [866, 267] on button "Save" at bounding box center [848, 262] width 87 height 39
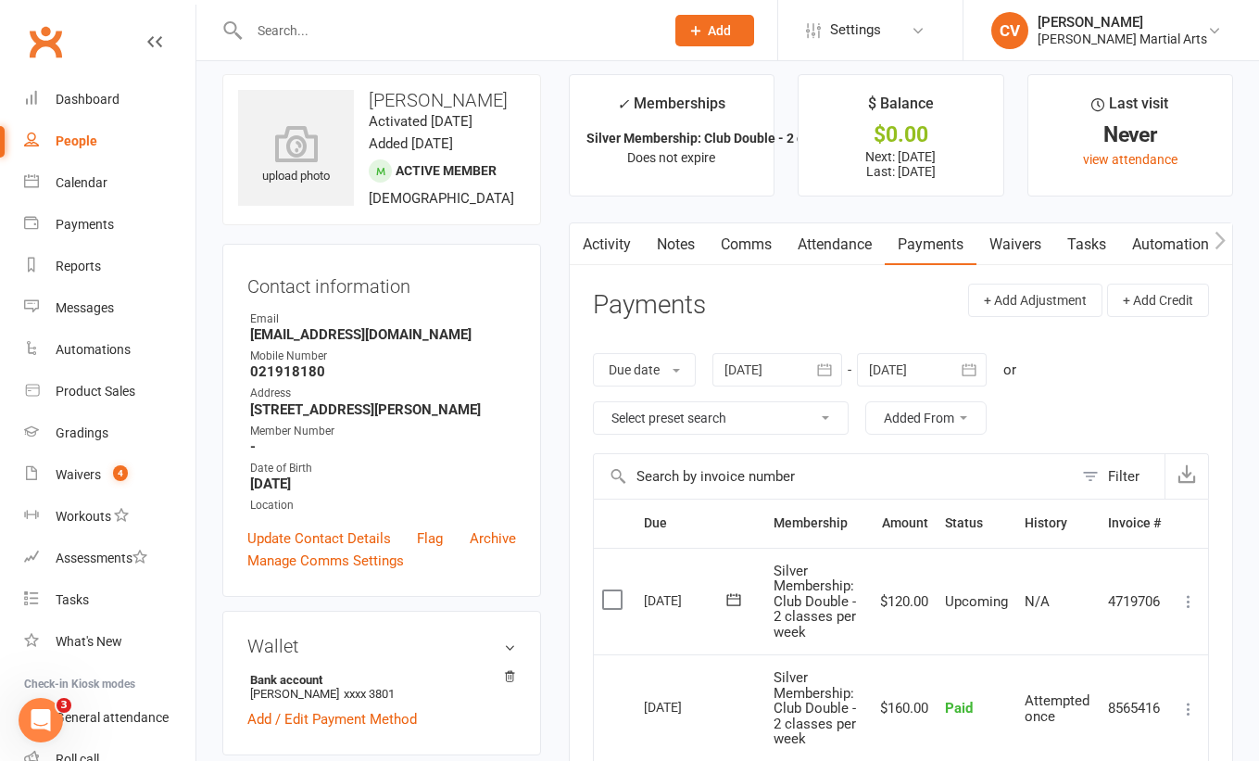
scroll to position [12, 0]
click at [299, 29] on input "text" at bounding box center [448, 31] width 408 height 26
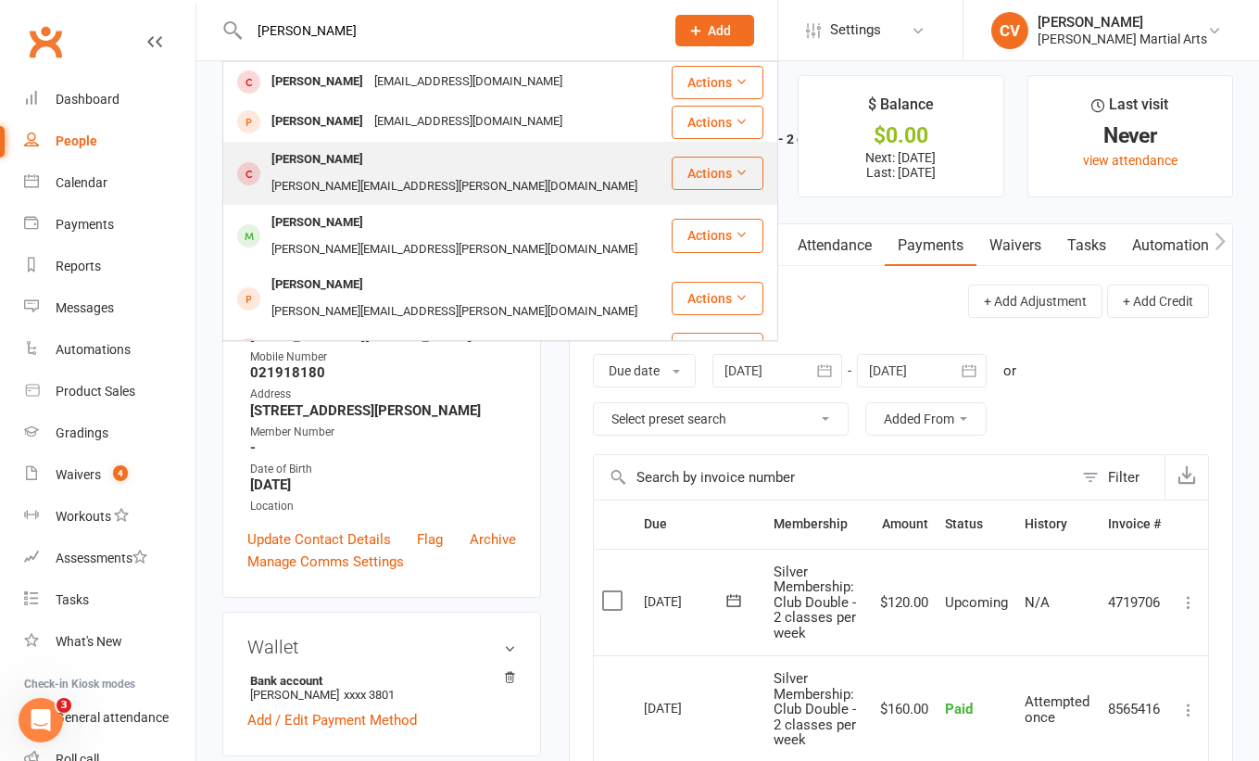
type input "[PERSON_NAME]"
click at [389, 173] on div "[PERSON_NAME][EMAIL_ADDRESS][PERSON_NAME][DOMAIN_NAME]" at bounding box center [454, 186] width 377 height 27
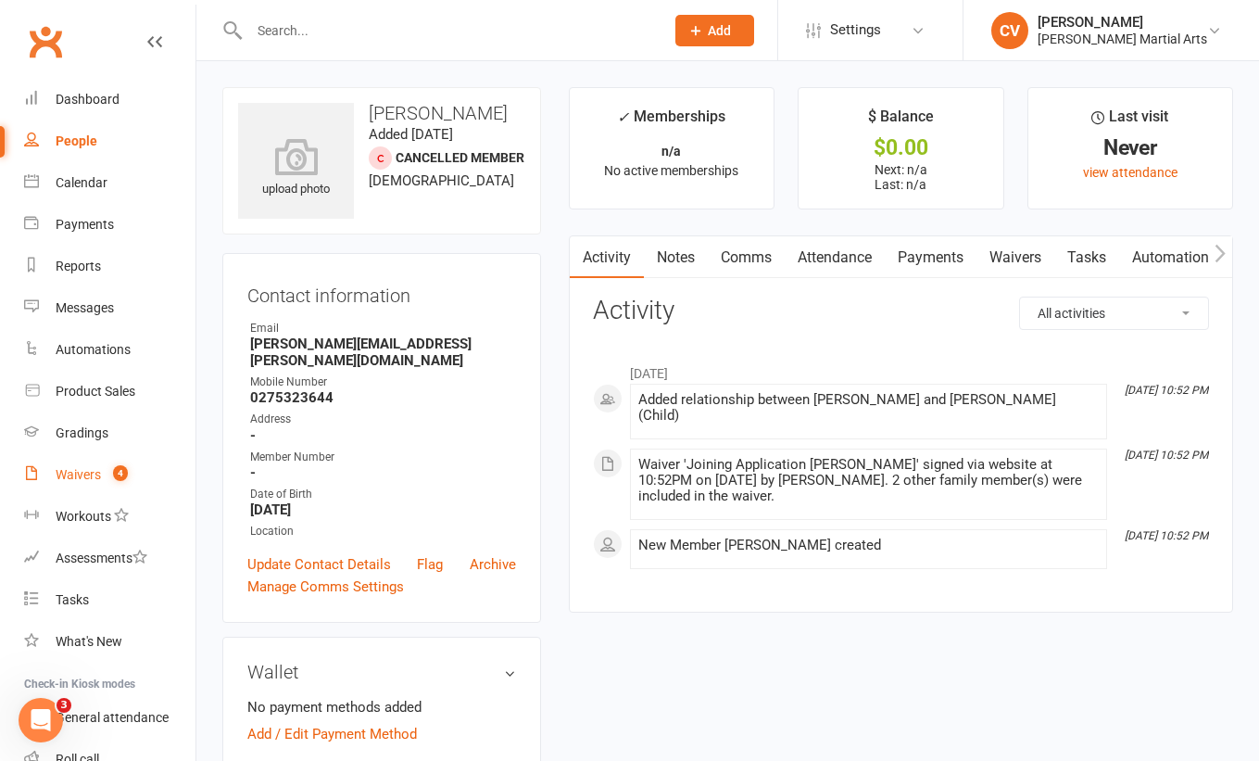
click at [82, 467] on div "Waivers" at bounding box center [78, 474] width 45 height 15
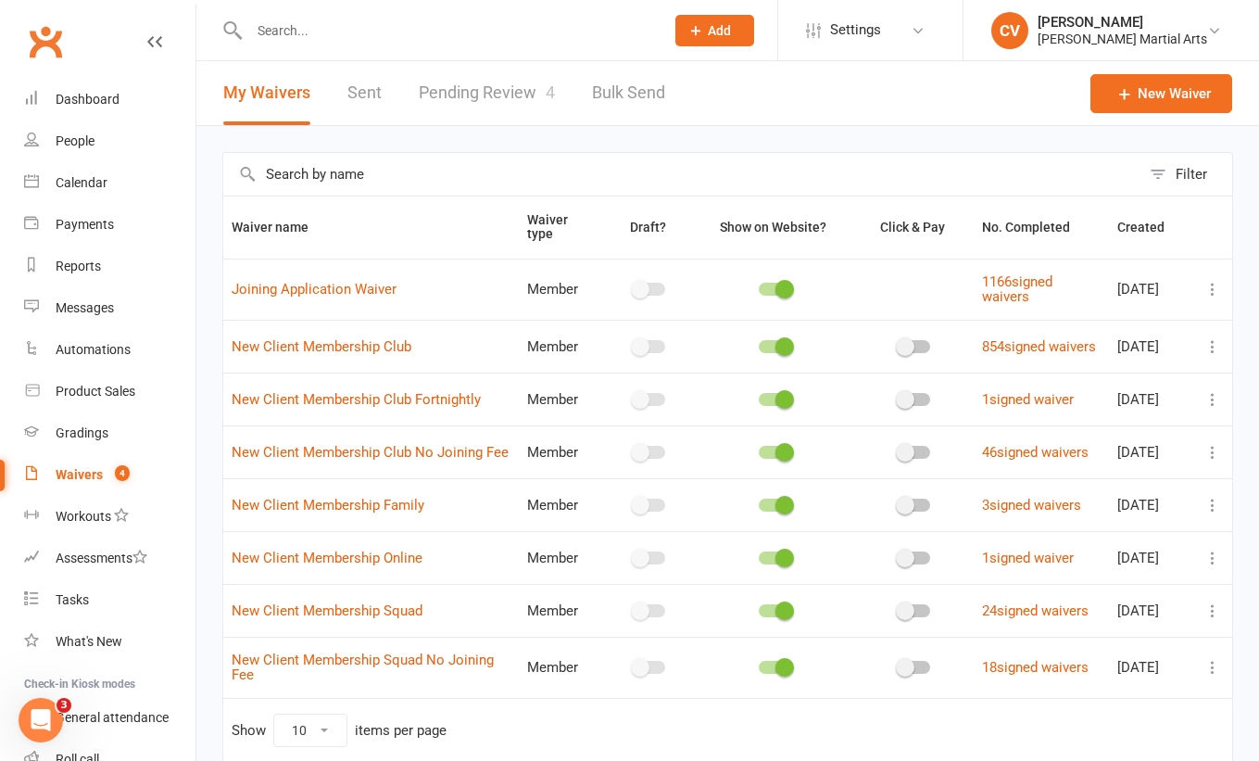
click at [477, 91] on link "Pending Review 4" at bounding box center [487, 93] width 136 height 64
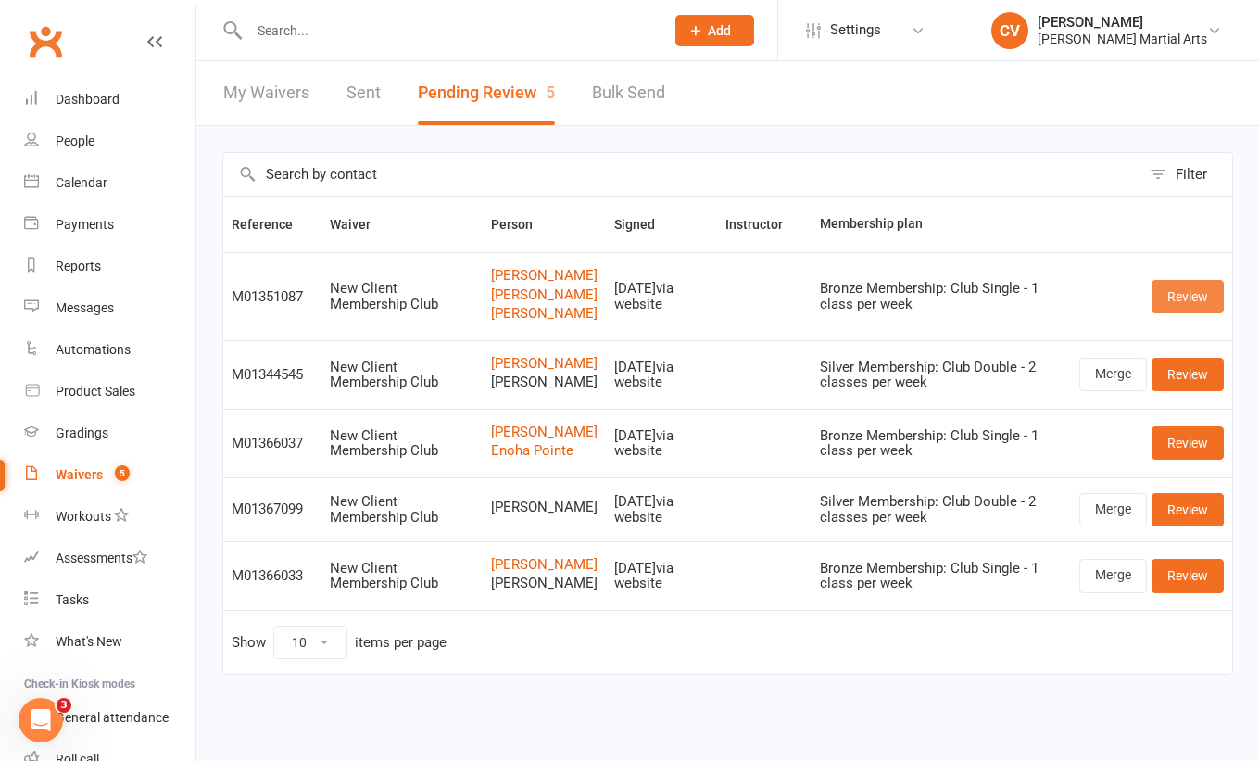
click at [1209, 295] on link "Review" at bounding box center [1188, 296] width 72 height 33
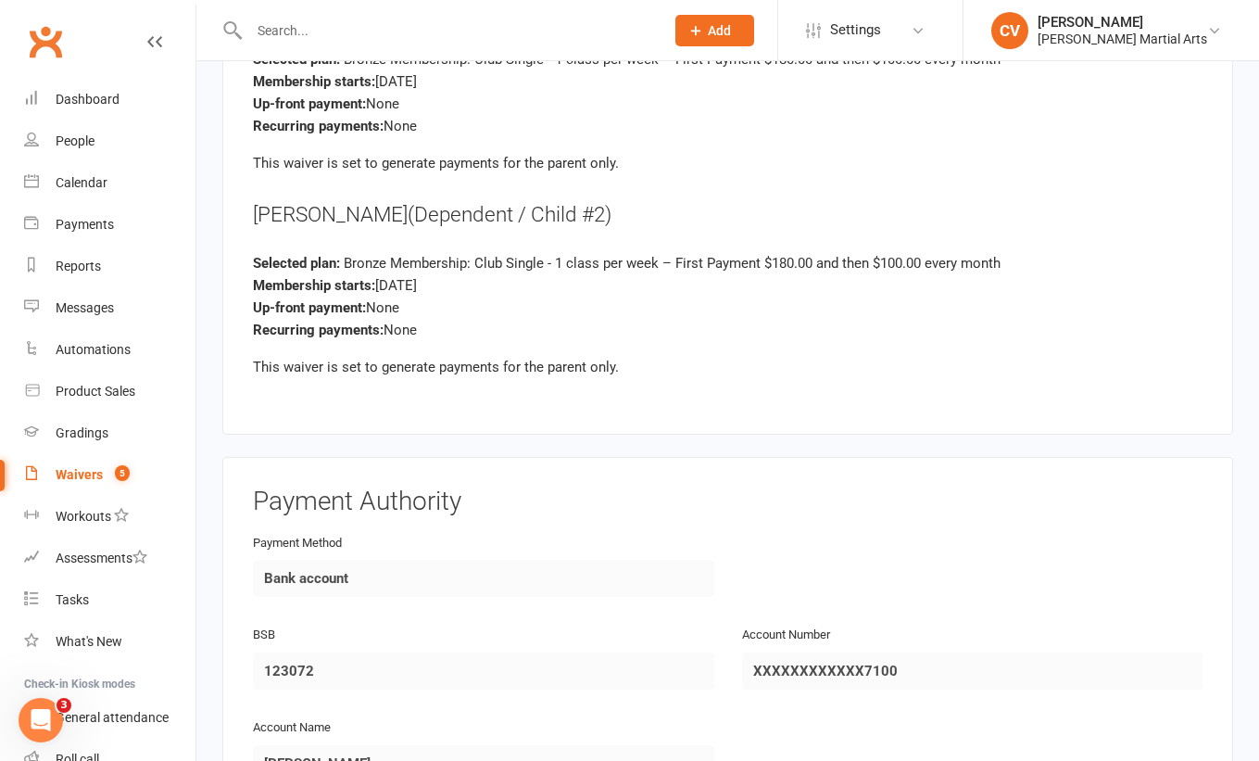
scroll to position [3753, 0]
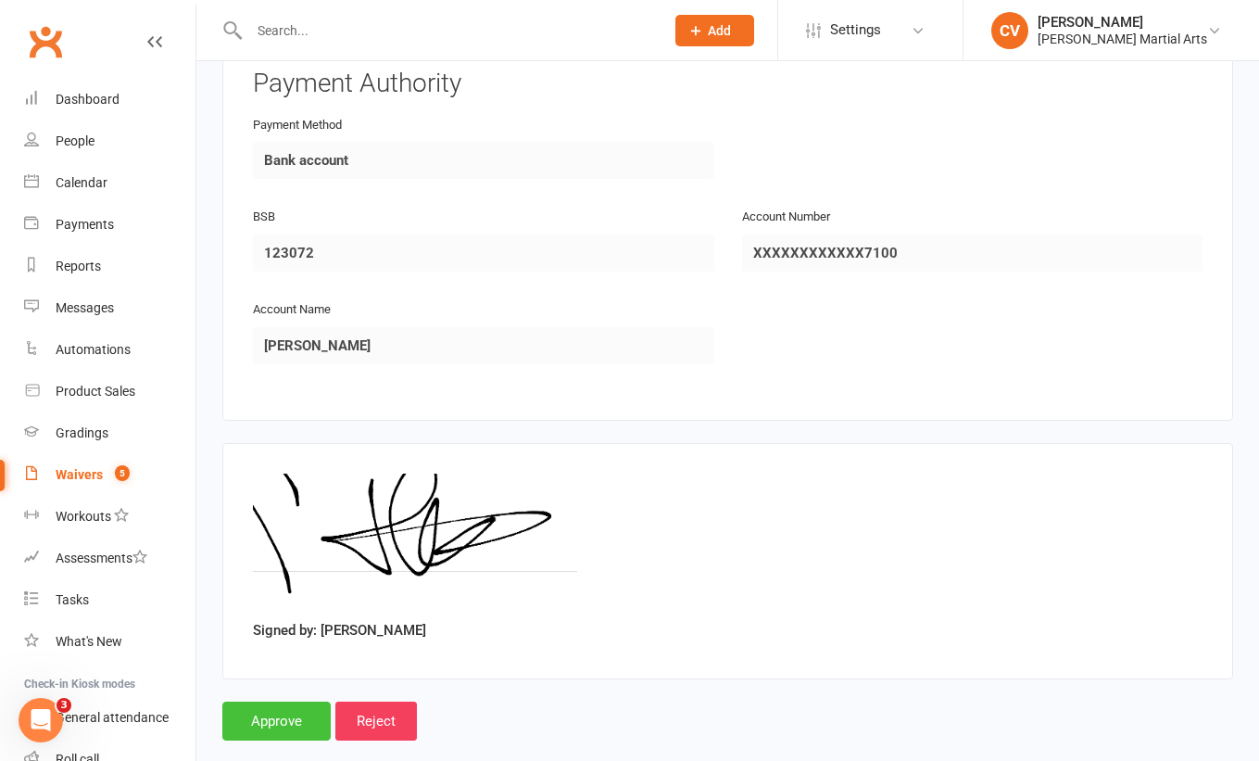
click at [292, 701] on input "Approve" at bounding box center [276, 720] width 108 height 39
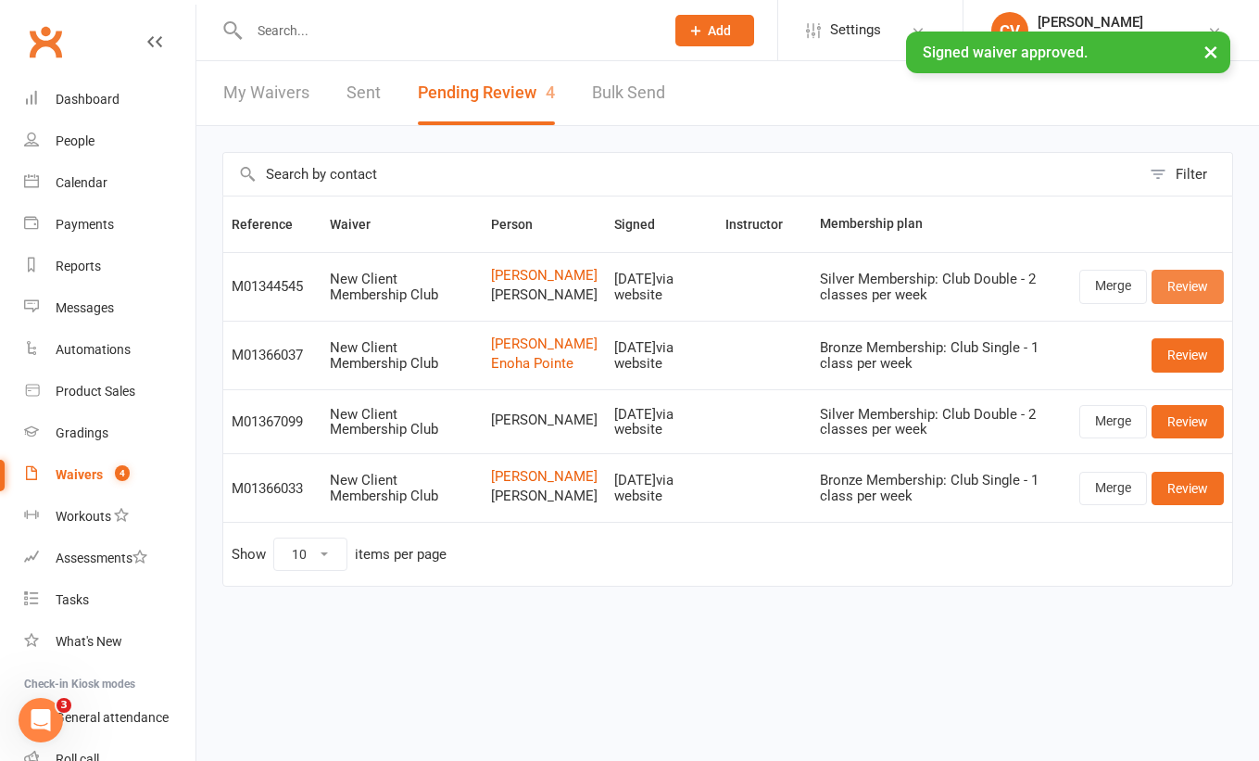
click at [1202, 286] on link "Review" at bounding box center [1188, 286] width 72 height 33
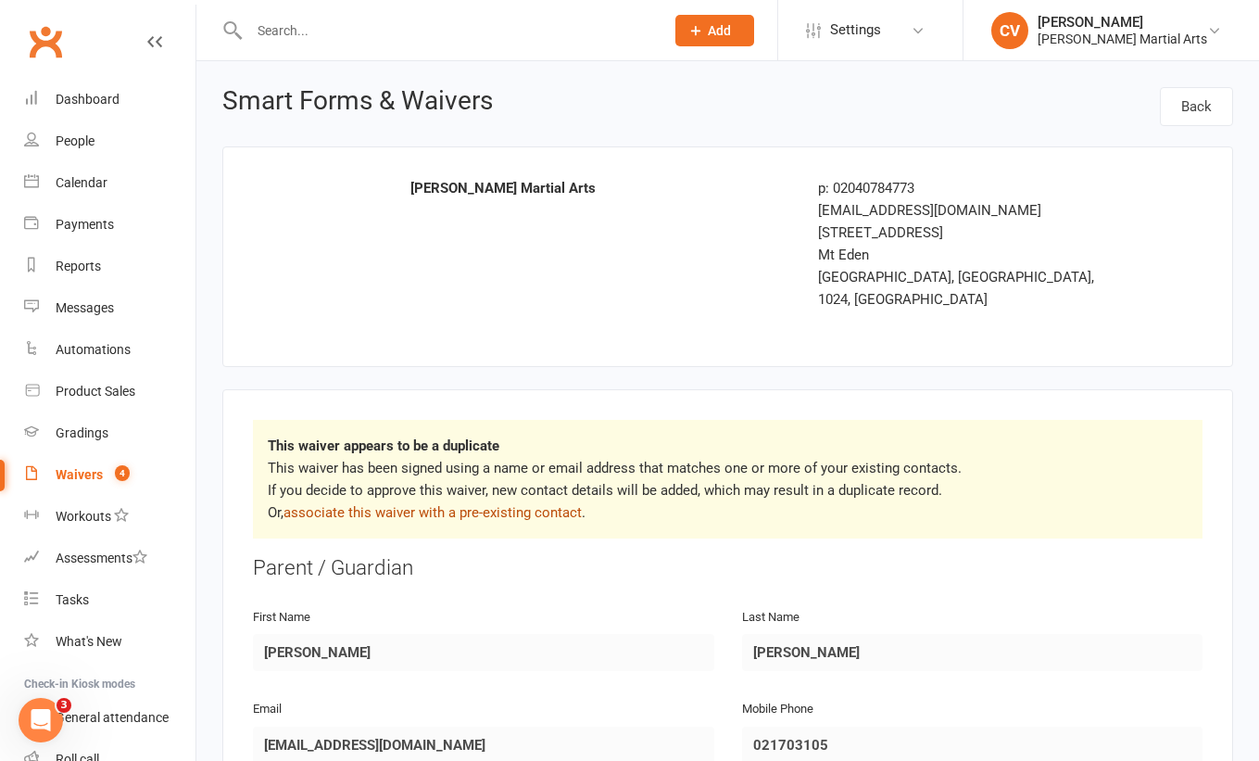
click at [434, 504] on link "associate this waiver with a pre-existing contact" at bounding box center [433, 512] width 298 height 17
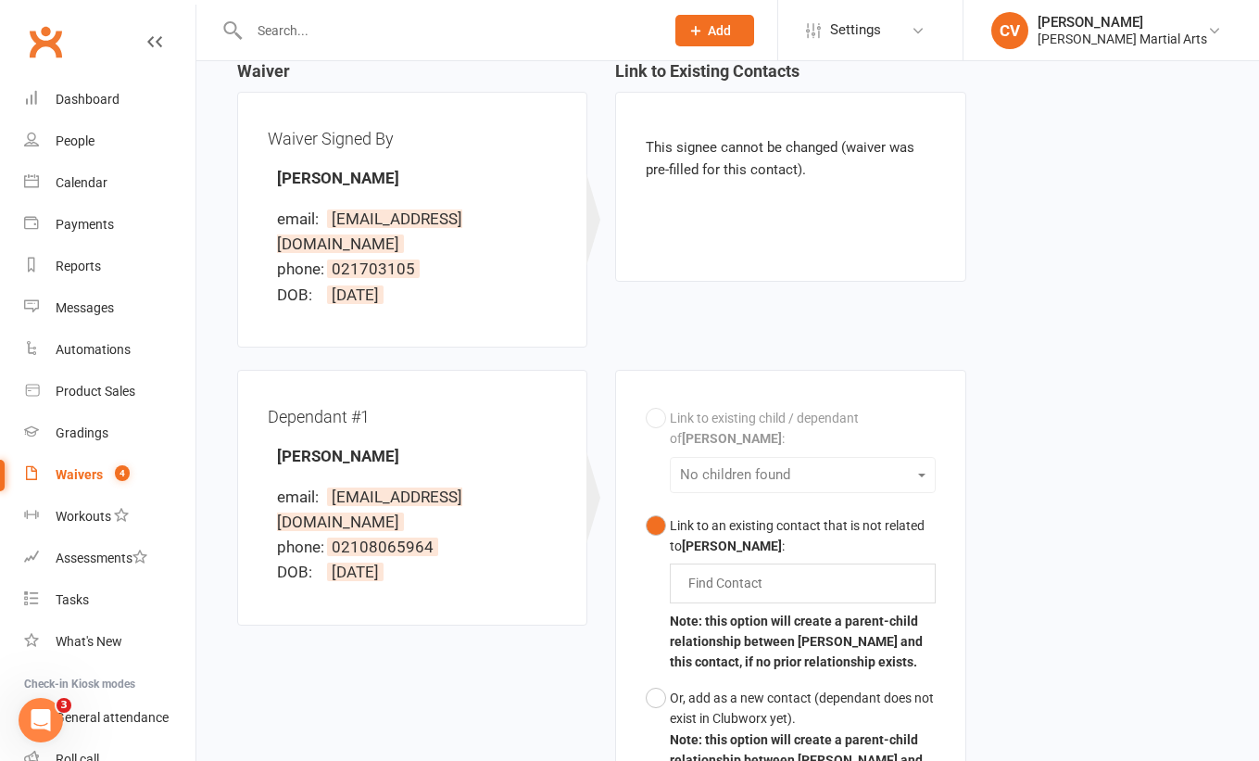
scroll to position [455, 0]
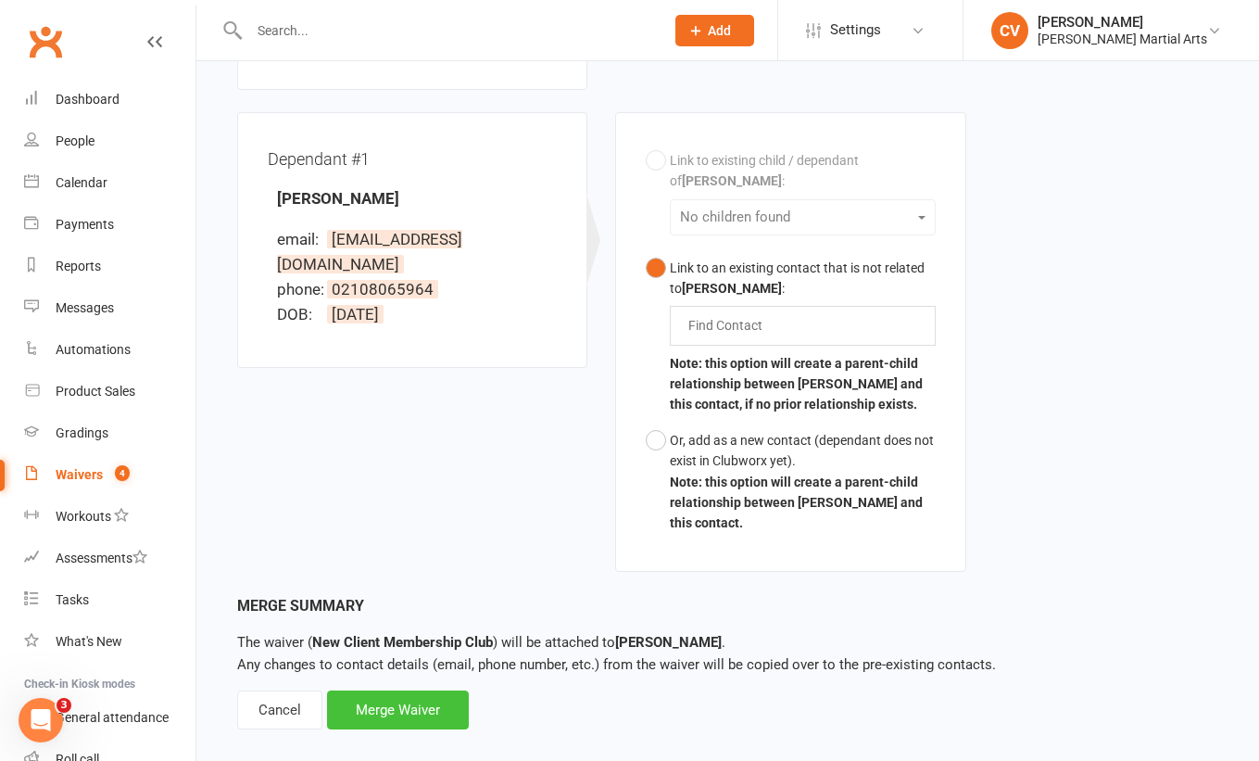
click at [396, 690] on div "Merge Waiver" at bounding box center [398, 709] width 142 height 39
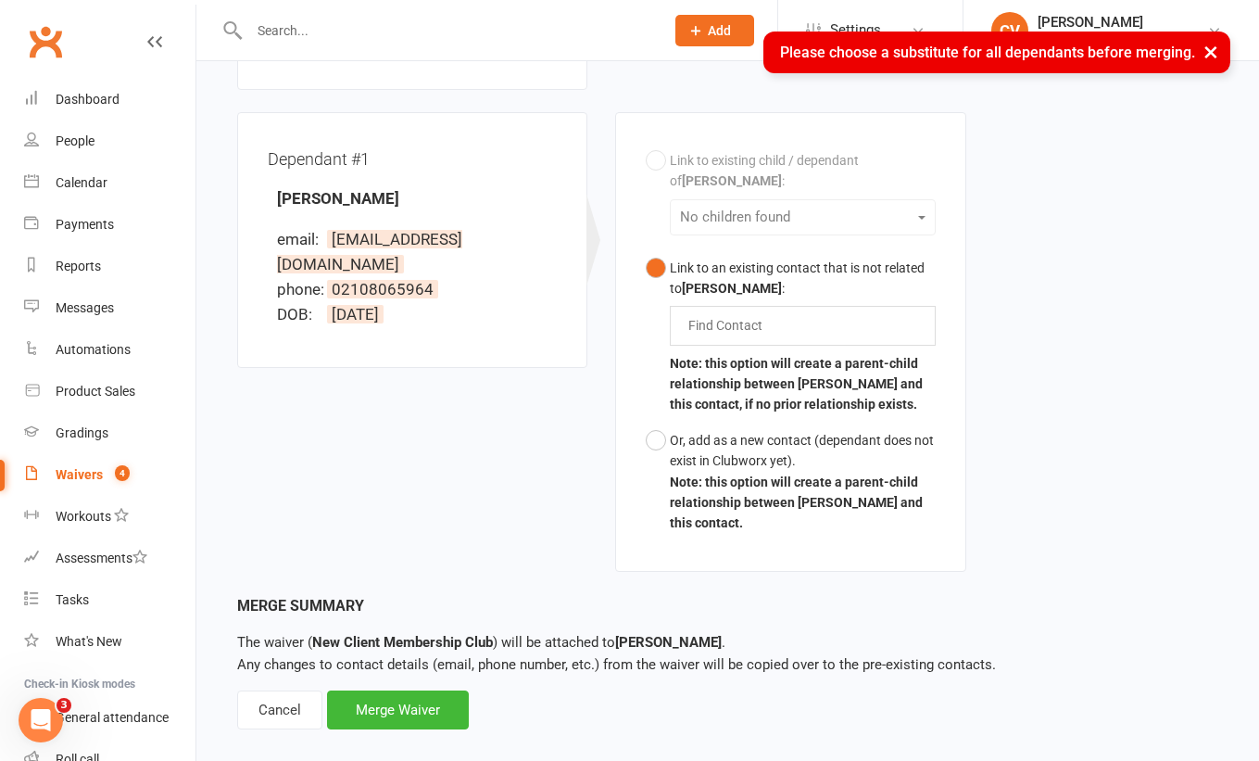
click at [1213, 52] on button "×" at bounding box center [1210, 52] width 33 height 40
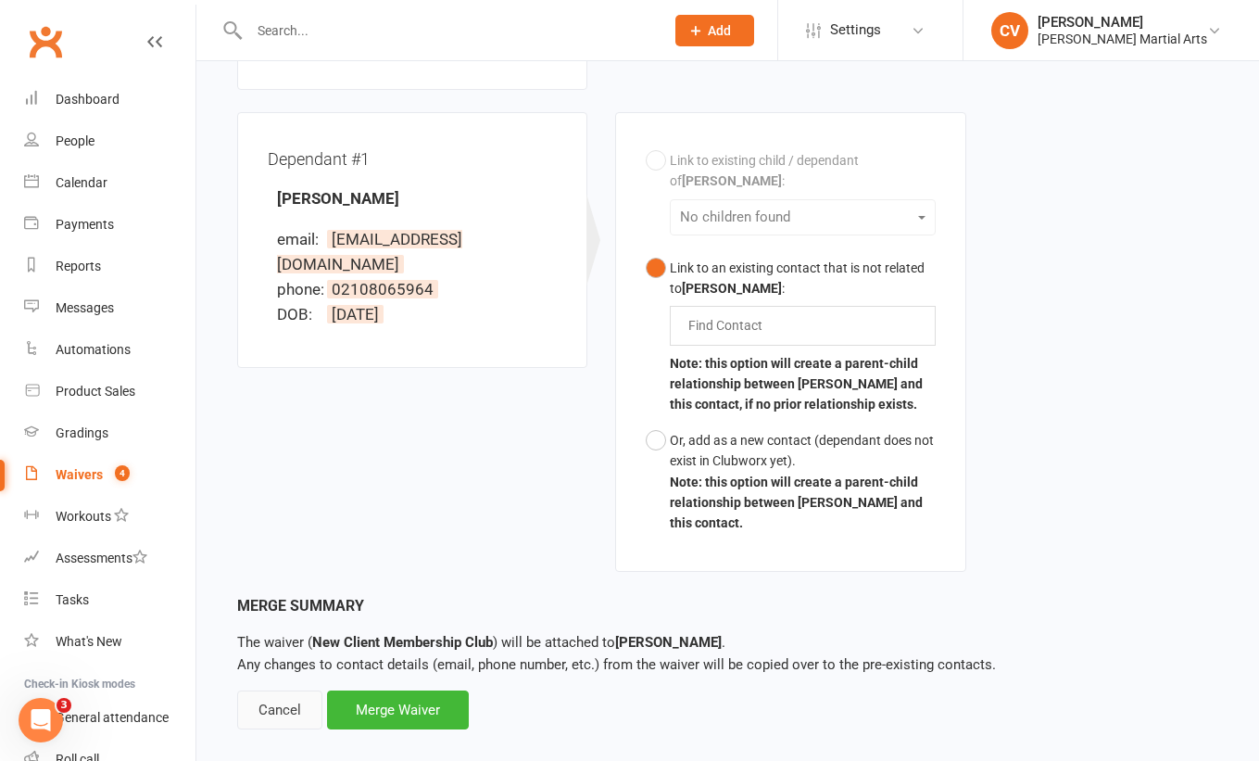
click at [304, 690] on div "Cancel" at bounding box center [279, 709] width 85 height 39
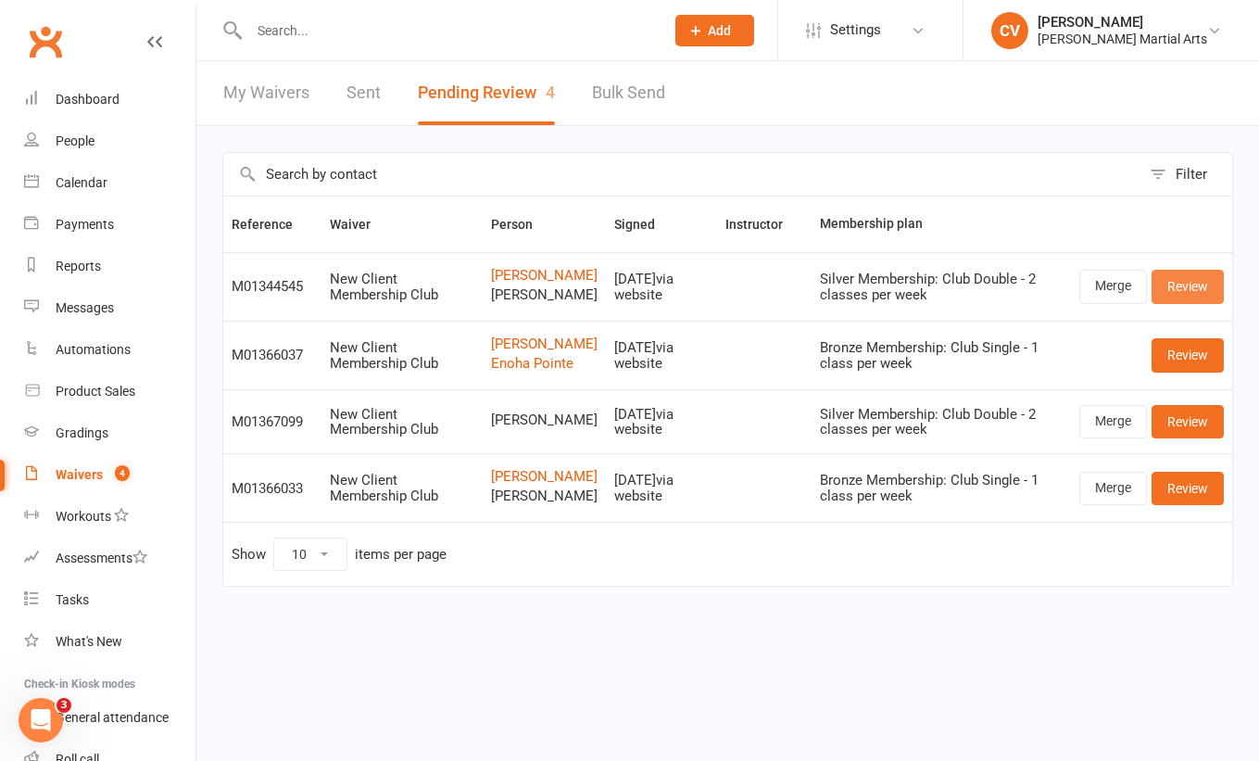
click at [1196, 289] on link "Review" at bounding box center [1188, 286] width 72 height 33
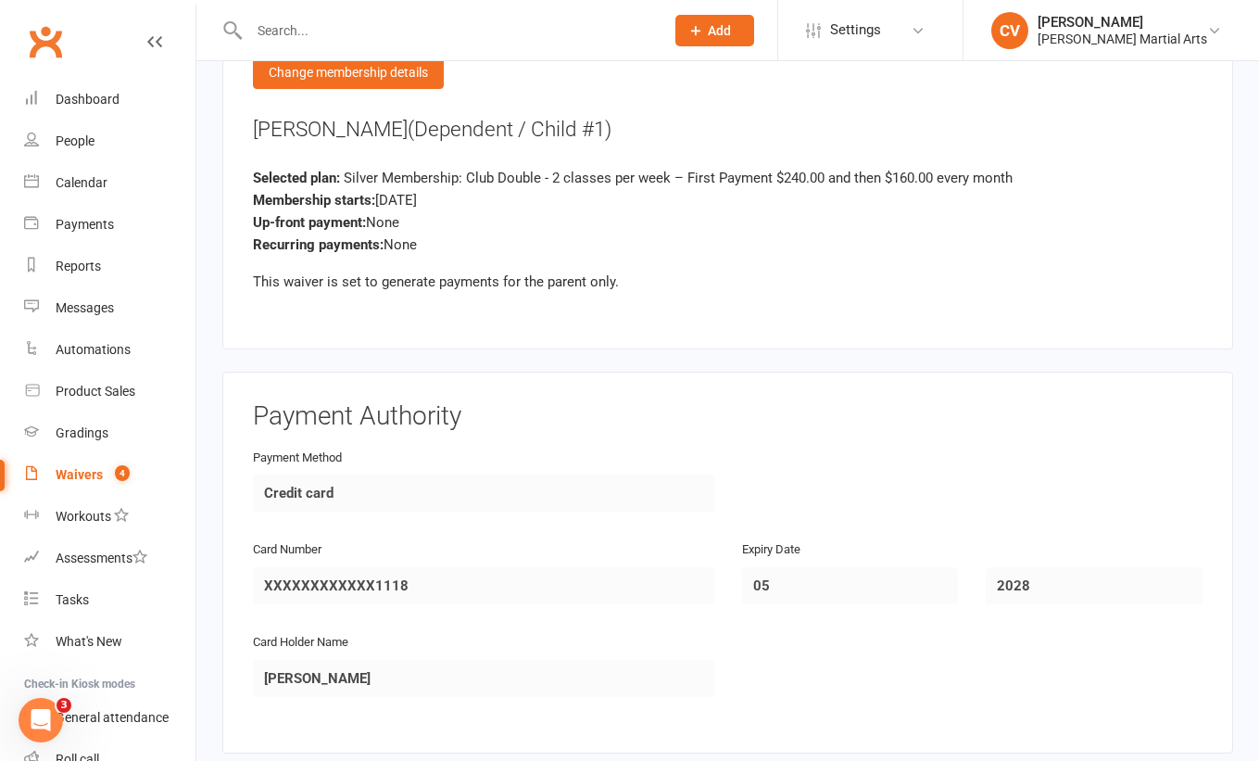
scroll to position [3081, 0]
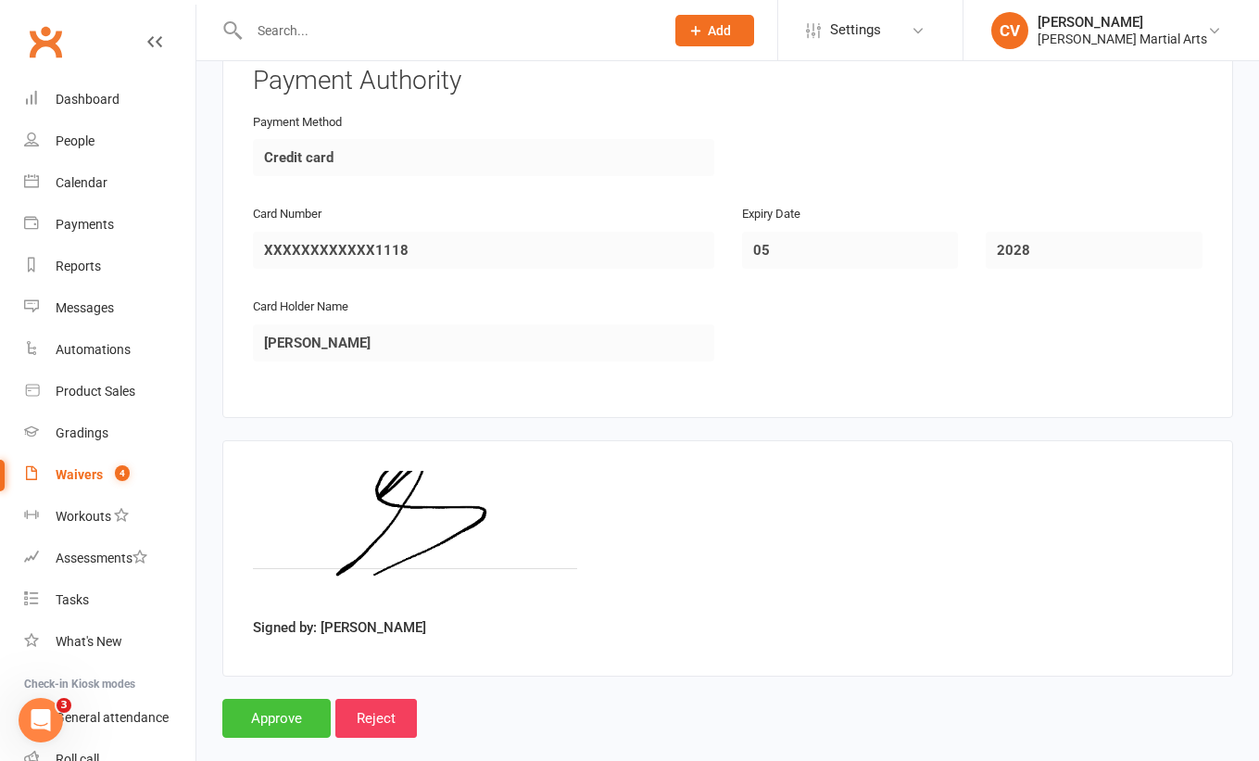
click at [274, 699] on input "Approve" at bounding box center [276, 718] width 108 height 39
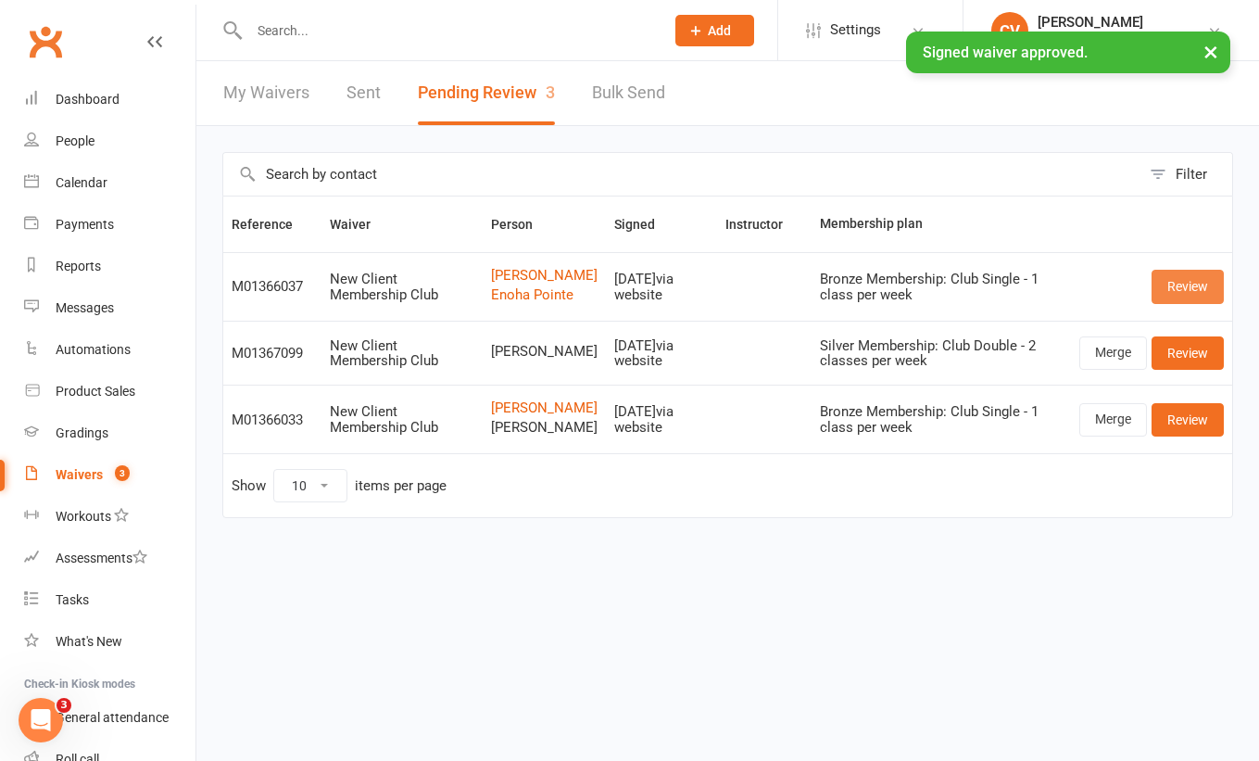
click at [1181, 296] on link "Review" at bounding box center [1188, 286] width 72 height 33
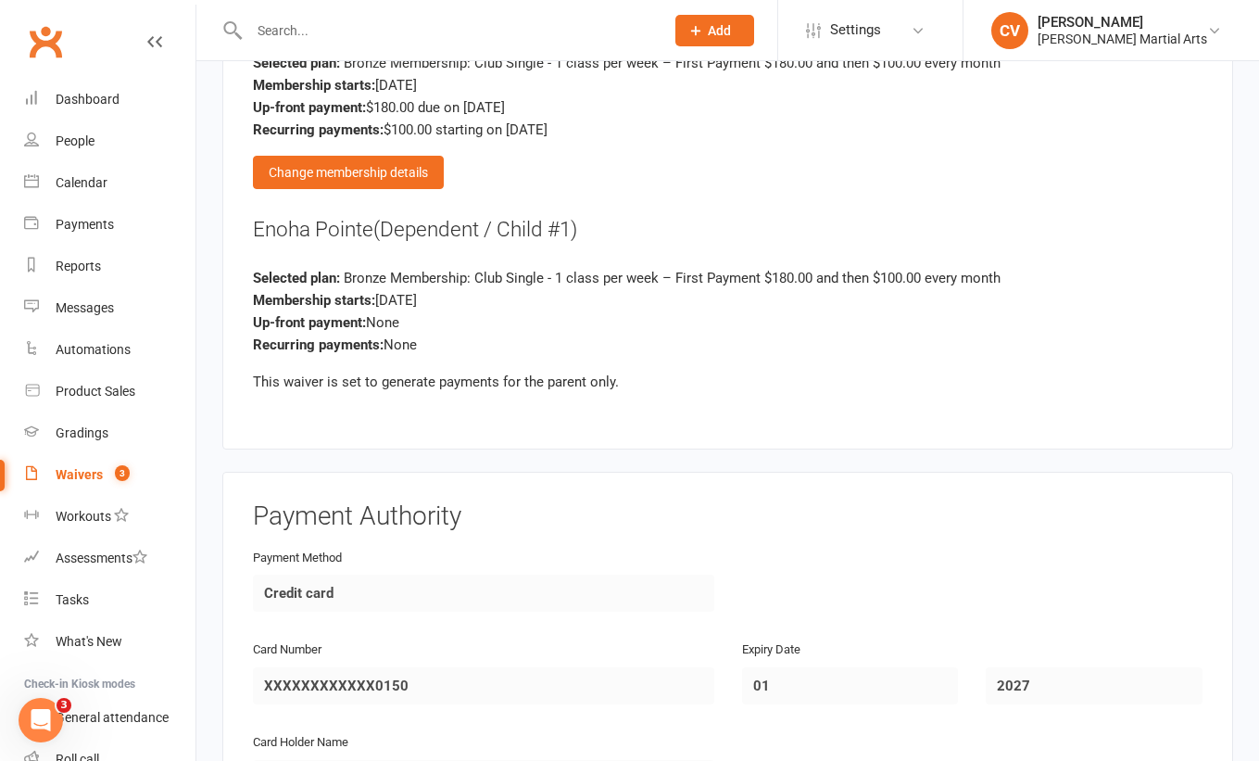
scroll to position [2948, 0]
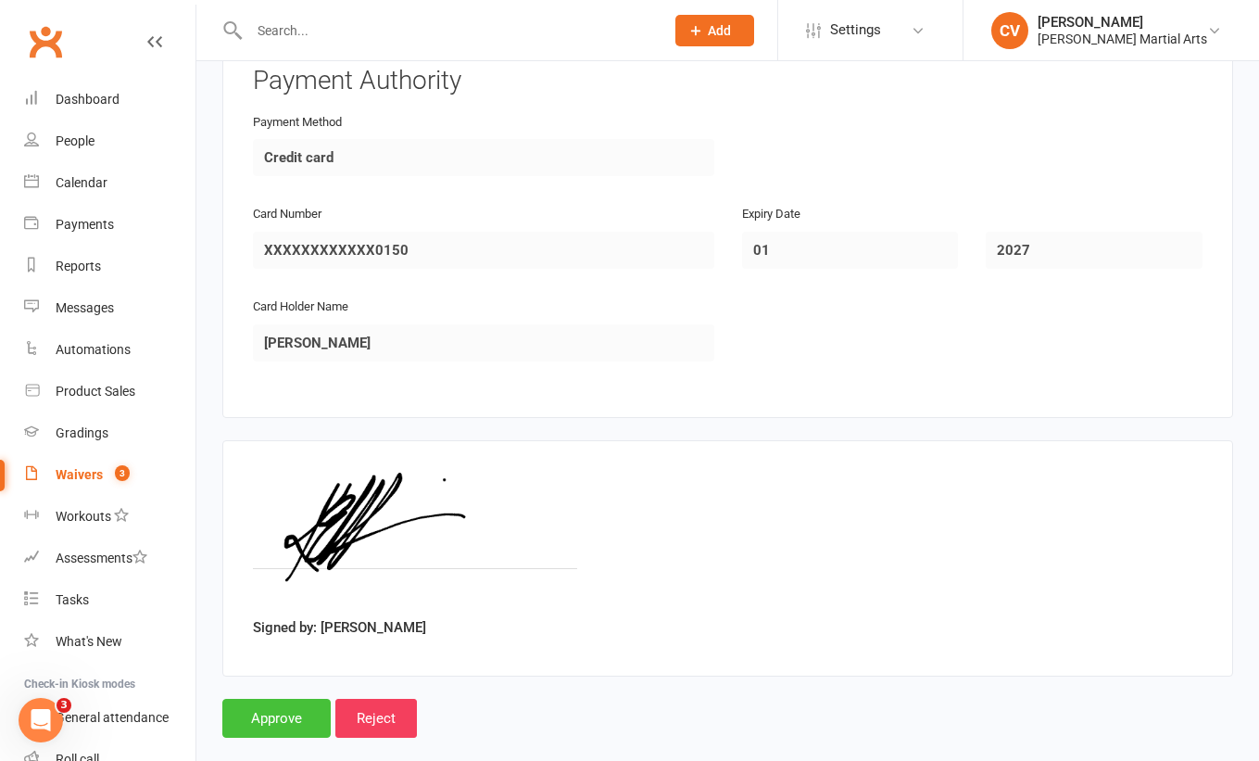
click at [276, 699] on input "Approve" at bounding box center [276, 718] width 108 height 39
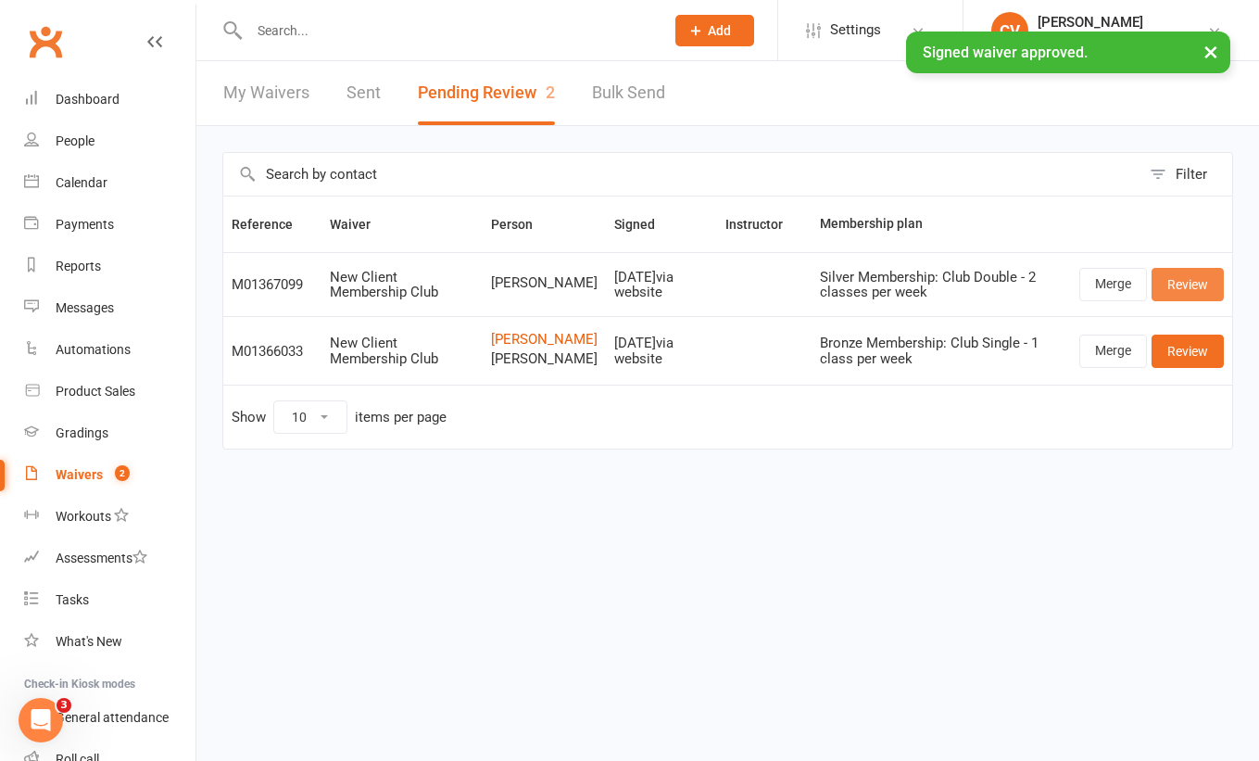
click at [1198, 288] on link "Review" at bounding box center [1188, 284] width 72 height 33
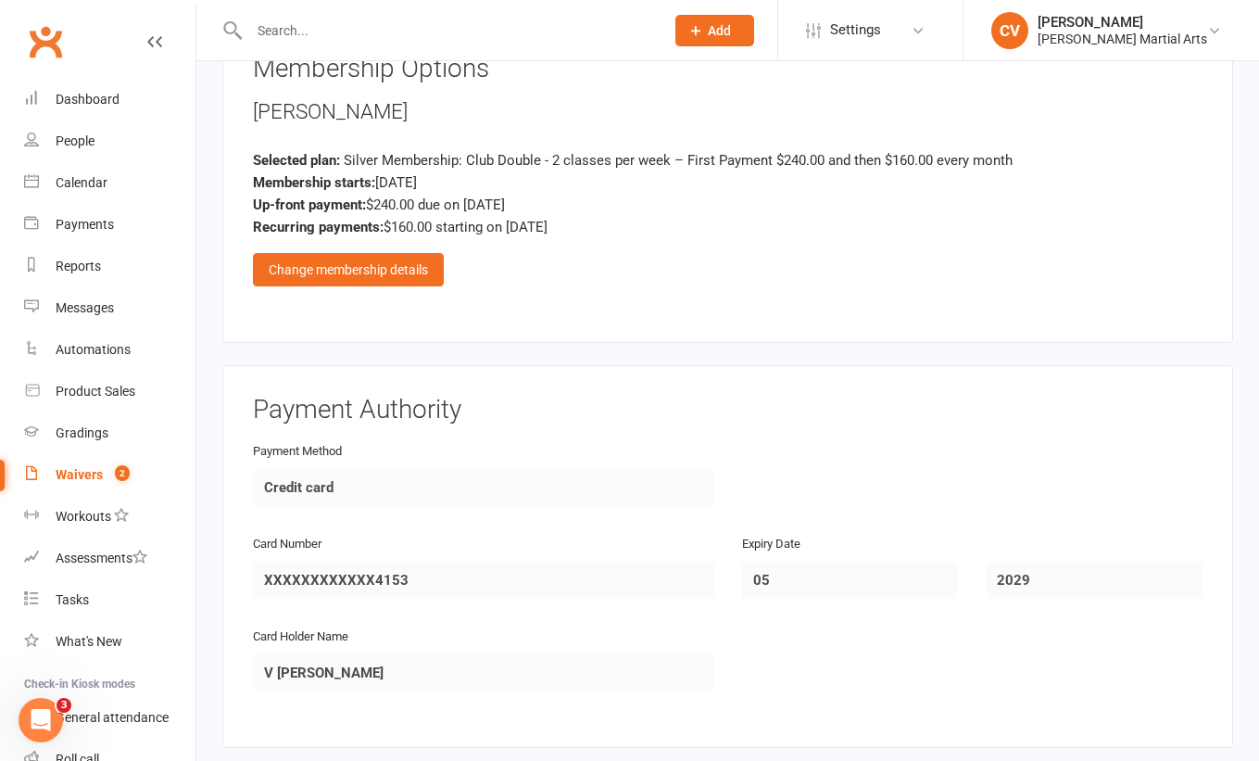
scroll to position [2176, 0]
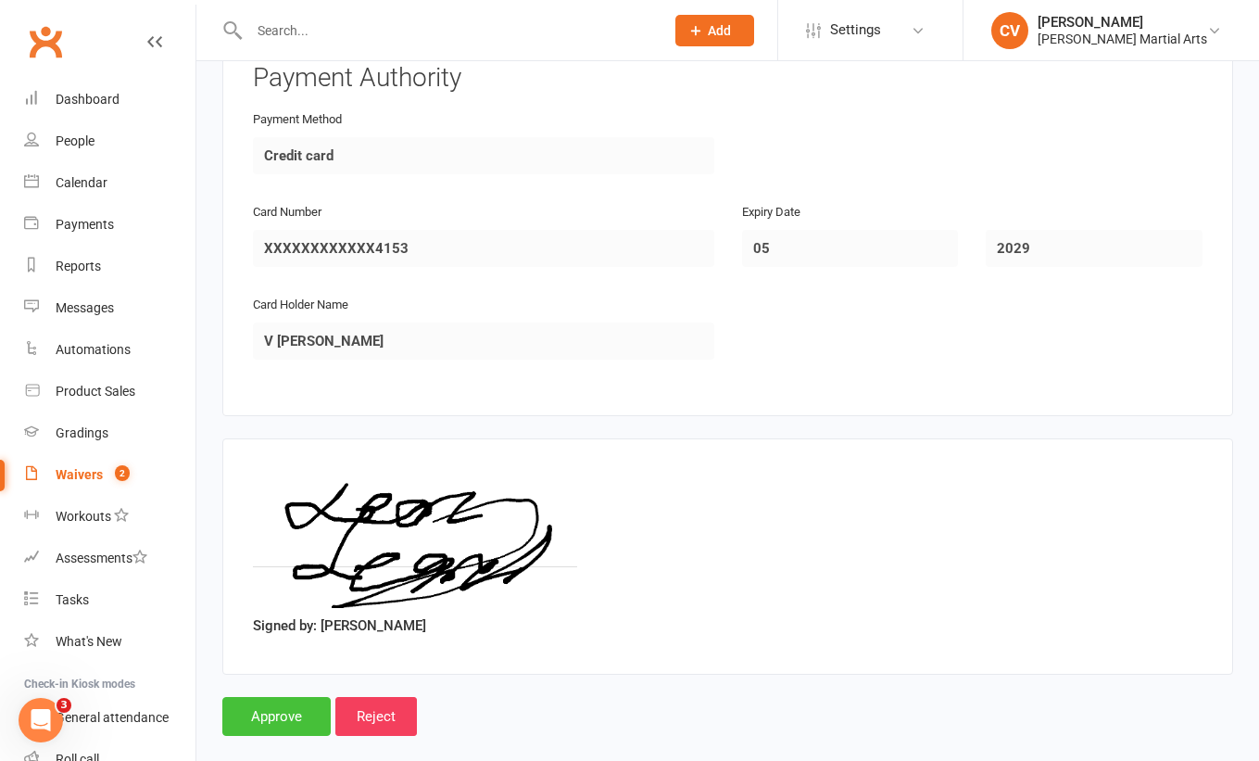
click at [297, 697] on input "Approve" at bounding box center [276, 716] width 108 height 39
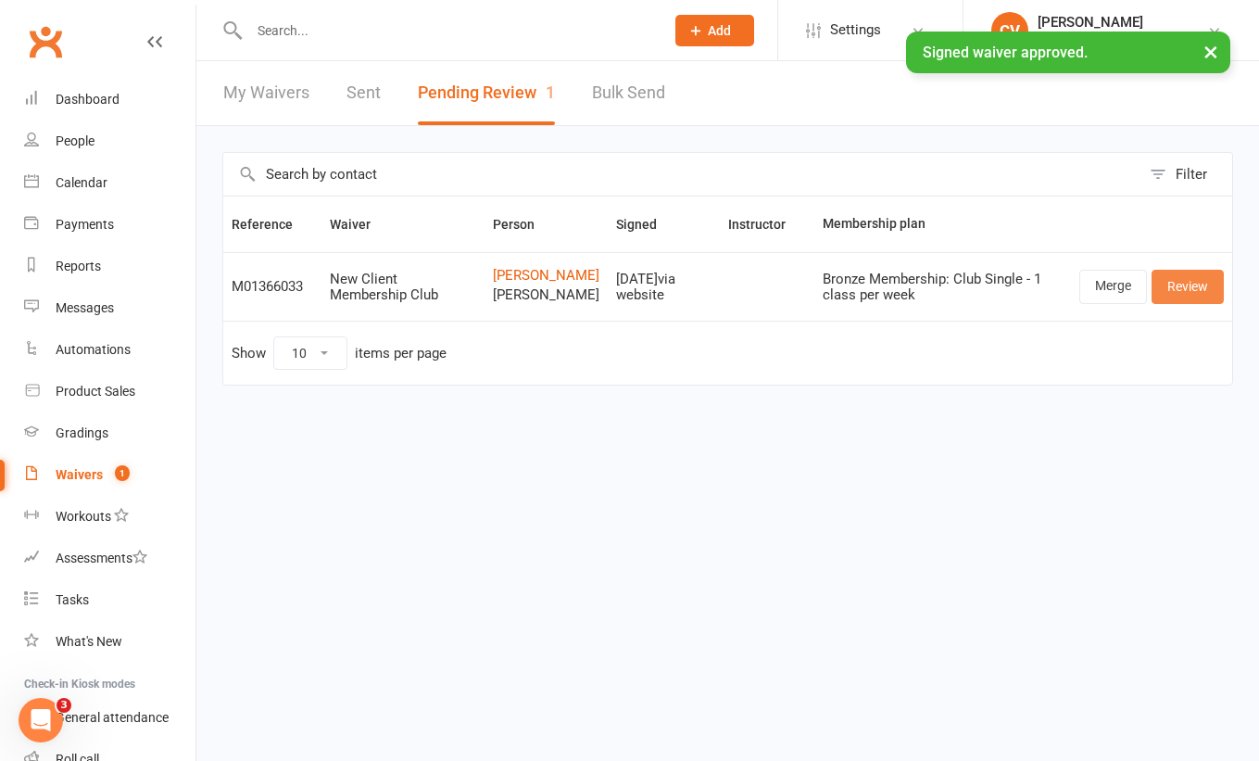
click at [1197, 303] on link "Review" at bounding box center [1188, 286] width 72 height 33
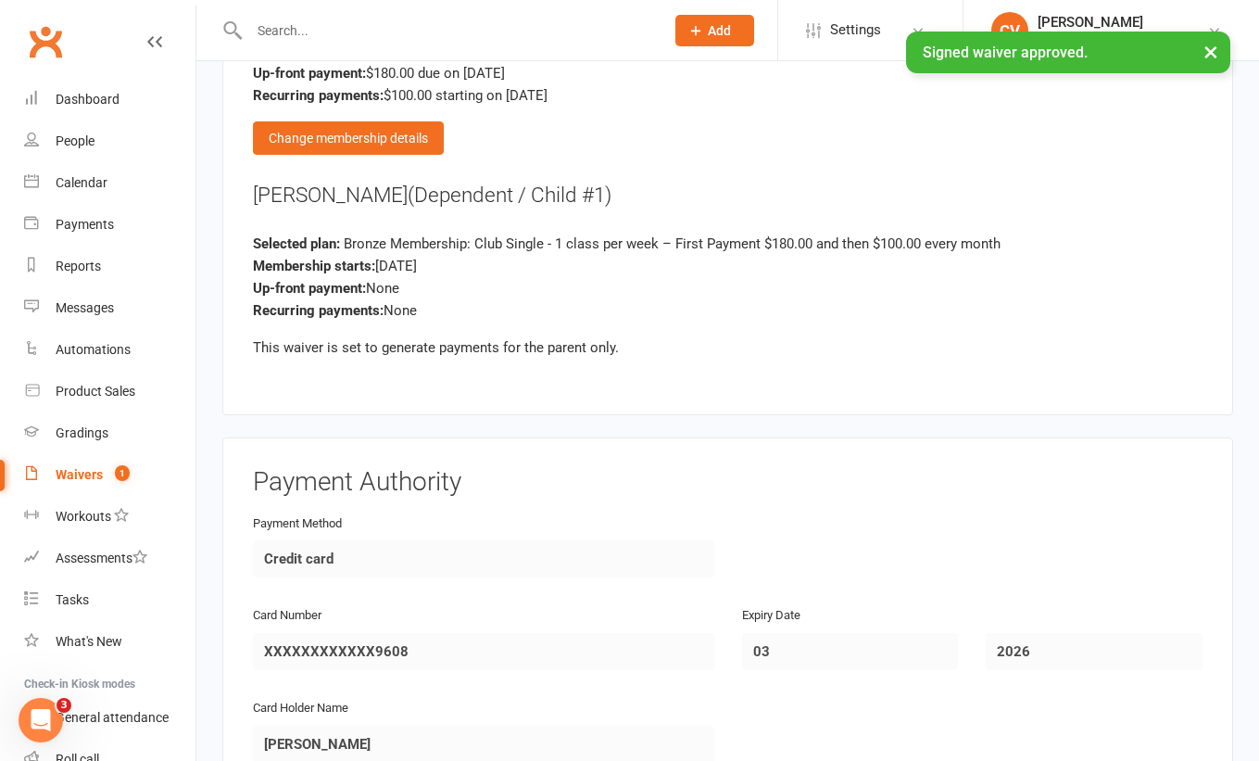
scroll to position [3081, 0]
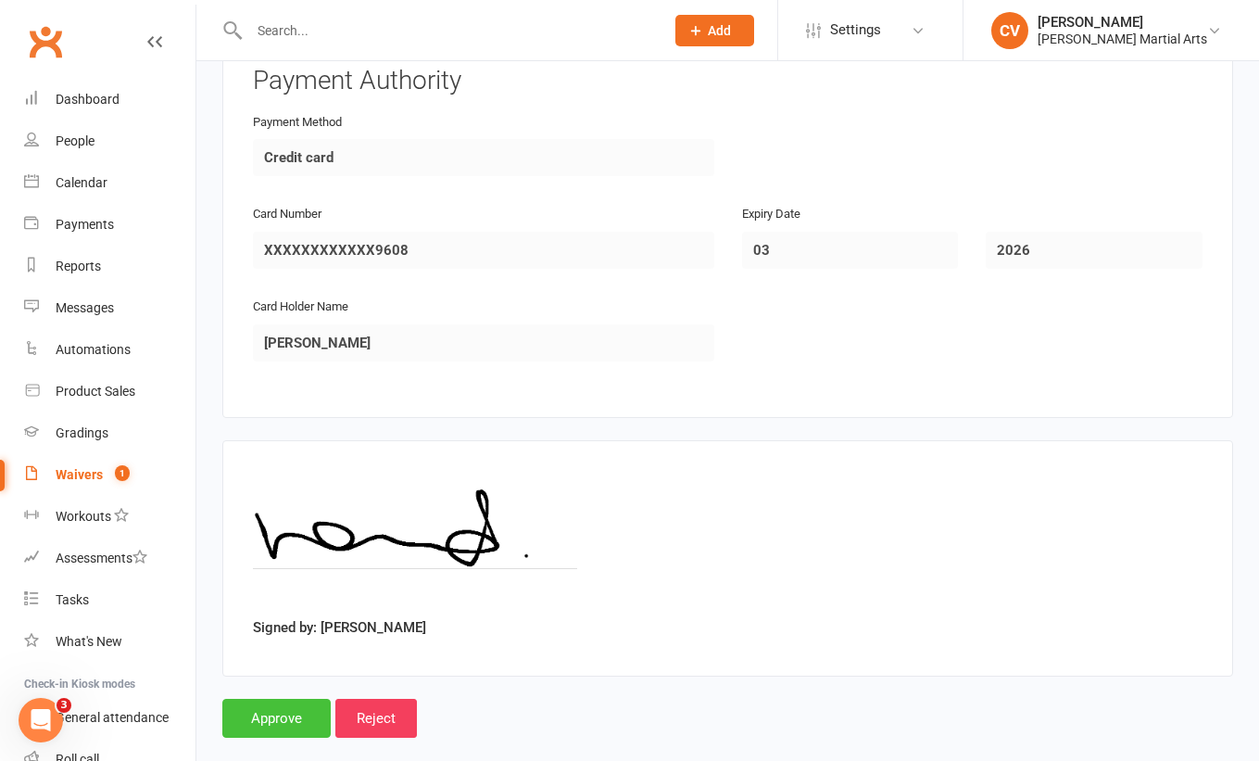
click at [269, 699] on input "Approve" at bounding box center [276, 718] width 108 height 39
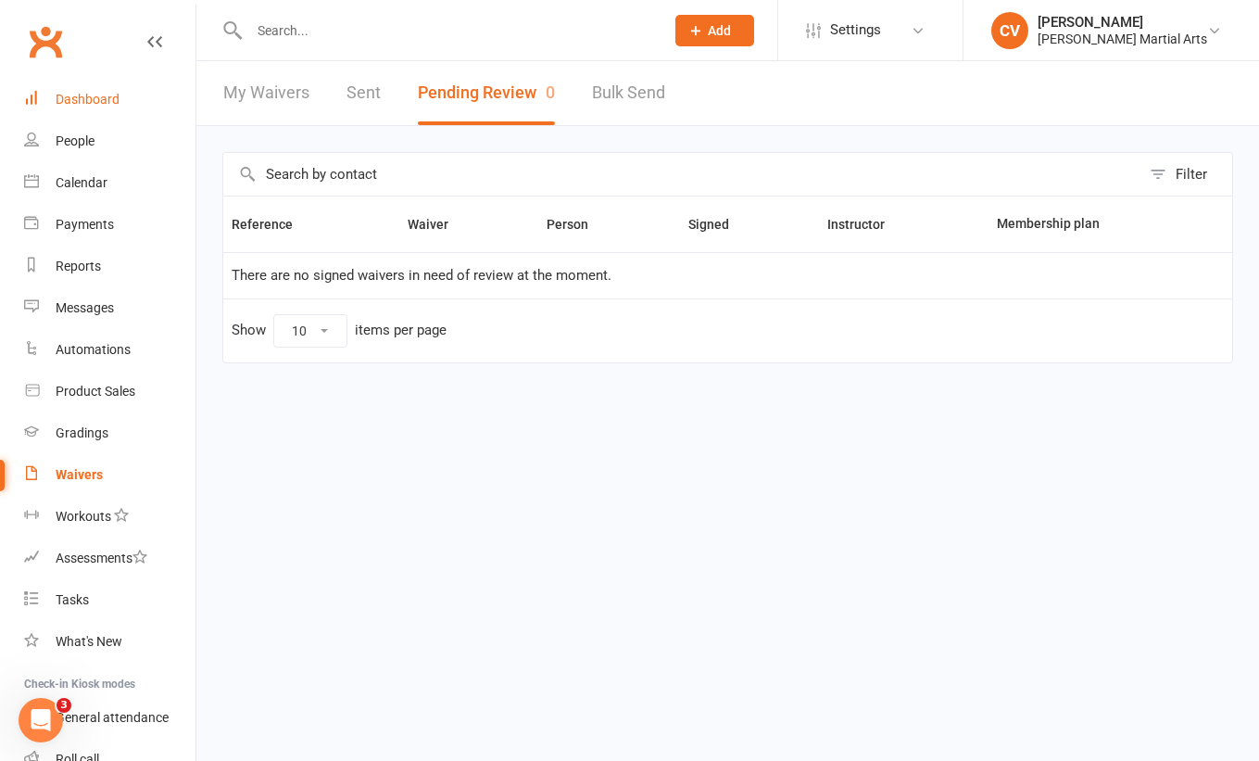
click at [72, 96] on div "Dashboard" at bounding box center [88, 99] width 64 height 15
